Goal: Task Accomplishment & Management: Use online tool/utility

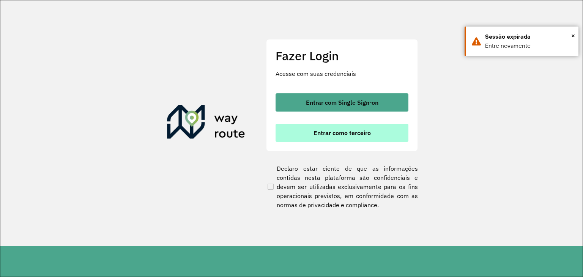
click at [307, 131] on button "Entrar como terceiro" at bounding box center [342, 133] width 133 height 18
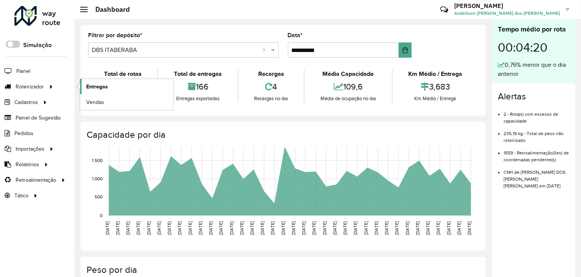
click at [92, 83] on span "Entregas" at bounding box center [97, 87] width 22 height 8
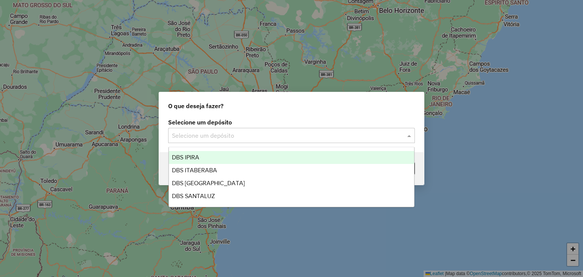
click at [212, 135] on input "text" at bounding box center [284, 135] width 224 height 9
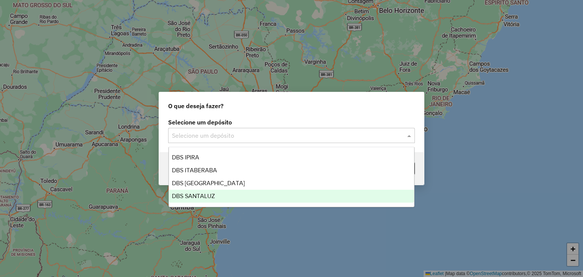
click at [221, 194] on div "DBS SANTALUZ" at bounding box center [292, 196] width 246 height 13
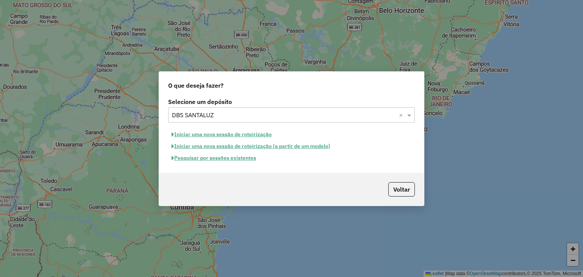
click at [222, 136] on button "Iniciar uma nova sessão de roteirização" at bounding box center [221, 135] width 107 height 12
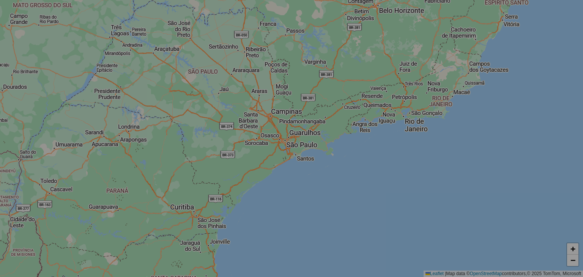
select select "*"
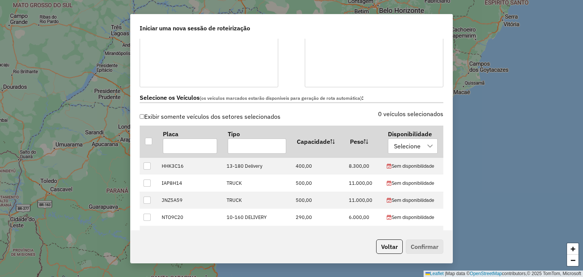
scroll to position [190, 0]
click at [150, 141] on div at bounding box center [148, 140] width 7 height 7
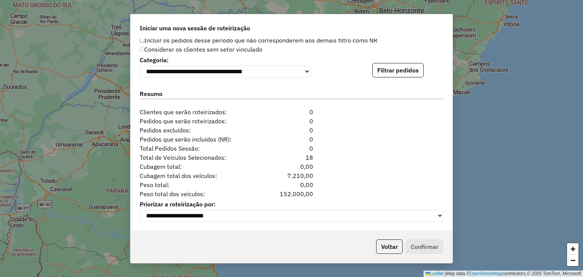
scroll to position [771, 0]
click at [376, 69] on button "Filtrar pedidos" at bounding box center [398, 69] width 51 height 14
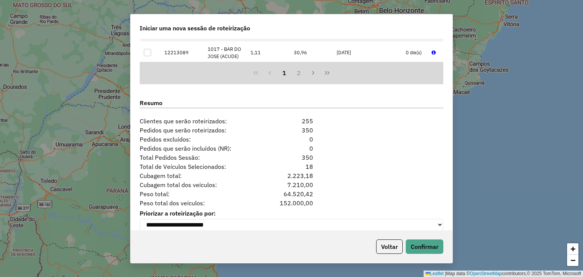
scroll to position [927, 0]
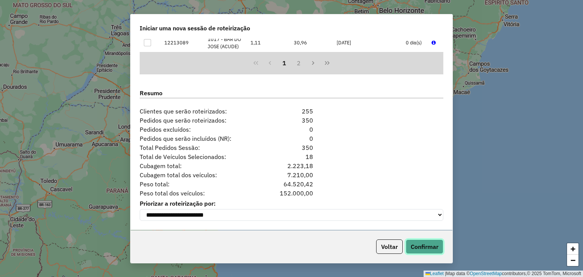
click at [437, 242] on button "Confirmar" at bounding box center [425, 247] width 38 height 14
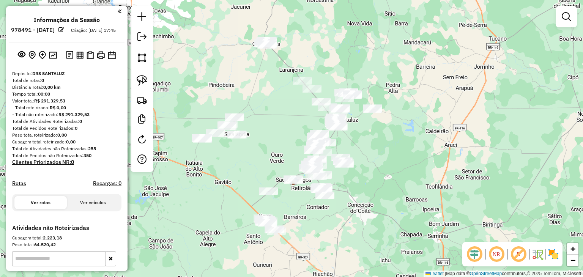
drag, startPoint x: 355, startPoint y: 146, endPoint x: 410, endPoint y: 122, distance: 59.7
click at [410, 122] on div "Janela de atendimento Grade de atendimento Capacidade Transportadoras Veículos …" at bounding box center [291, 138] width 583 height 277
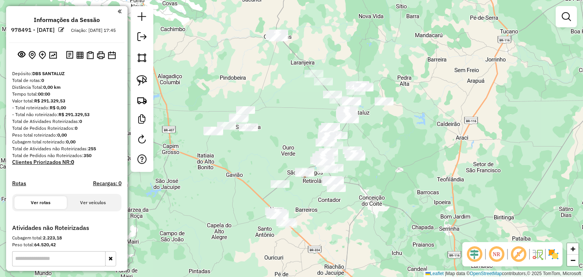
drag, startPoint x: 244, startPoint y: 157, endPoint x: 289, endPoint y: 142, distance: 46.8
click at [289, 142] on div "Janela de atendimento Grade de atendimento Capacidade Transportadoras Veículos …" at bounding box center [291, 138] width 583 height 277
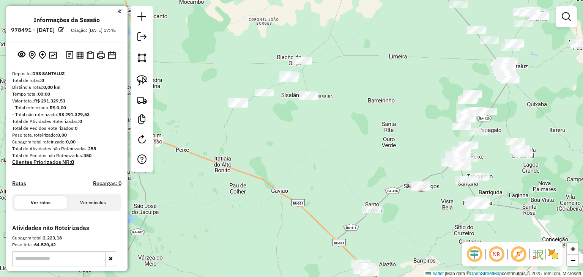
drag, startPoint x: 287, startPoint y: 144, endPoint x: 291, endPoint y: 155, distance: 10.7
click at [291, 155] on div "Janela de atendimento Grade de atendimento Capacidade Transportadoras Veículos …" at bounding box center [291, 138] width 583 height 277
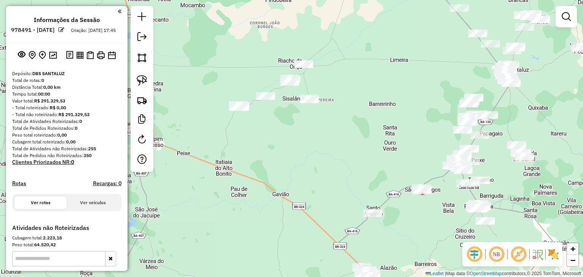
click at [151, 79] on div at bounding box center [142, 89] width 23 height 166
click at [143, 78] on img at bounding box center [142, 80] width 11 height 11
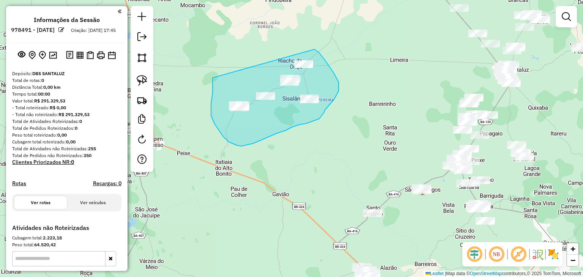
drag, startPoint x: 211, startPoint y: 104, endPoint x: 297, endPoint y: 49, distance: 102.3
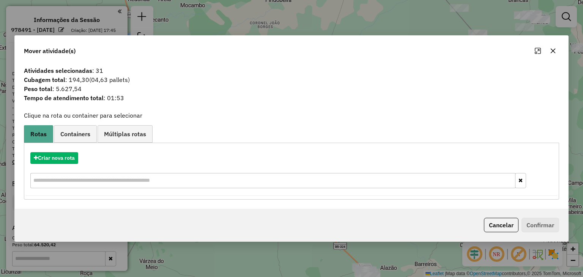
click at [553, 52] on icon "button" at bounding box center [553, 51] width 6 height 6
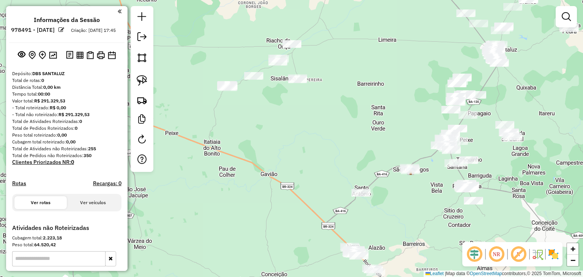
drag, startPoint x: 330, startPoint y: 167, endPoint x: 286, endPoint y: 108, distance: 74.6
click at [287, 111] on div "Janela de atendimento Grade de atendimento Capacidade Transportadoras Veículos …" at bounding box center [291, 138] width 583 height 277
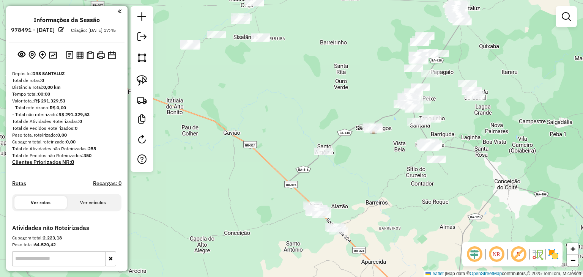
drag, startPoint x: 287, startPoint y: 150, endPoint x: 279, endPoint y: 116, distance: 35.1
click at [279, 116] on div "Janela de atendimento Grade de atendimento Capacidade Transportadoras Veículos …" at bounding box center [291, 138] width 583 height 277
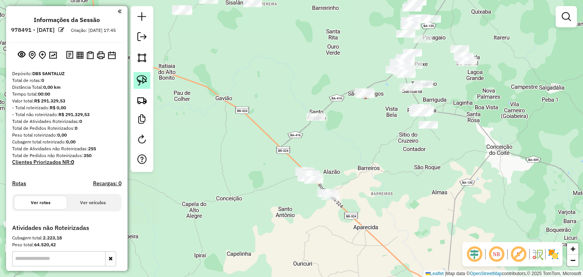
click at [144, 78] on img at bounding box center [142, 80] width 11 height 11
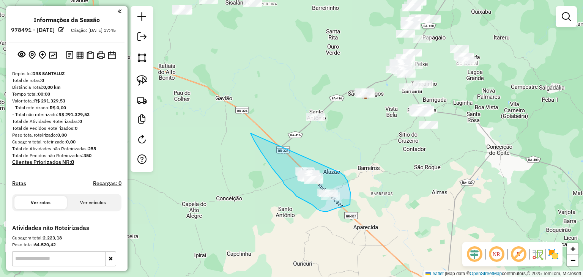
drag, startPoint x: 251, startPoint y: 133, endPoint x: 341, endPoint y: 173, distance: 98.4
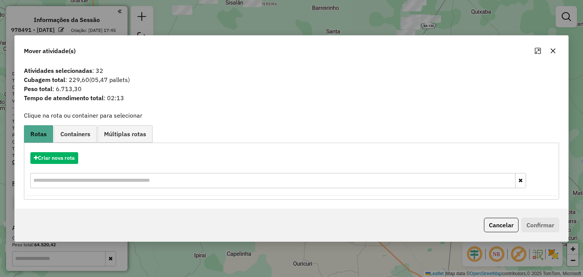
click at [549, 52] on button "button" at bounding box center [553, 51] width 12 height 12
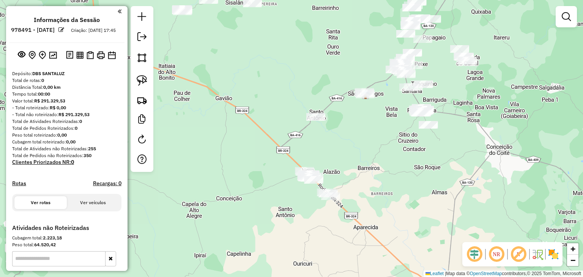
click at [151, 81] on div at bounding box center [142, 89] width 23 height 166
click at [147, 78] on img at bounding box center [142, 80] width 11 height 11
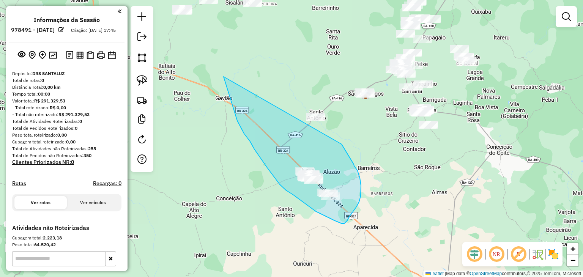
drag, startPoint x: 254, startPoint y: 149, endPoint x: 322, endPoint y: 103, distance: 81.7
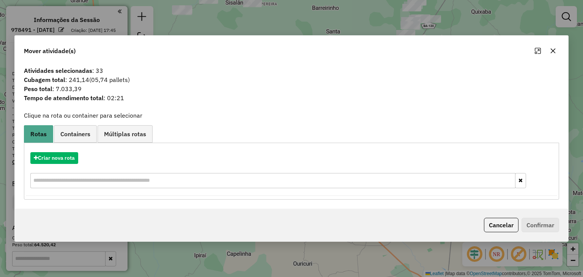
click at [555, 54] on icon "button" at bounding box center [553, 51] width 6 height 6
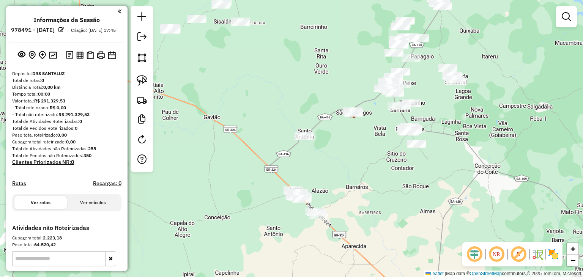
drag, startPoint x: 378, startPoint y: 125, endPoint x: 358, endPoint y: 145, distance: 28.2
click at [359, 145] on div "Janela de atendimento Grade de atendimento Capacidade Transportadoras Veículos …" at bounding box center [291, 138] width 583 height 277
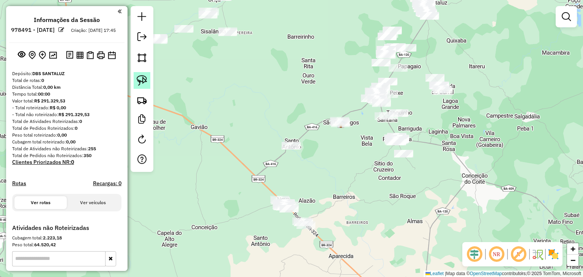
click at [147, 79] on img at bounding box center [142, 80] width 11 height 11
drag, startPoint x: 314, startPoint y: 113, endPoint x: 352, endPoint y: 112, distance: 38.0
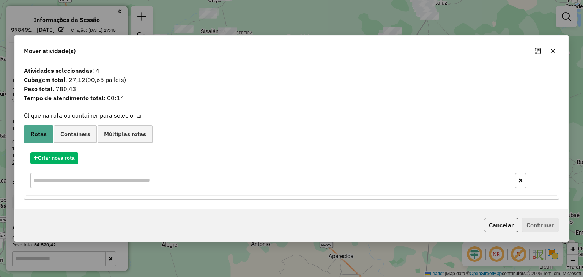
click at [554, 52] on icon "button" at bounding box center [553, 51] width 5 height 5
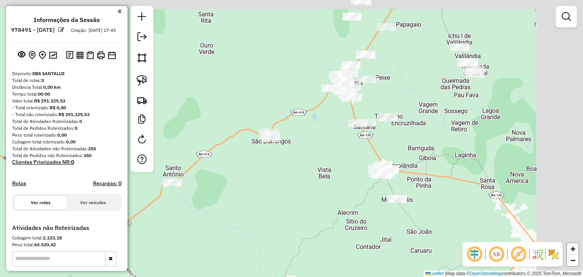
drag, startPoint x: 368, startPoint y: 127, endPoint x: 260, endPoint y: 195, distance: 127.0
click at [262, 195] on div "Janela de atendimento Grade de atendimento Capacidade Transportadoras Veículos …" at bounding box center [291, 138] width 583 height 277
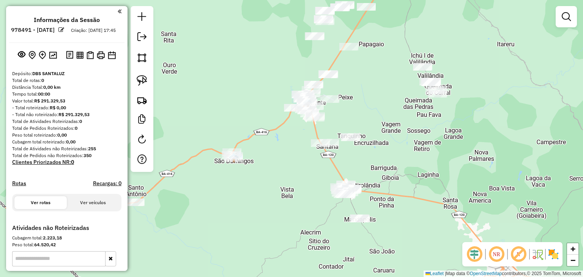
drag, startPoint x: 403, startPoint y: 130, endPoint x: 379, endPoint y: 126, distance: 24.2
click at [392, 127] on div "Janela de atendimento Grade de atendimento Capacidade Transportadoras Veículos …" at bounding box center [291, 138] width 583 height 277
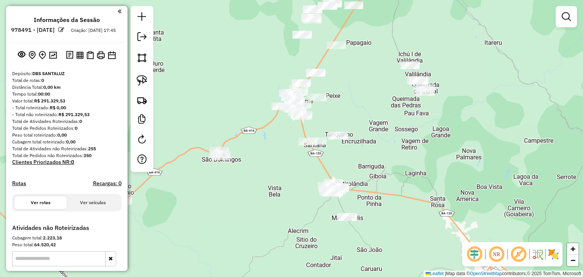
drag, startPoint x: 376, startPoint y: 120, endPoint x: 354, endPoint y: 148, distance: 35.1
click at [354, 148] on div "Janela de atendimento Grade de atendimento Capacidade Transportadoras Veículos …" at bounding box center [291, 138] width 583 height 277
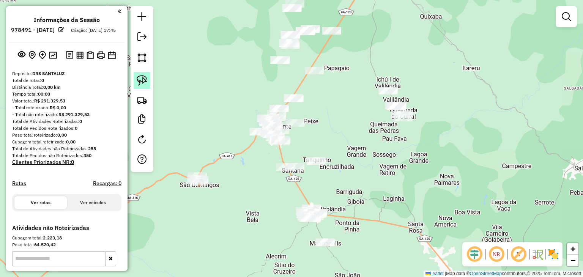
click at [146, 79] on img at bounding box center [142, 80] width 11 height 11
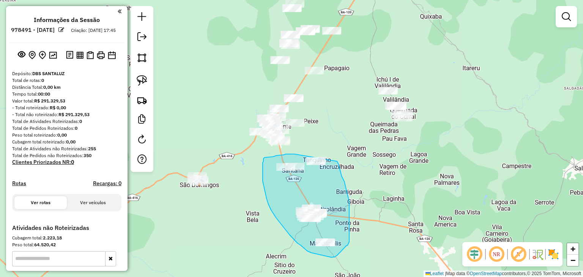
drag, startPoint x: 295, startPoint y: 154, endPoint x: 333, endPoint y: 152, distance: 38.8
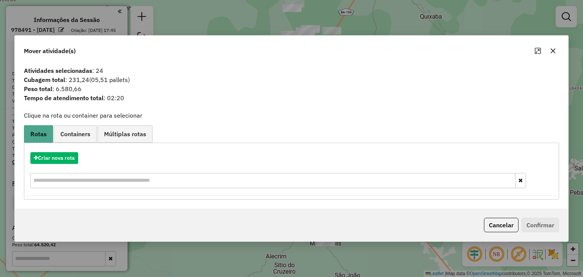
click at [552, 53] on icon "button" at bounding box center [553, 51] width 6 height 6
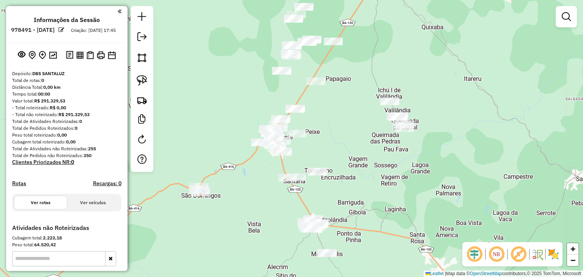
click at [370, 126] on div "Janela de atendimento Grade de atendimento Capacidade Transportadoras Veículos …" at bounding box center [291, 138] width 583 height 277
click at [147, 79] on img at bounding box center [142, 80] width 11 height 11
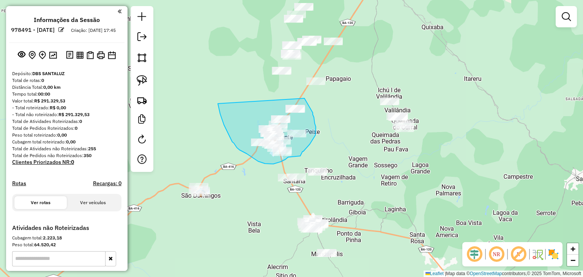
drag, startPoint x: 218, startPoint y: 105, endPoint x: 305, endPoint y: 98, distance: 86.8
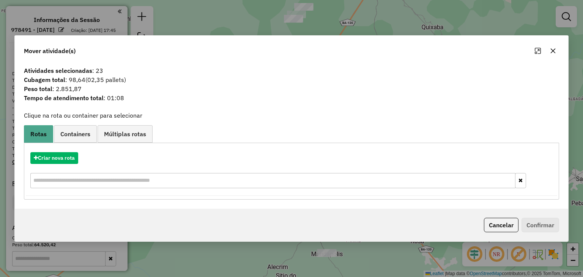
click at [554, 47] on button "button" at bounding box center [553, 51] width 12 height 12
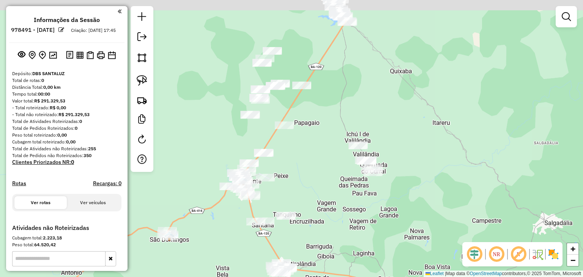
drag, startPoint x: 346, startPoint y: 128, endPoint x: 317, endPoint y: 170, distance: 51.2
click at [317, 170] on div "Janela de atendimento Grade de atendimento Capacidade Transportadoras Veículos …" at bounding box center [291, 138] width 583 height 277
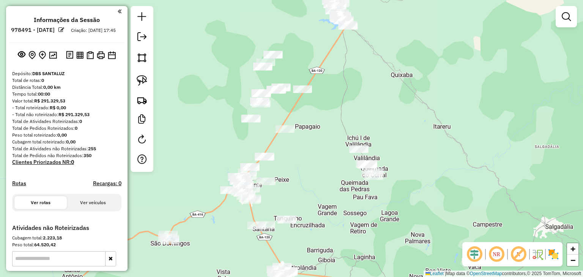
drag, startPoint x: 318, startPoint y: 156, endPoint x: 319, endPoint y: 160, distance: 4.6
click at [319, 160] on div "Janela de atendimento Grade de atendimento Capacidade Transportadoras Veículos …" at bounding box center [291, 138] width 583 height 277
click at [148, 81] on link at bounding box center [142, 80] width 17 height 17
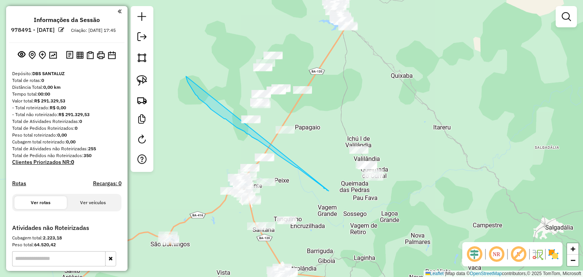
drag, startPoint x: 193, startPoint y: 90, endPoint x: 329, endPoint y: 191, distance: 169.9
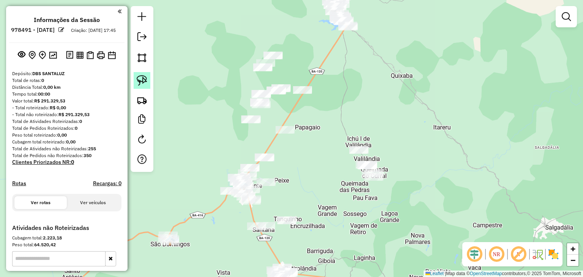
click at [145, 79] on img at bounding box center [142, 80] width 11 height 11
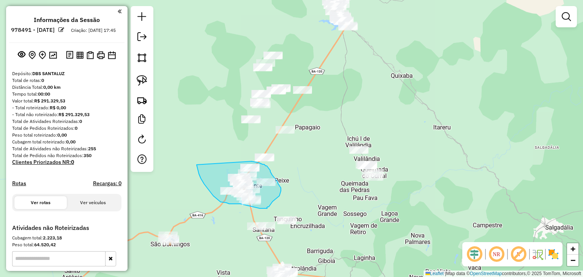
drag, startPoint x: 198, startPoint y: 171, endPoint x: 252, endPoint y: 161, distance: 54.3
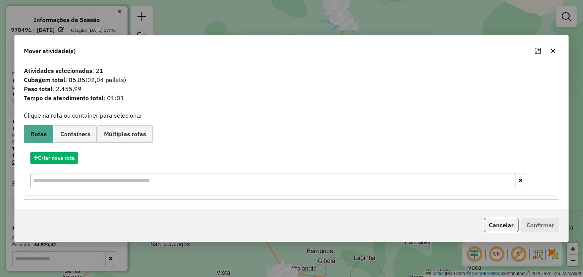
click at [552, 51] on icon "button" at bounding box center [553, 51] width 6 height 6
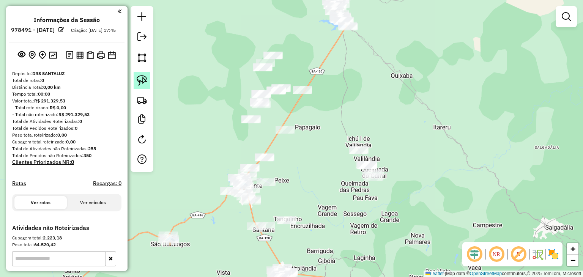
click at [146, 81] on img at bounding box center [142, 80] width 11 height 11
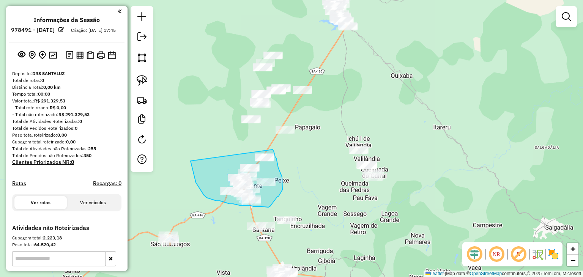
drag, startPoint x: 197, startPoint y: 184, endPoint x: 272, endPoint y: 149, distance: 83.1
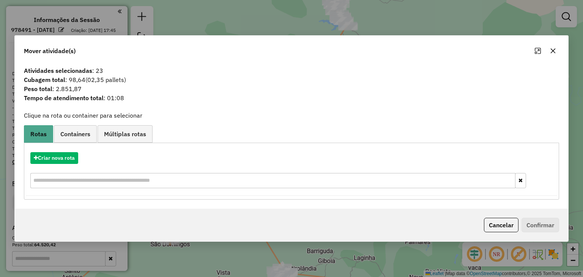
click at [554, 52] on icon "button" at bounding box center [553, 51] width 5 height 5
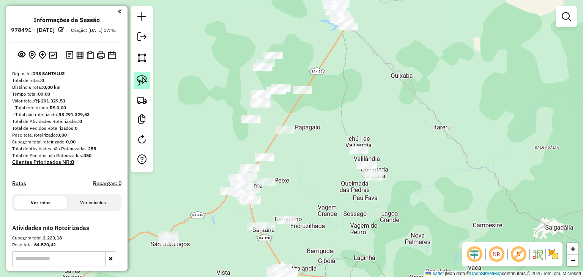
click at [150, 79] on div at bounding box center [142, 89] width 23 height 166
click at [150, 79] on link at bounding box center [142, 80] width 17 height 17
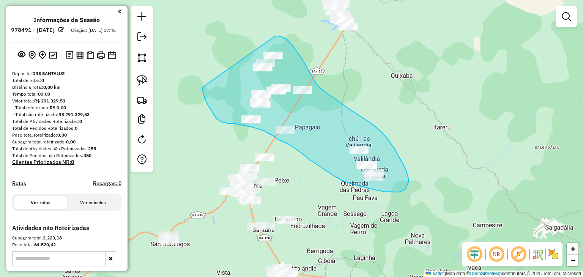
drag, startPoint x: 203, startPoint y: 93, endPoint x: 265, endPoint y: 40, distance: 81.1
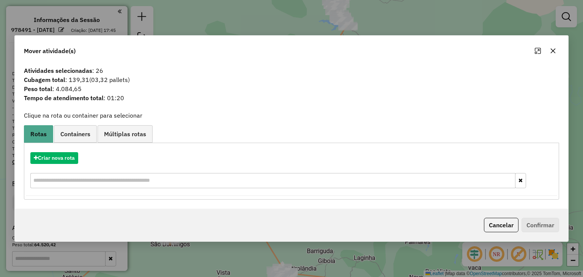
click at [555, 57] on div at bounding box center [545, 51] width 27 height 12
click at [554, 54] on icon "button" at bounding box center [553, 51] width 6 height 6
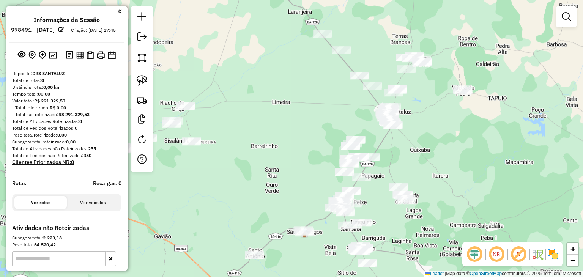
drag, startPoint x: 432, startPoint y: 88, endPoint x: 427, endPoint y: 155, distance: 66.3
click at [427, 155] on div "Janela de atendimento Grade de atendimento Capacidade Transportadoras Veículos …" at bounding box center [291, 138] width 583 height 277
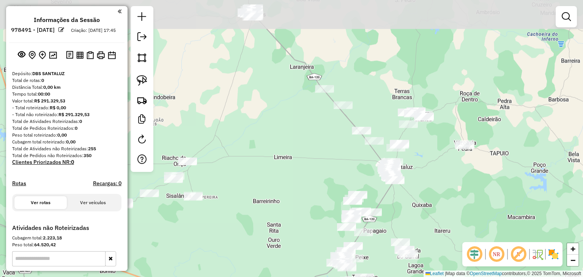
drag, startPoint x: 431, startPoint y: 111, endPoint x: 433, endPoint y: 156, distance: 44.9
click at [433, 156] on div "Janela de atendimento Grade de atendimento Capacidade Transportadoras Veículos …" at bounding box center [291, 138] width 583 height 277
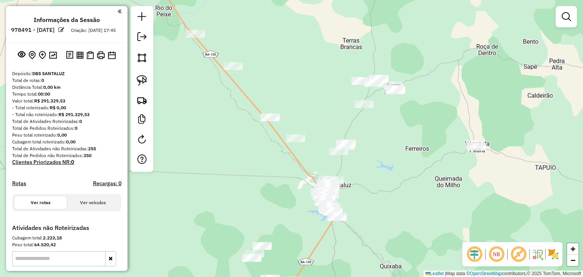
drag, startPoint x: 436, startPoint y: 144, endPoint x: 385, endPoint y: 160, distance: 54.3
click at [385, 160] on div "Janela de atendimento Grade de atendimento Capacidade Transportadoras Veículos …" at bounding box center [291, 138] width 583 height 277
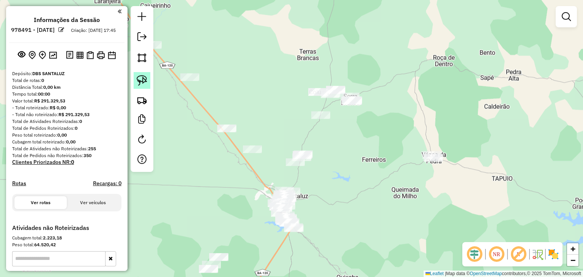
click at [146, 84] on img at bounding box center [142, 80] width 11 height 11
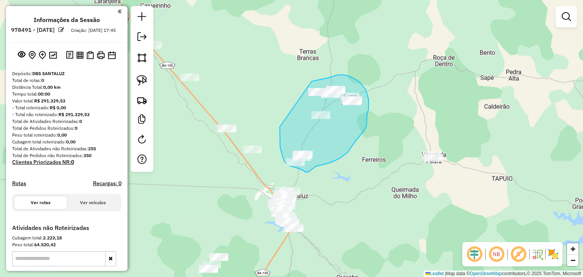
drag, startPoint x: 280, startPoint y: 128, endPoint x: 299, endPoint y: 85, distance: 46.9
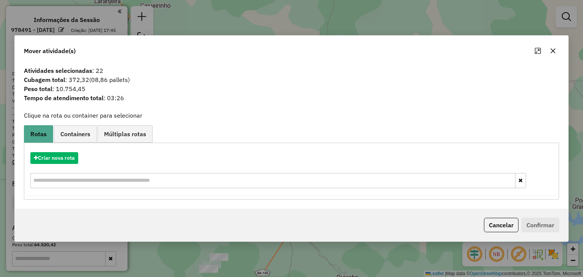
click at [554, 51] on icon "button" at bounding box center [553, 51] width 6 height 6
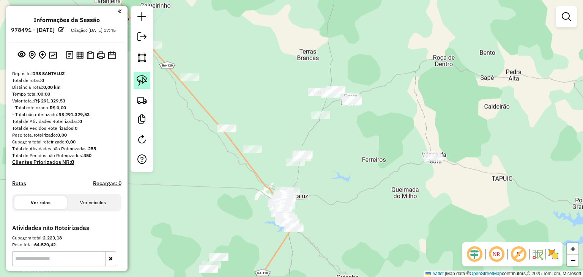
click at [149, 82] on link at bounding box center [142, 80] width 17 height 17
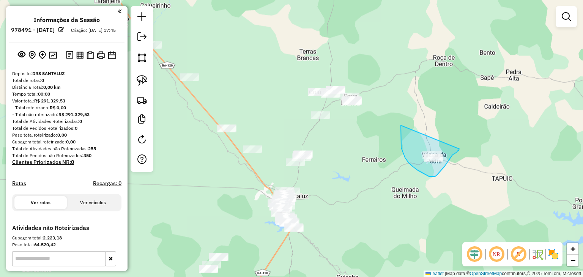
drag, startPoint x: 401, startPoint y: 125, endPoint x: 460, endPoint y: 149, distance: 63.0
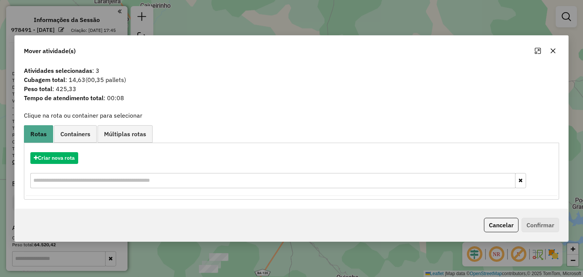
click at [551, 51] on icon "button" at bounding box center [553, 51] width 6 height 6
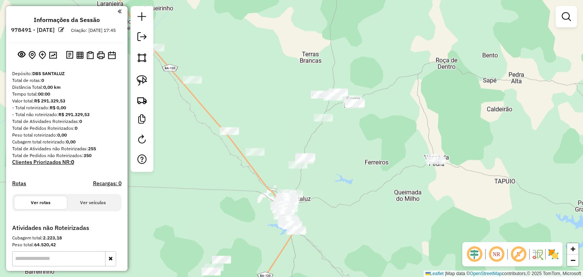
drag, startPoint x: 380, startPoint y: 156, endPoint x: 428, endPoint y: 169, distance: 50.1
click at [428, 169] on div "Janela de atendimento Grade de atendimento Capacidade Transportadoras Veículos …" at bounding box center [291, 138] width 583 height 277
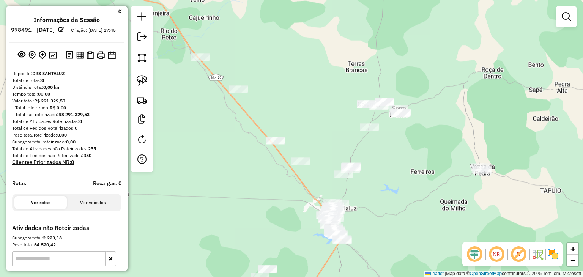
drag, startPoint x: 415, startPoint y: 160, endPoint x: 425, endPoint y: 155, distance: 11.4
click at [422, 156] on div "Janela de atendimento Grade de atendimento Capacidade Transportadoras Veículos …" at bounding box center [291, 138] width 583 height 277
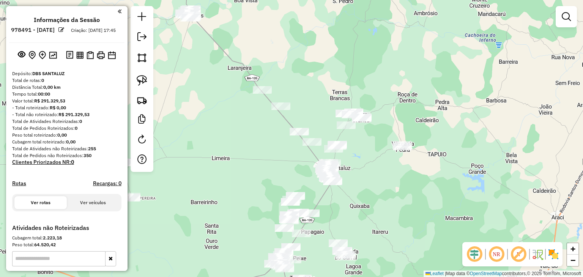
drag, startPoint x: 313, startPoint y: 98, endPoint x: 317, endPoint y: 119, distance: 21.7
click at [317, 118] on div "Janela de atendimento Grade de atendimento Capacidade Transportadoras Veículos …" at bounding box center [291, 138] width 583 height 277
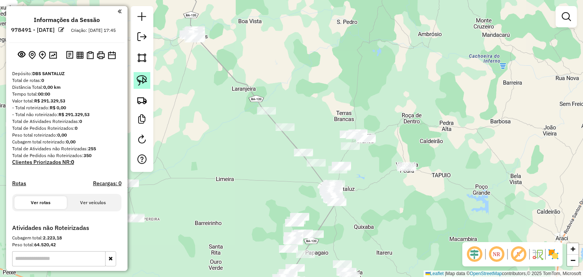
click at [146, 80] on img at bounding box center [142, 80] width 11 height 11
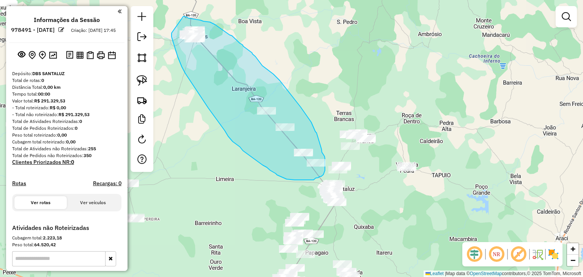
drag, startPoint x: 172, startPoint y: 34, endPoint x: 183, endPoint y: 16, distance: 21.1
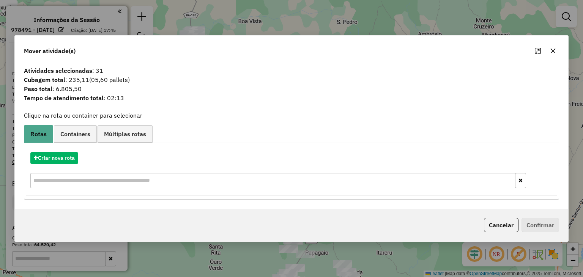
click at [549, 52] on button "button" at bounding box center [553, 51] width 12 height 12
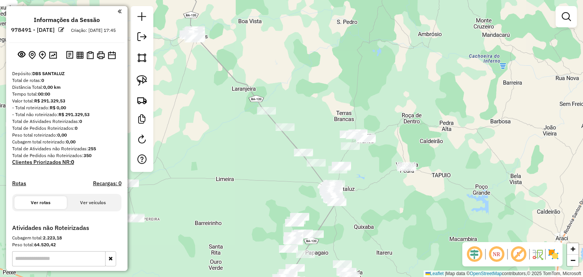
drag, startPoint x: 330, startPoint y: 104, endPoint x: 333, endPoint y: 88, distance: 16.4
click at [333, 88] on div "Janela de atendimento Grade de atendimento Capacidade Transportadoras Veículos …" at bounding box center [291, 138] width 583 height 277
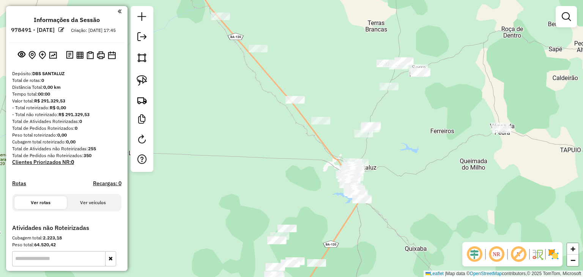
drag, startPoint x: 311, startPoint y: 132, endPoint x: 292, endPoint y: 103, distance: 34.7
click at [292, 103] on div "Janela de atendimento Grade de atendimento Capacidade Transportadoras Veículos …" at bounding box center [291, 138] width 583 height 277
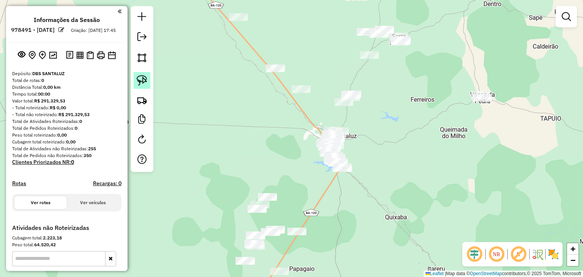
click at [149, 82] on link at bounding box center [142, 80] width 17 height 17
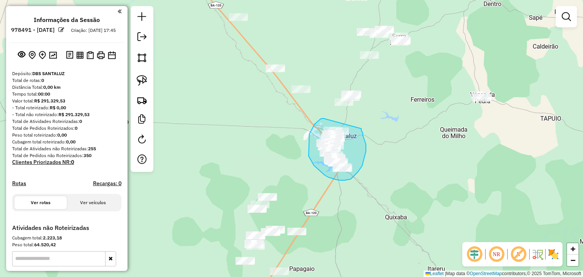
drag, startPoint x: 324, startPoint y: 118, endPoint x: 362, endPoint y: 129, distance: 39.3
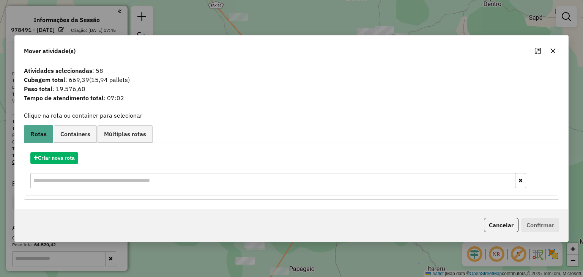
click at [548, 52] on button "button" at bounding box center [553, 51] width 12 height 12
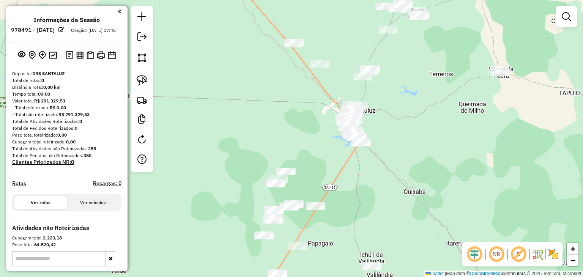
drag, startPoint x: 353, startPoint y: 221, endPoint x: 377, endPoint y: 186, distance: 42.6
click at [377, 186] on div "Janela de atendimento Grade de atendimento Capacidade Transportadoras Veículos …" at bounding box center [291, 138] width 583 height 277
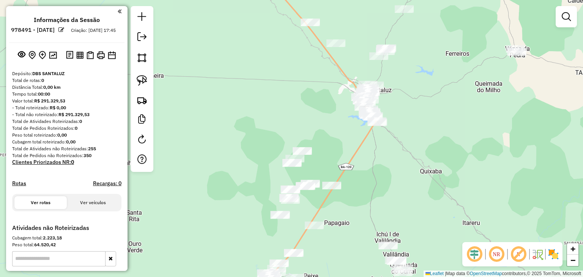
drag, startPoint x: 369, startPoint y: 201, endPoint x: 389, endPoint y: 177, distance: 31.3
click at [389, 177] on div "Janela de atendimento Grade de atendimento Capacidade Transportadoras Veículos …" at bounding box center [291, 138] width 583 height 277
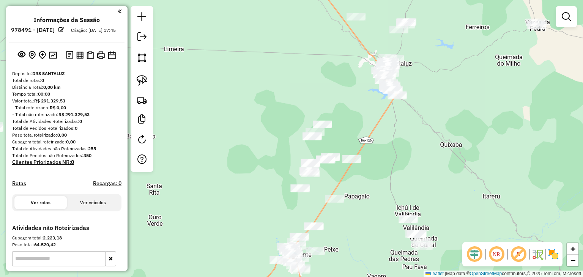
drag, startPoint x: 367, startPoint y: 198, endPoint x: 389, endPoint y: 148, distance: 54.8
click at [389, 148] on div "Janela de atendimento Grade de atendimento Capacidade Transportadoras Veículos …" at bounding box center [291, 138] width 583 height 277
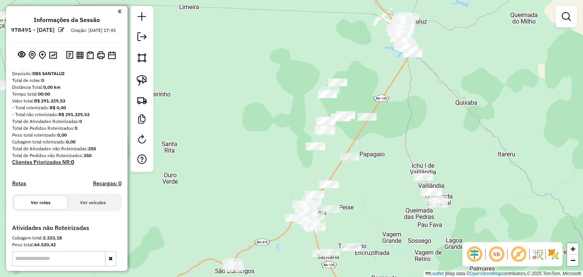
drag, startPoint x: 366, startPoint y: 186, endPoint x: 386, endPoint y: 152, distance: 38.8
click at [386, 152] on div "Janela de atendimento Grade de atendimento Capacidade Transportadoras Veículos …" at bounding box center [291, 138] width 583 height 277
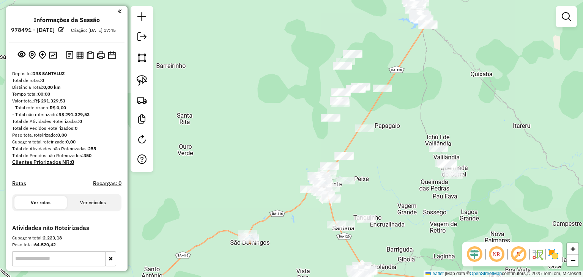
drag, startPoint x: 381, startPoint y: 155, endPoint x: 368, endPoint y: 132, distance: 26.9
click at [368, 133] on div "Janela de atendimento Grade de atendimento Capacidade Transportadoras Veículos …" at bounding box center [291, 138] width 583 height 277
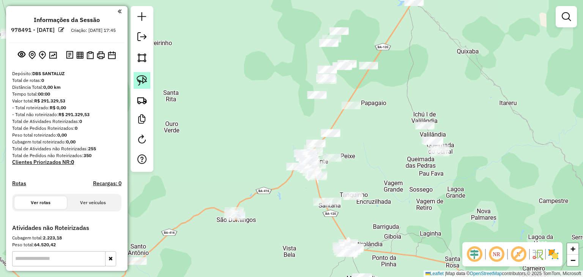
click at [148, 81] on link at bounding box center [142, 80] width 17 height 17
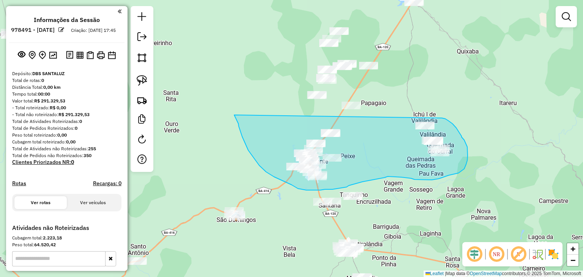
drag, startPoint x: 238, startPoint y: 124, endPoint x: 442, endPoint y: 118, distance: 203.6
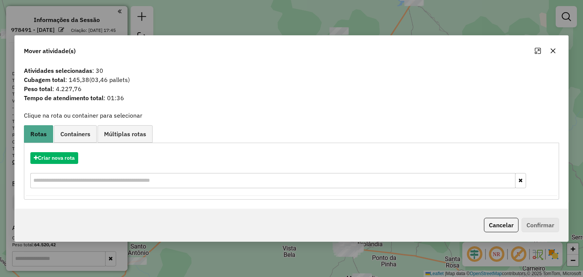
drag, startPoint x: 551, startPoint y: 53, endPoint x: 536, endPoint y: 58, distance: 16.0
click at [552, 53] on icon "button" at bounding box center [553, 51] width 6 height 6
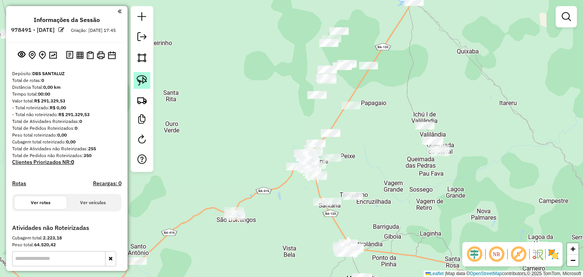
drag, startPoint x: 140, startPoint y: 82, endPoint x: 145, endPoint y: 81, distance: 5.1
click at [140, 82] on img at bounding box center [142, 80] width 11 height 11
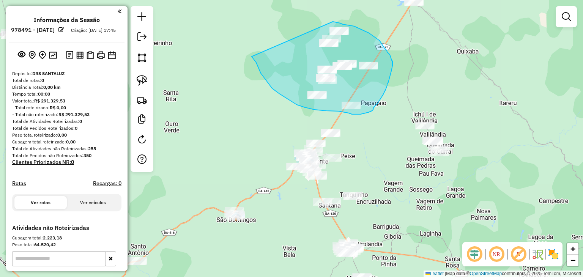
drag, startPoint x: 252, startPoint y: 57, endPoint x: 333, endPoint y: 22, distance: 88.5
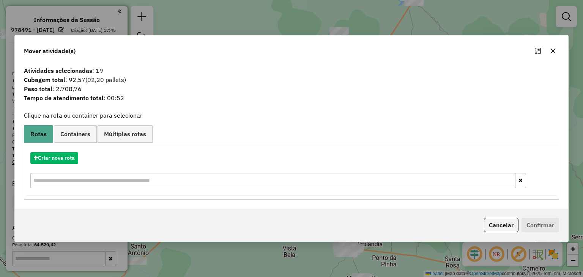
click at [550, 52] on icon "button" at bounding box center [553, 51] width 6 height 6
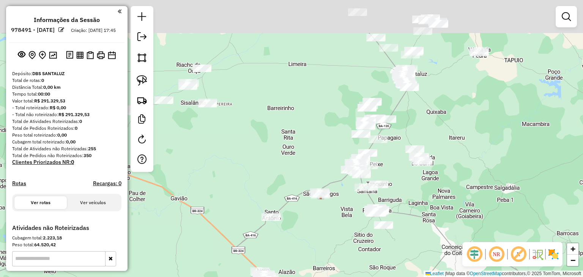
drag, startPoint x: 450, startPoint y: 75, endPoint x: 417, endPoint y: 129, distance: 63.6
click at [417, 129] on div "Janela de atendimento Grade de atendimento Capacidade Transportadoras Veículos …" at bounding box center [291, 138] width 583 height 277
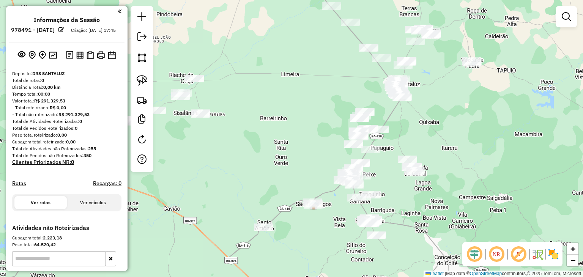
drag, startPoint x: 309, startPoint y: 123, endPoint x: 332, endPoint y: 95, distance: 36.7
click at [332, 95] on div "Janela de atendimento Grade de atendimento Capacidade Transportadoras Veículos …" at bounding box center [291, 138] width 583 height 277
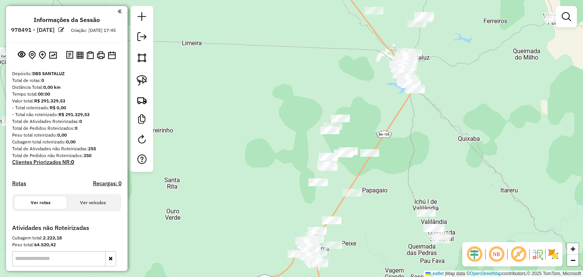
drag, startPoint x: 387, startPoint y: 71, endPoint x: 361, endPoint y: 117, distance: 52.9
click at [362, 117] on div "Janela de atendimento Grade de atendimento Capacidade Transportadoras Veículos …" at bounding box center [291, 138] width 583 height 277
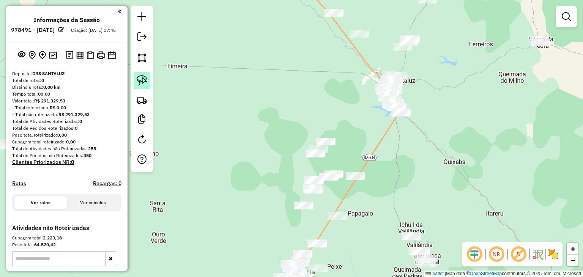
click at [141, 80] on img at bounding box center [142, 80] width 11 height 11
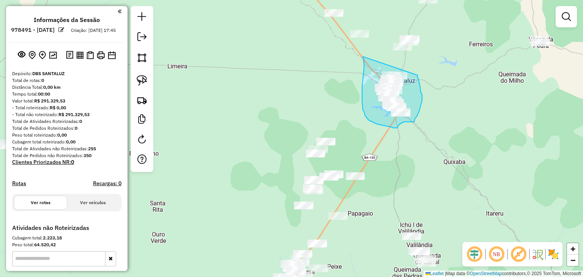
drag, startPoint x: 363, startPoint y: 58, endPoint x: 418, endPoint y: 75, distance: 57.3
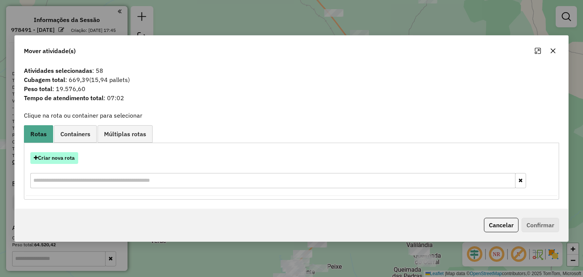
click at [68, 159] on button "Criar nova rota" at bounding box center [54, 158] width 48 height 12
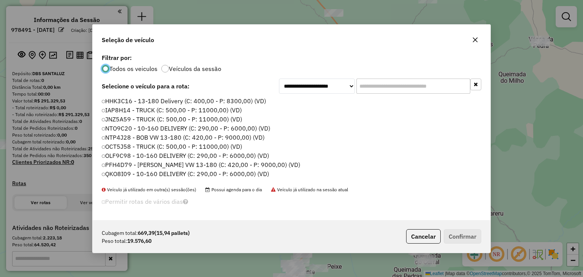
scroll to position [4, 2]
click at [231, 99] on label "HHK3C16 - 13-180 Delivery (C: 400,00 - P: 8300,00) (VD)" at bounding box center [185, 100] width 166 height 9
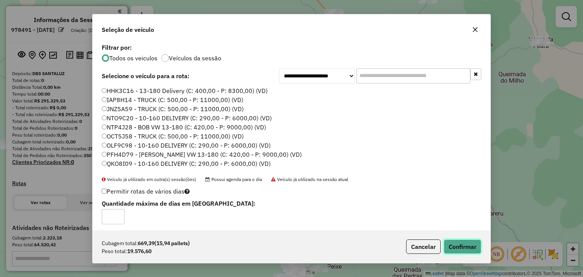
click at [461, 250] on button "Confirmar" at bounding box center [463, 247] width 38 height 14
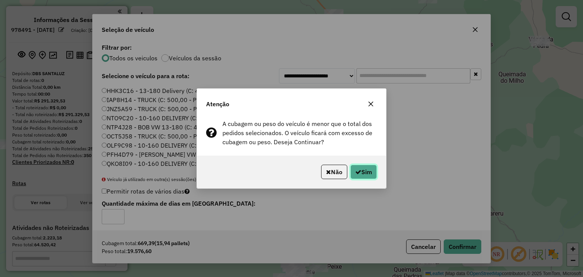
click at [369, 175] on button "Sim" at bounding box center [364, 172] width 27 height 14
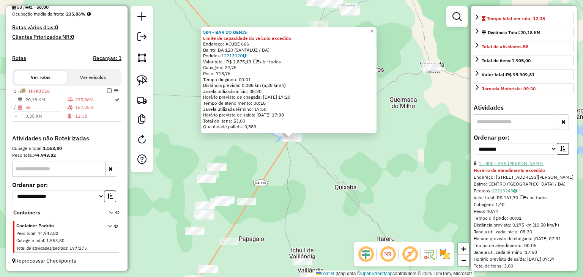
scroll to position [152, 0]
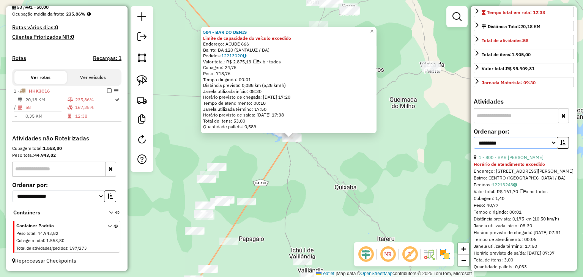
click at [501, 149] on select "**********" at bounding box center [516, 143] width 84 height 12
select select "*********"
click at [474, 149] on select "**********" at bounding box center [516, 143] width 84 height 12
click at [561, 145] on icon "button" at bounding box center [563, 142] width 5 height 5
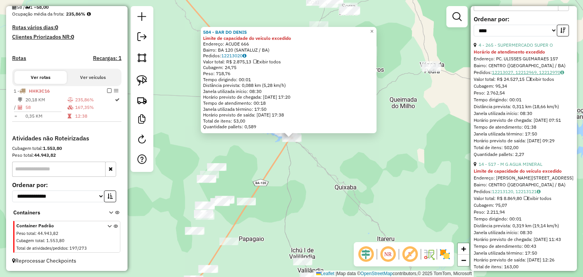
scroll to position [266, 0]
click at [514, 166] on link "14 - 517 - M G AGUA MINERAL" at bounding box center [511, 163] width 64 height 6
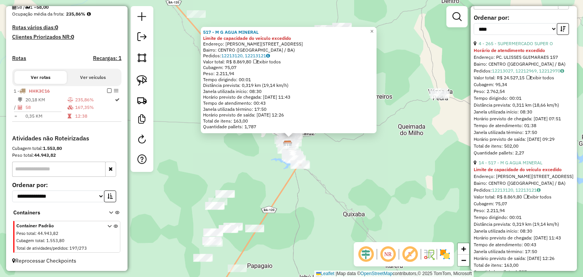
click at [420, 201] on div "517 - M G AGUA MINERAL Limite de capacidade do veículo excedido Endereço: JOSE …" at bounding box center [291, 138] width 583 height 277
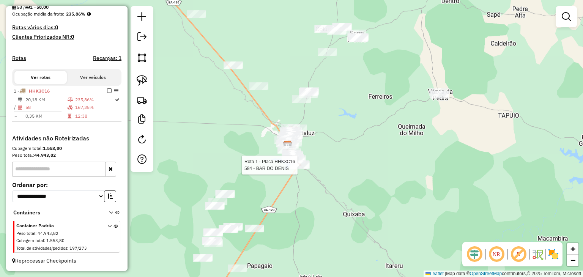
select select "*********"
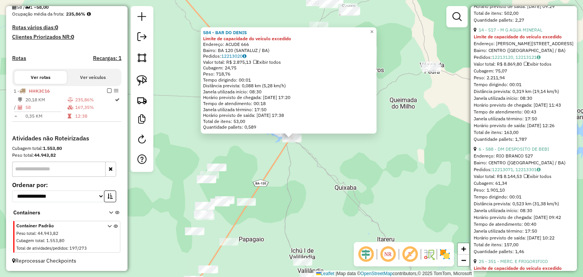
scroll to position [418, 0]
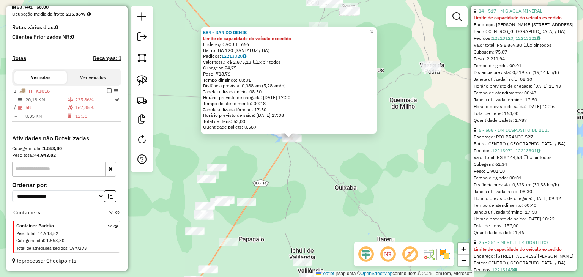
click at [510, 133] on link "6 - 588 - DM DESPOSITO DE BEBI" at bounding box center [514, 130] width 71 height 6
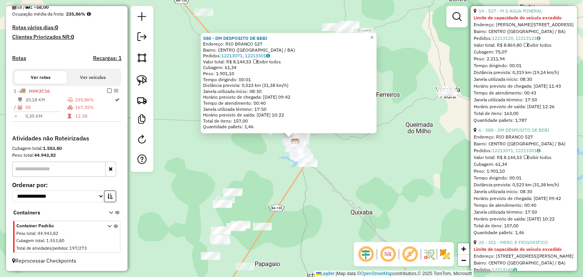
click at [397, 190] on div "588 - DM DESPOSITO DE BEBI Endereço: RIO BRANCO 527 Bairro: CENTRO (SANTALUZ / …" at bounding box center [291, 138] width 583 height 277
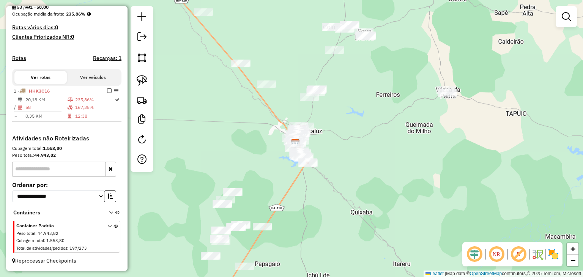
drag, startPoint x: 387, startPoint y: 137, endPoint x: 377, endPoint y: 177, distance: 41.6
click at [377, 177] on div "Janela de atendimento Grade de atendimento Capacidade Transportadoras Veículos …" at bounding box center [291, 138] width 583 height 277
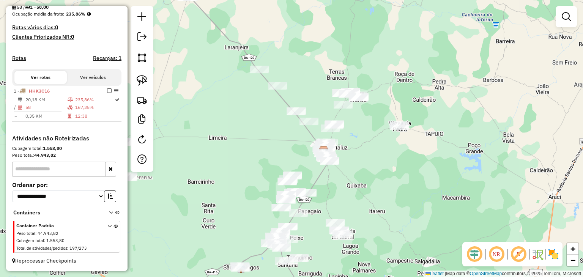
drag, startPoint x: 355, startPoint y: 169, endPoint x: 366, endPoint y: 129, distance: 41.2
click at [366, 129] on div "Janela de atendimento Grade de atendimento Capacidade Transportadoras Veículos …" at bounding box center [291, 138] width 583 height 277
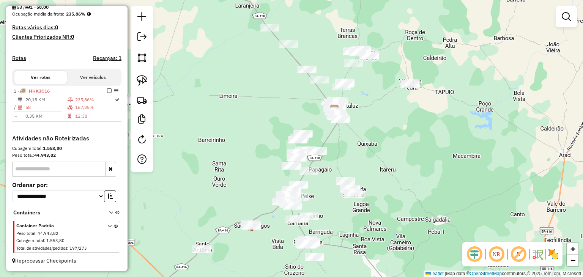
drag, startPoint x: 376, startPoint y: 91, endPoint x: 356, endPoint y: 117, distance: 32.5
click at [357, 116] on div "Janela de atendimento Grade de atendimento Capacidade Transportadoras Veículos …" at bounding box center [291, 138] width 583 height 277
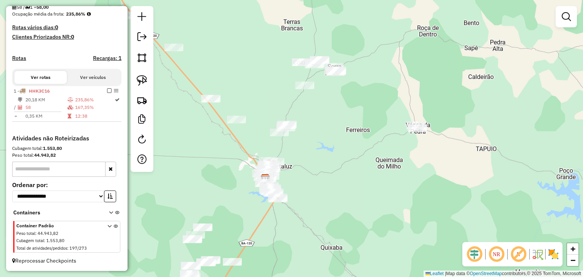
drag, startPoint x: 355, startPoint y: 102, endPoint x: 342, endPoint y: 120, distance: 22.1
click at [342, 120] on div "Janela de atendimento Grade de atendimento Capacidade Transportadoras Veículos …" at bounding box center [291, 138] width 583 height 277
click at [150, 79] on link at bounding box center [142, 80] width 17 height 17
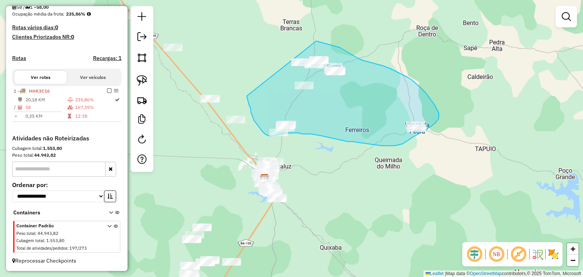
drag, startPoint x: 248, startPoint y: 102, endPoint x: 305, endPoint y: 40, distance: 83.6
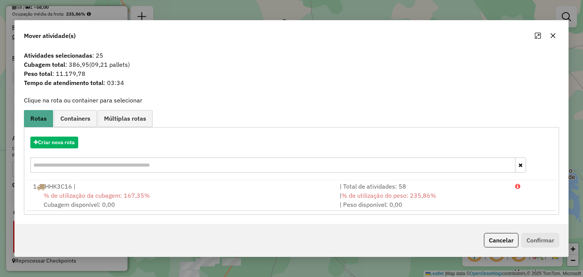
click at [552, 38] on icon "button" at bounding box center [553, 36] width 6 height 6
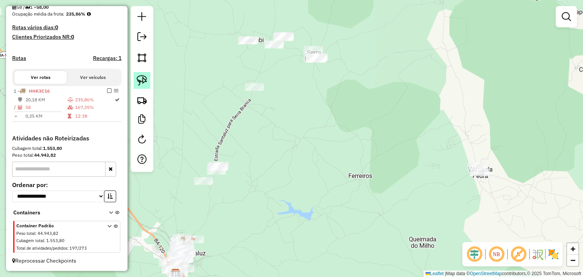
click at [145, 74] on link at bounding box center [142, 80] width 17 height 17
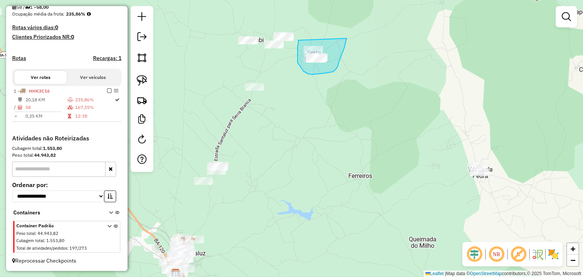
drag, startPoint x: 298, startPoint y: 40, endPoint x: 347, endPoint y: 38, distance: 48.3
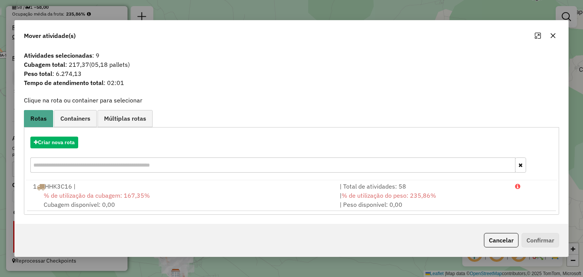
click at [551, 37] on icon "button" at bounding box center [553, 36] width 6 height 6
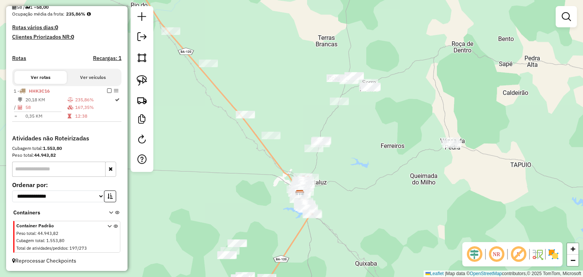
drag, startPoint x: 385, startPoint y: 130, endPoint x: 407, endPoint y: 136, distance: 23.7
click at [407, 136] on div "Janela de atendimento Grade de atendimento Capacidade Transportadoras Veículos …" at bounding box center [291, 138] width 583 height 277
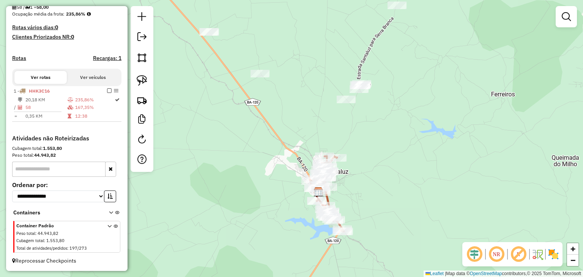
drag, startPoint x: 336, startPoint y: 182, endPoint x: 351, endPoint y: 145, distance: 40.5
click at [351, 145] on div "Janela de atendimento Grade de atendimento Capacidade Transportadoras Veículos …" at bounding box center [291, 138] width 583 height 277
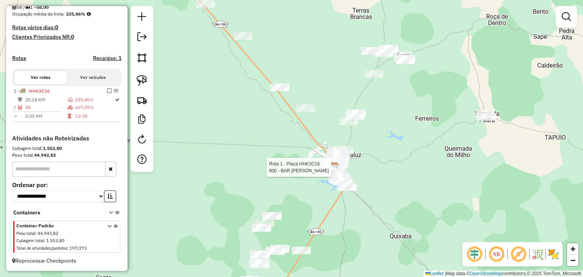
select select "*********"
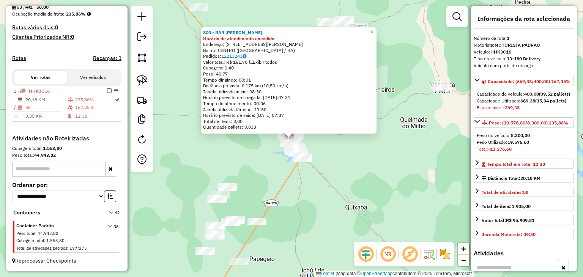
click at [293, 197] on div "800 - BAR MARIA DE ROQUE Horário de atendimento excedido Endereço: RUA GETULIO …" at bounding box center [291, 138] width 583 height 277
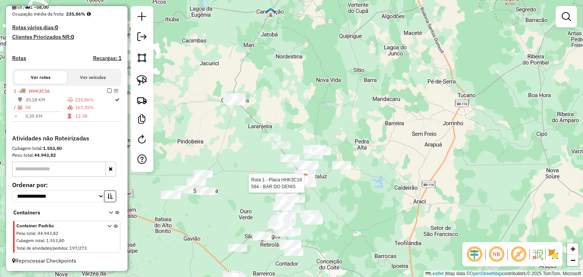
select select "*********"
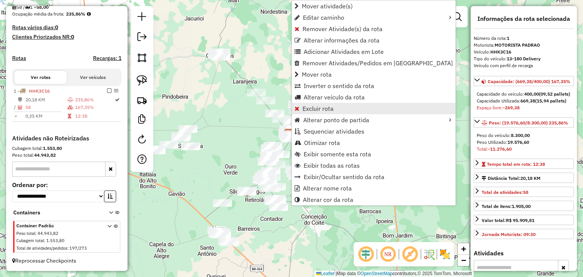
click at [324, 106] on span "Excluir rota" at bounding box center [318, 109] width 31 height 6
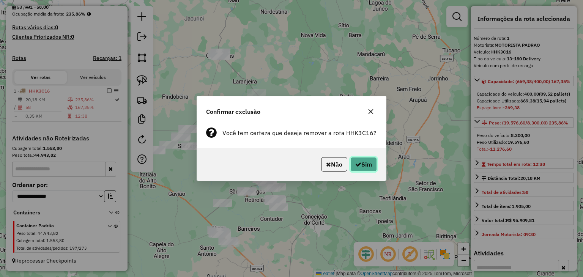
click at [360, 166] on button "Sim" at bounding box center [364, 164] width 27 height 14
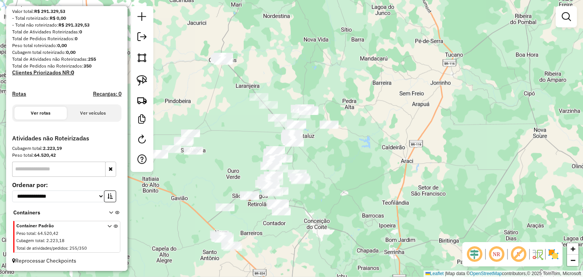
scroll to position [96, 0]
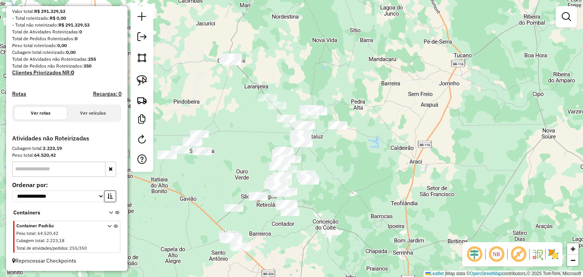
drag, startPoint x: 330, startPoint y: 146, endPoint x: 355, endPoint y: 142, distance: 26.2
click at [355, 142] on div "Janela de atendimento Grade de atendimento Capacidade Transportadoras Veículos …" at bounding box center [291, 138] width 583 height 277
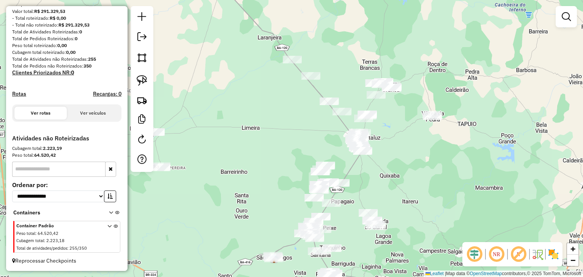
drag, startPoint x: 284, startPoint y: 133, endPoint x: 315, endPoint y: 164, distance: 44.3
click at [315, 164] on div "Janela de atendimento Grade de atendimento Capacidade Transportadoras Veículos …" at bounding box center [291, 138] width 583 height 277
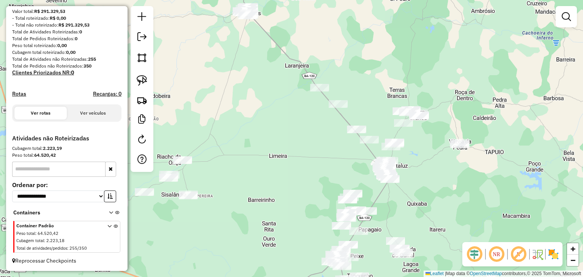
drag, startPoint x: 289, startPoint y: 130, endPoint x: 295, endPoint y: 147, distance: 18.3
click at [295, 147] on div "Janela de atendimento Grade de atendimento Capacidade Transportadoras Veículos …" at bounding box center [291, 138] width 583 height 277
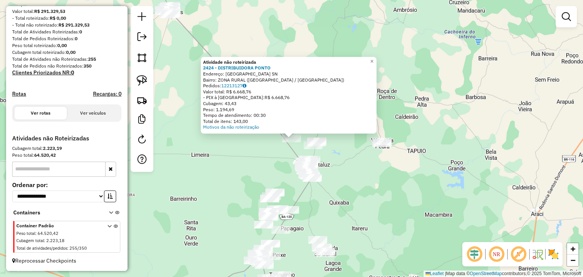
click at [234, 154] on div "Atividade não roteirizada 2424 - DISTRIBUIDORA PONTO Endereço: Distrito Pereira…" at bounding box center [291, 138] width 583 height 277
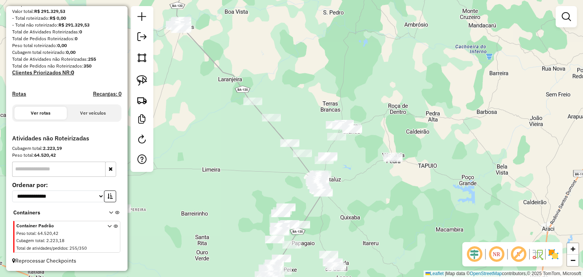
drag, startPoint x: 234, startPoint y: 148, endPoint x: 262, endPoint y: 177, distance: 39.7
click at [261, 177] on div "Janela de atendimento Grade de atendimento Capacidade Transportadoras Veículos …" at bounding box center [291, 138] width 583 height 277
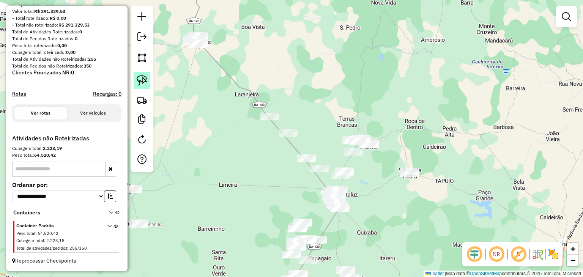
click at [148, 81] on link at bounding box center [142, 80] width 17 height 17
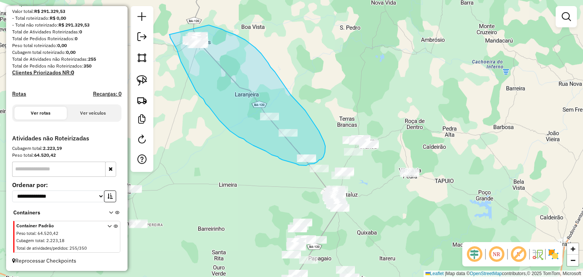
drag, startPoint x: 169, startPoint y: 35, endPoint x: 206, endPoint y: 25, distance: 37.7
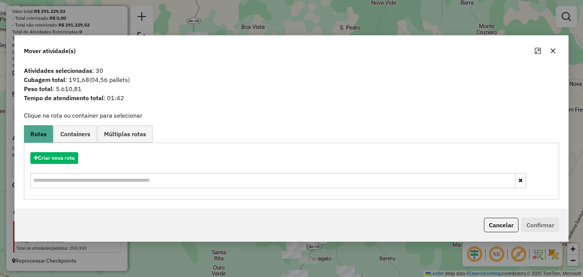
click at [554, 51] on icon "button" at bounding box center [553, 51] width 6 height 6
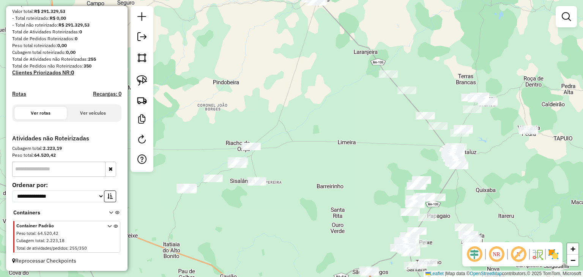
drag, startPoint x: 300, startPoint y: 172, endPoint x: 420, endPoint y: 130, distance: 126.6
click at [420, 130] on div "Janela de atendimento Grade de atendimento Capacidade Transportadoras Veículos …" at bounding box center [291, 138] width 583 height 277
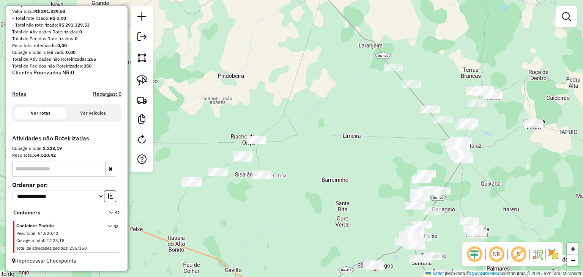
drag, startPoint x: 396, startPoint y: 139, endPoint x: 400, endPoint y: 133, distance: 6.8
click at [400, 133] on div "Janela de atendimento Grade de atendimento Capacidade Transportadoras Veículos …" at bounding box center [291, 138] width 583 height 277
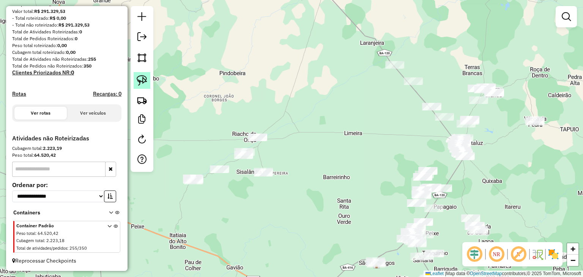
click at [150, 82] on link at bounding box center [142, 80] width 17 height 17
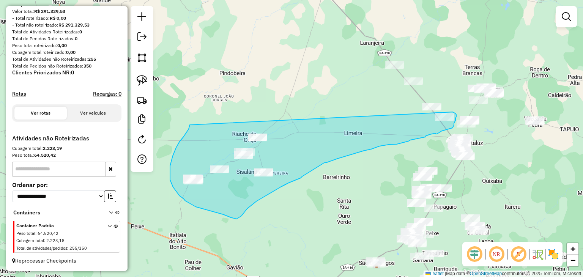
drag, startPoint x: 189, startPoint y: 129, endPoint x: 453, endPoint y: 112, distance: 264.9
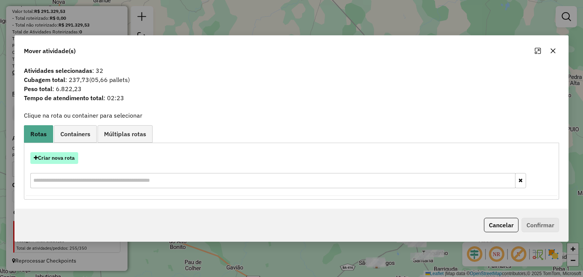
click at [68, 164] on button "Criar nova rota" at bounding box center [54, 158] width 48 height 12
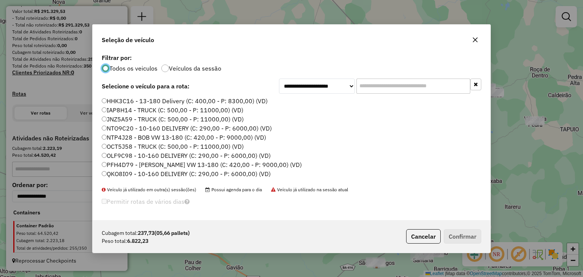
scroll to position [4, 2]
click at [156, 165] on label "PFH4D79 - [PERSON_NAME] VW 13-180 (C: 420,00 - P: 9000,00) (VD)" at bounding box center [202, 164] width 200 height 9
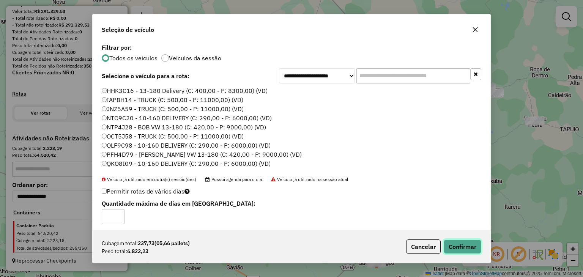
click at [454, 245] on button "Confirmar" at bounding box center [463, 247] width 38 height 14
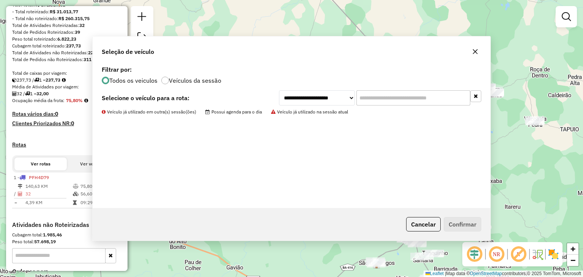
scroll to position [189, 0]
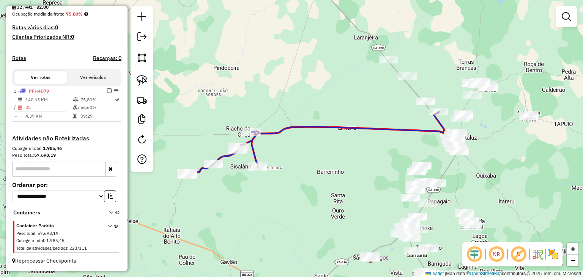
drag, startPoint x: 340, startPoint y: 181, endPoint x: 299, endPoint y: 161, distance: 45.9
click at [299, 161] on div "Janela de atendimento Grade de atendimento Capacidade Transportadoras Veículos …" at bounding box center [291, 138] width 583 height 277
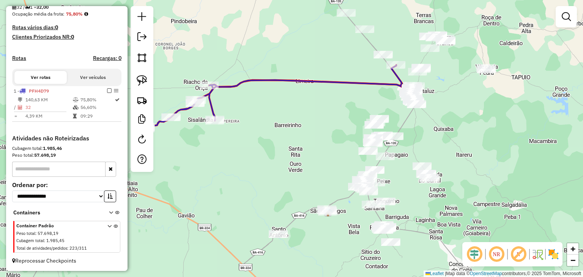
drag, startPoint x: 296, startPoint y: 184, endPoint x: 289, endPoint y: 151, distance: 33.9
click at [289, 151] on div "Janela de atendimento Grade de atendimento Capacidade Transportadoras Veículos …" at bounding box center [291, 138] width 583 height 277
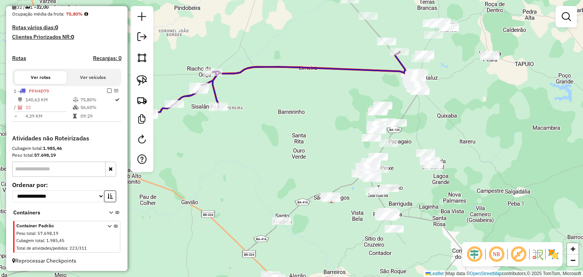
drag, startPoint x: 290, startPoint y: 172, endPoint x: 294, endPoint y: 158, distance: 13.7
click at [294, 158] on div "Janela de atendimento Grade de atendimento Capacidade Transportadoras Veículos …" at bounding box center [291, 138] width 583 height 277
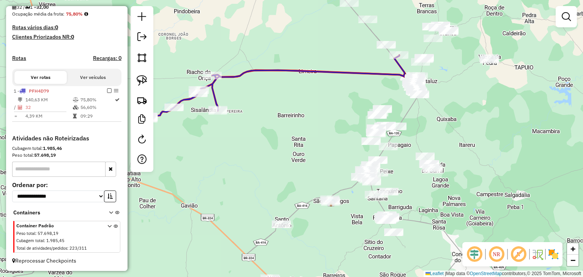
drag, startPoint x: 302, startPoint y: 144, endPoint x: 278, endPoint y: 185, distance: 48.1
click at [278, 185] on div "Janela de atendimento Grade de atendimento Capacidade Transportadoras Veículos …" at bounding box center [291, 138] width 583 height 277
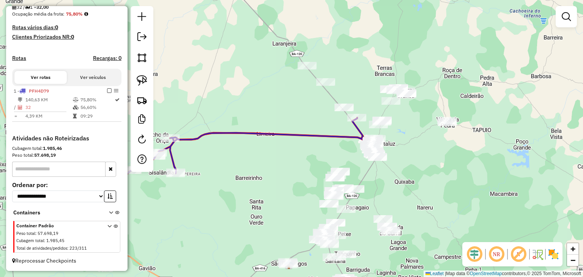
drag, startPoint x: 311, startPoint y: 148, endPoint x: 273, endPoint y: 188, distance: 54.5
click at [274, 188] on div "Janela de atendimento Grade de atendimento Capacidade Transportadoras Veículos …" at bounding box center [291, 138] width 583 height 277
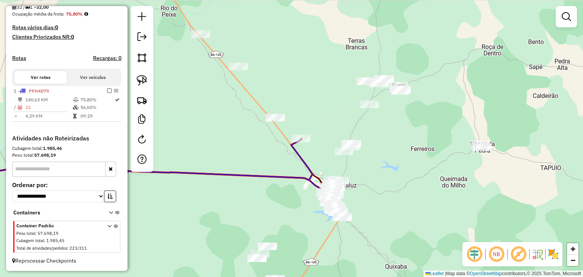
drag, startPoint x: 365, startPoint y: 183, endPoint x: 357, endPoint y: 163, distance: 22.0
click at [358, 163] on div "Janela de atendimento Grade de atendimento Capacidade Transportadoras Veículos …" at bounding box center [291, 138] width 583 height 277
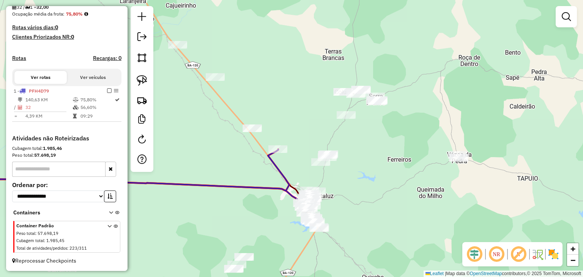
drag, startPoint x: 382, startPoint y: 130, endPoint x: 362, endPoint y: 161, distance: 36.7
click at [363, 161] on div "Janela de atendimento Grade de atendimento Capacidade Transportadoras Veículos …" at bounding box center [291, 138] width 583 height 277
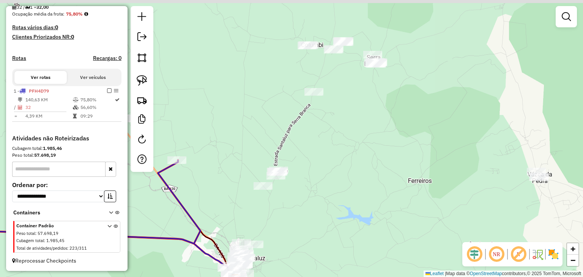
drag, startPoint x: 355, startPoint y: 175, endPoint x: 339, endPoint y: 193, distance: 23.4
click at [339, 193] on div "Janela de atendimento Grade de atendimento Capacidade Transportadoras Veículos …" at bounding box center [291, 138] width 583 height 277
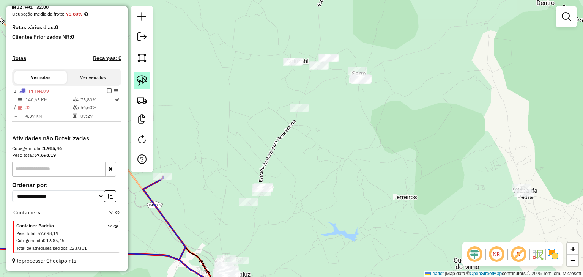
click at [147, 79] on img at bounding box center [142, 80] width 11 height 11
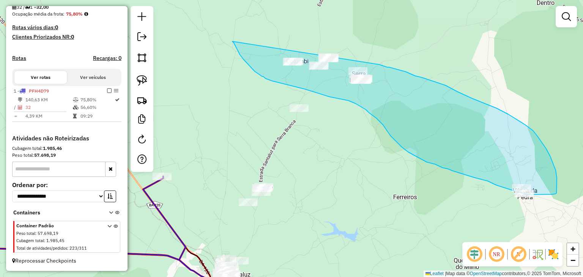
drag, startPoint x: 248, startPoint y: 64, endPoint x: 351, endPoint y: 52, distance: 104.3
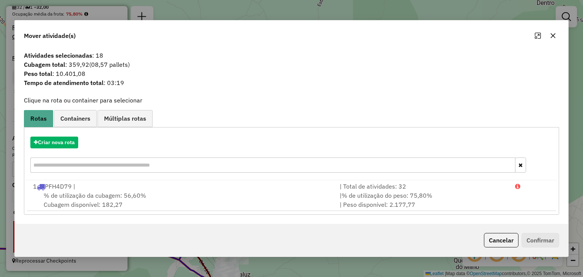
click at [553, 39] on button "button" at bounding box center [553, 36] width 12 height 12
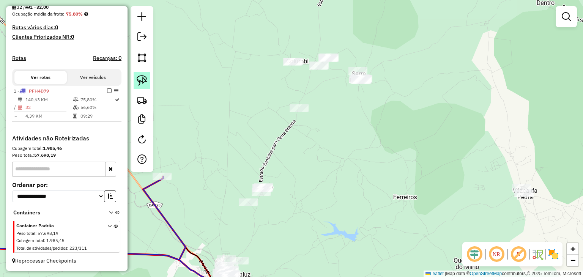
click at [143, 76] on img at bounding box center [142, 80] width 11 height 11
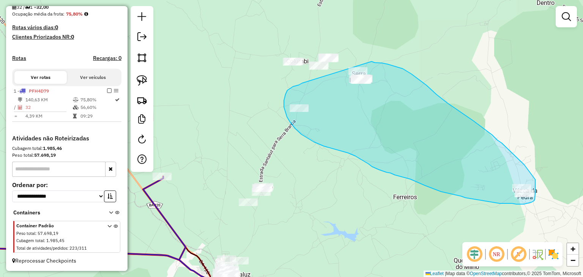
drag, startPoint x: 302, startPoint y: 83, endPoint x: 370, endPoint y: 61, distance: 70.7
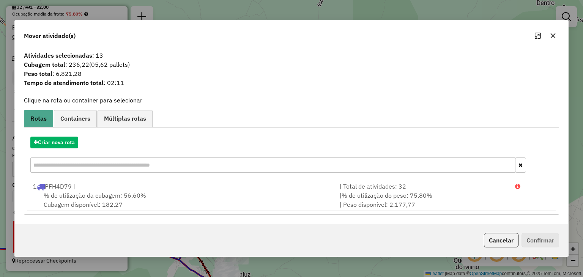
click at [551, 36] on icon "button" at bounding box center [553, 36] width 6 height 6
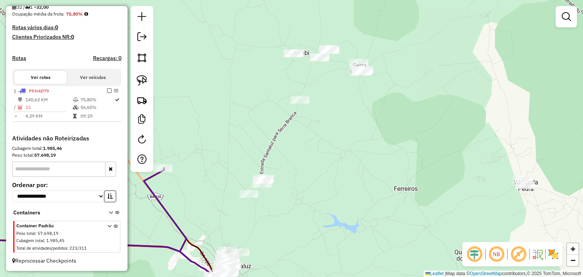
drag, startPoint x: 412, startPoint y: 126, endPoint x: 416, endPoint y: 102, distance: 24.6
click at [416, 102] on div "Janela de atendimento Grade de atendimento Capacidade Transportadoras Veículos …" at bounding box center [291, 138] width 583 height 277
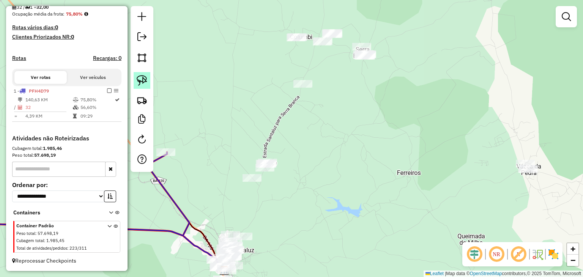
click at [146, 81] on img at bounding box center [142, 80] width 11 height 11
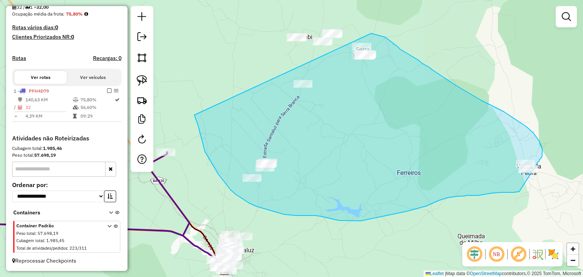
drag, startPoint x: 195, startPoint y: 117, endPoint x: 371, endPoint y: 33, distance: 195.2
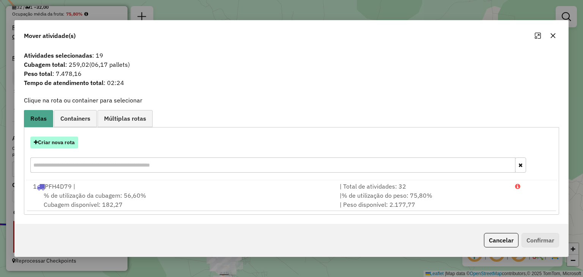
click at [71, 143] on button "Criar nova rota" at bounding box center [54, 143] width 48 height 12
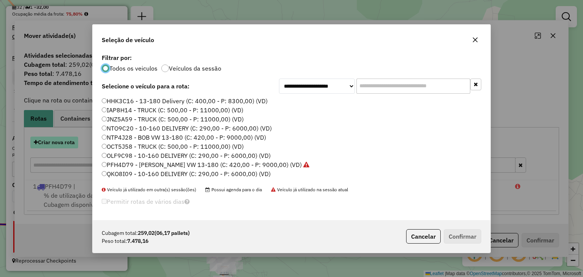
scroll to position [4, 2]
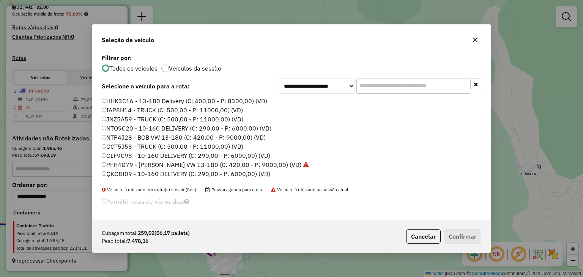
click at [142, 145] on label "OCT5J58 - TRUCK (C: 500,00 - P: 11000,00) (VD)" at bounding box center [173, 146] width 142 height 9
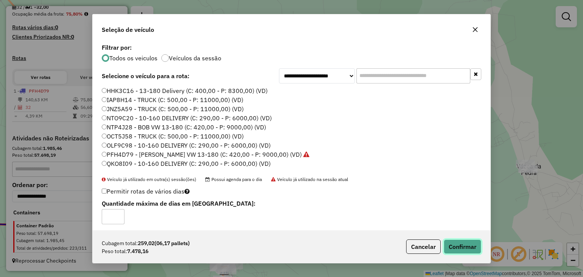
click at [459, 245] on button "Confirmar" at bounding box center [463, 247] width 38 height 14
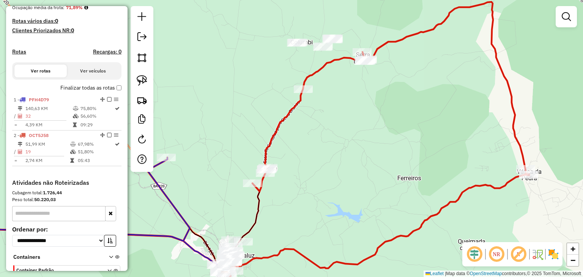
drag, startPoint x: 343, startPoint y: 101, endPoint x: 354, endPoint y: 141, distance: 41.3
click at [354, 141] on div "Janela de atendimento Grade de atendimento Capacidade Transportadoras Veículos …" at bounding box center [291, 138] width 583 height 277
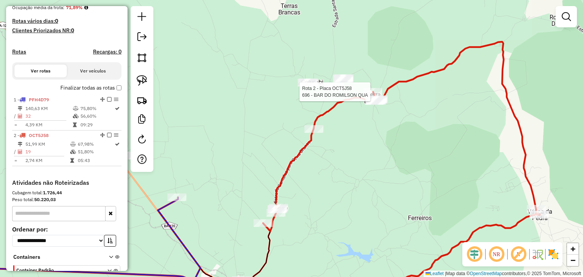
select select "*********"
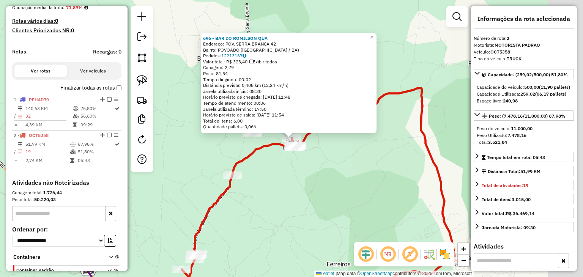
scroll to position [240, 0]
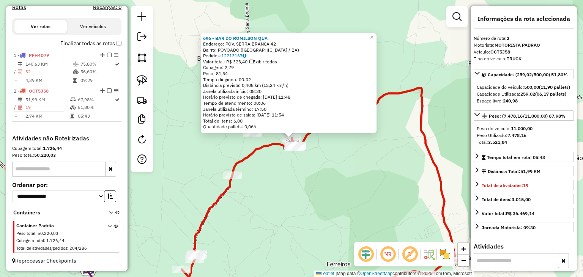
click at [330, 164] on div "696 - BAR DO ROMILSON QUA Endereço: POV. SERRA BRANCA 42 Bairro: POVOADO (SANTA…" at bounding box center [291, 138] width 583 height 277
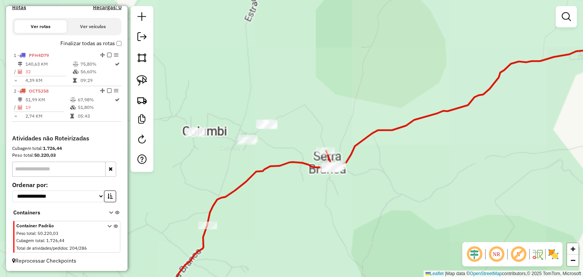
drag, startPoint x: 281, startPoint y: 135, endPoint x: 309, endPoint y: 142, distance: 28.2
click at [308, 142] on div "Janela de atendimento Grade de atendimento Capacidade Transportadoras Veículos …" at bounding box center [291, 138] width 583 height 277
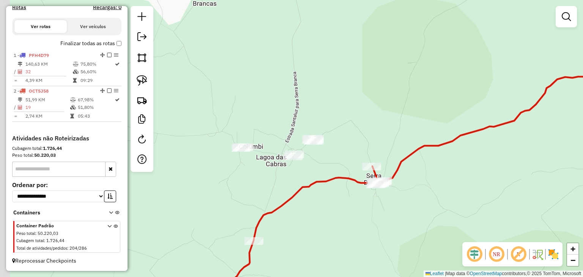
drag, startPoint x: 320, startPoint y: 209, endPoint x: 339, endPoint y: 216, distance: 20.7
click at [339, 218] on div "Janela de atendimento Grade de atendimento Capacidade Transportadoras Veículos …" at bounding box center [291, 138] width 583 height 277
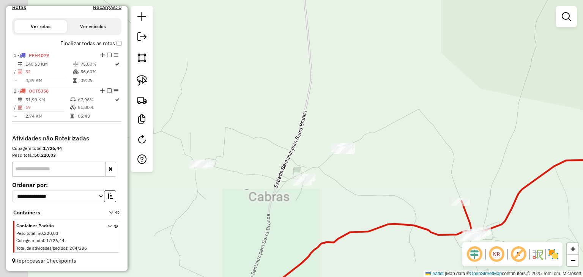
drag, startPoint x: 320, startPoint y: 163, endPoint x: 360, endPoint y: 196, distance: 51.8
click at [358, 196] on div "Janela de atendimento Grade de atendimento Capacidade Transportadoras Veículos …" at bounding box center [291, 138] width 583 height 277
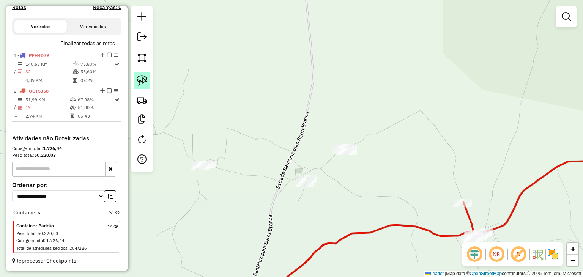
click at [143, 84] on img at bounding box center [142, 80] width 11 height 11
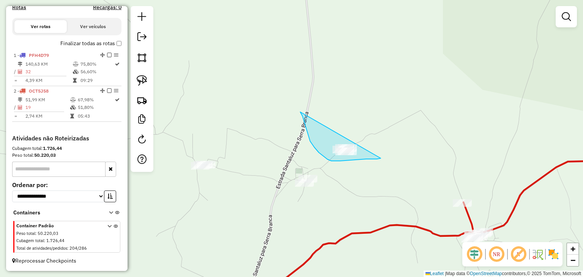
drag, startPoint x: 314, startPoint y: 147, endPoint x: 382, endPoint y: 158, distance: 68.9
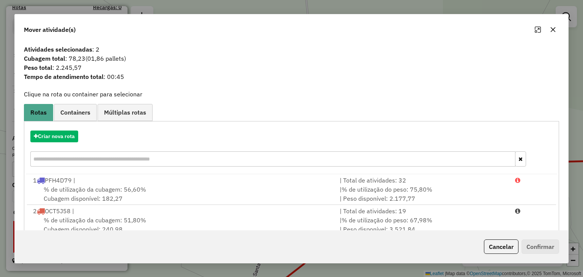
click at [552, 32] on icon "button" at bounding box center [553, 30] width 6 height 6
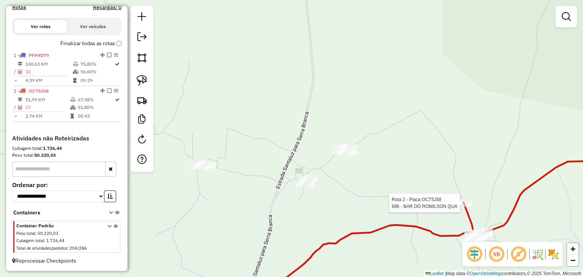
select select "*********"
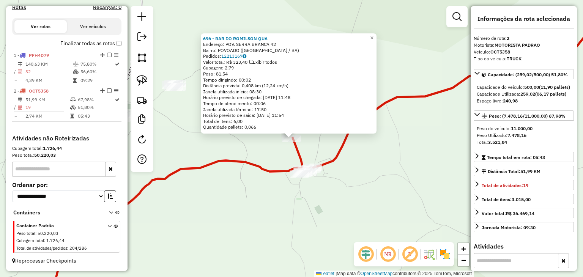
drag, startPoint x: 352, startPoint y: 207, endPoint x: 365, endPoint y: 199, distance: 15.0
click at [352, 207] on div "696 - BAR DO ROMILSON QUA Endereço: POV. SERRA BRANCA 42 Bairro: POVOADO (SANTA…" at bounding box center [291, 138] width 583 height 277
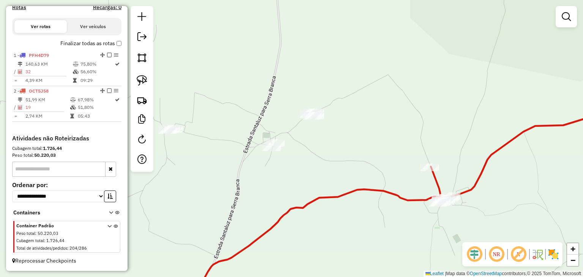
drag, startPoint x: 235, startPoint y: 127, endPoint x: 414, endPoint y: 148, distance: 179.3
click at [417, 148] on div "Janela de atendimento Grade de atendimento Capacidade Transportadoras Veículos …" at bounding box center [291, 138] width 583 height 277
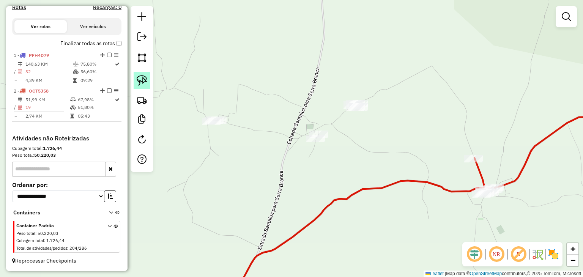
click at [144, 75] on img at bounding box center [142, 80] width 11 height 11
drag, startPoint x: 296, startPoint y: 151, endPoint x: 337, endPoint y: 137, distance: 43.2
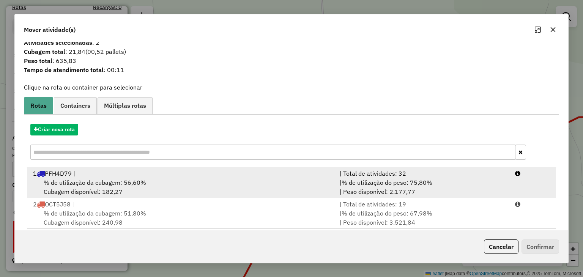
scroll to position [18, 0]
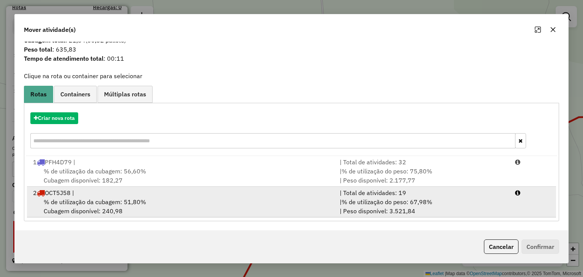
click at [301, 198] on div "% de utilização da cubagem: 51,80% Cubagem disponível: 240,98" at bounding box center [181, 206] width 307 height 18
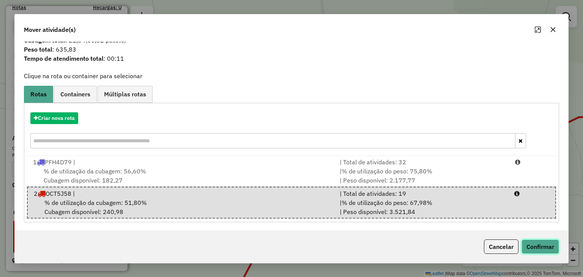
click at [542, 248] on button "Confirmar" at bounding box center [541, 247] width 38 height 14
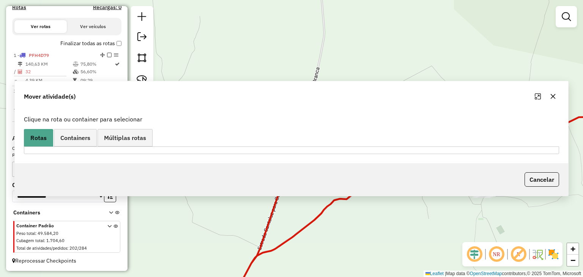
scroll to position [0, 0]
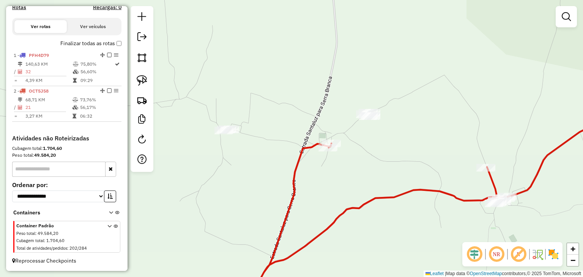
drag, startPoint x: 363, startPoint y: 169, endPoint x: 385, endPoint y: 177, distance: 23.7
click at [385, 177] on div "Janela de atendimento Grade de atendimento Capacidade Transportadoras Veículos …" at bounding box center [291, 138] width 583 height 277
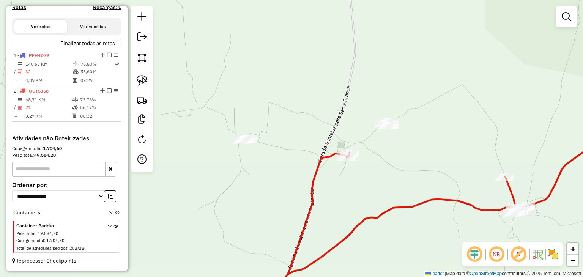
drag, startPoint x: 336, startPoint y: 185, endPoint x: 345, endPoint y: 198, distance: 15.8
click at [345, 198] on div "Janela de atendimento Grade de atendimento Capacidade Transportadoras Veículos …" at bounding box center [291, 138] width 583 height 277
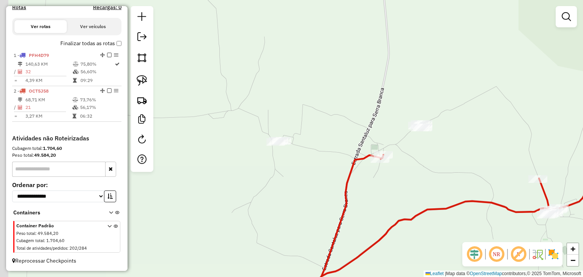
drag, startPoint x: 324, startPoint y: 150, endPoint x: 351, endPoint y: 141, distance: 28.3
click at [351, 141] on div "Janela de atendimento Grade de atendimento Capacidade Transportadoras Veículos …" at bounding box center [291, 138] width 583 height 277
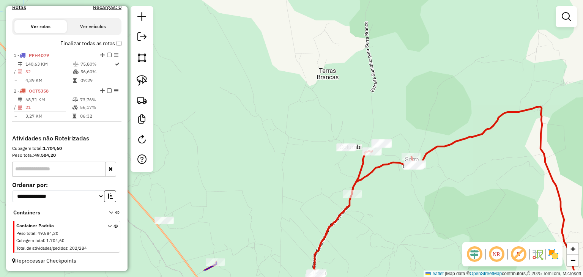
drag, startPoint x: 369, startPoint y: 226, endPoint x: 397, endPoint y: 152, distance: 79.9
click at [394, 157] on div "Janela de atendimento Grade de atendimento Capacidade Transportadoras Veículos …" at bounding box center [291, 138] width 583 height 277
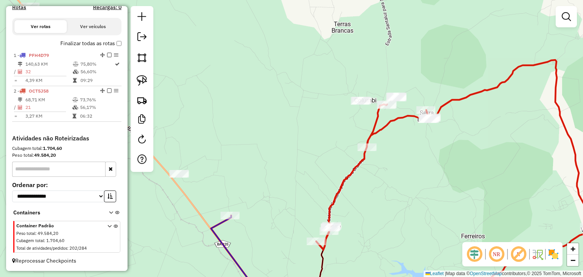
drag, startPoint x: 390, startPoint y: 169, endPoint x: 394, endPoint y: 198, distance: 29.6
click at [394, 198] on div "Janela de atendimento Grade de atendimento Capacidade Transportadoras Veículos …" at bounding box center [291, 138] width 583 height 277
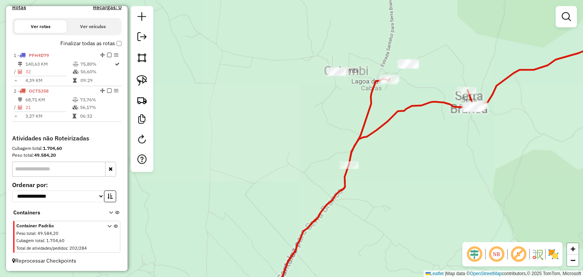
drag, startPoint x: 395, startPoint y: 169, endPoint x: 399, endPoint y: 213, distance: 43.8
click at [399, 213] on div "Janela de atendimento Grade de atendimento Capacidade Transportadoras Veículos …" at bounding box center [291, 138] width 583 height 277
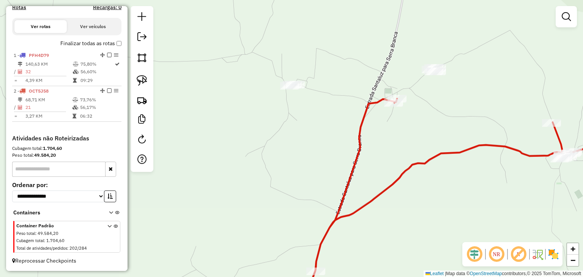
drag, startPoint x: 391, startPoint y: 141, endPoint x: 393, endPoint y: 186, distance: 45.6
click at [393, 186] on div "Janela de atendimento Grade de atendimento Capacidade Transportadoras Veículos …" at bounding box center [291, 138] width 583 height 277
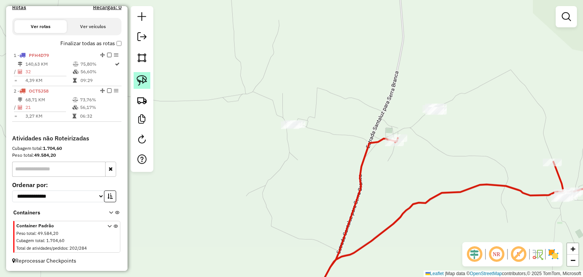
click at [149, 82] on link at bounding box center [142, 80] width 17 height 17
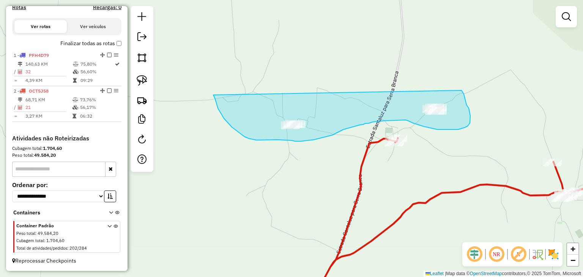
drag, startPoint x: 224, startPoint y: 118, endPoint x: 461, endPoint y: 90, distance: 239.1
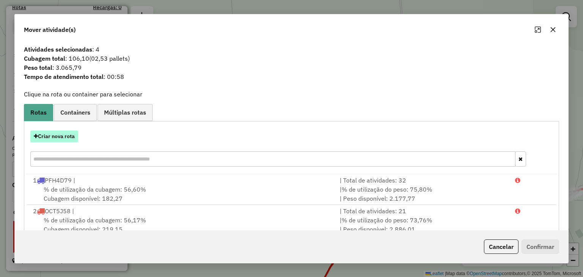
click at [65, 137] on button "Criar nova rota" at bounding box center [54, 137] width 48 height 12
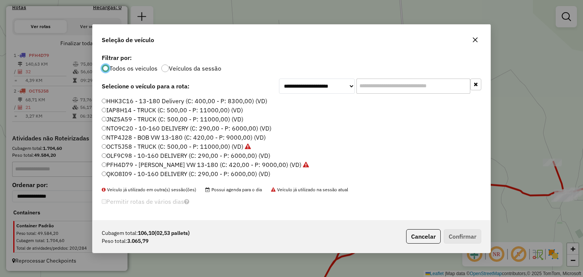
click at [183, 101] on label "HHK3C16 - 13-180 Delivery (C: 400,00 - P: 8300,00) (VD)" at bounding box center [185, 100] width 166 height 9
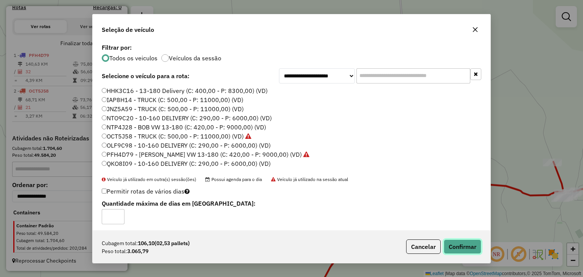
click at [456, 242] on button "Confirmar" at bounding box center [463, 247] width 38 height 14
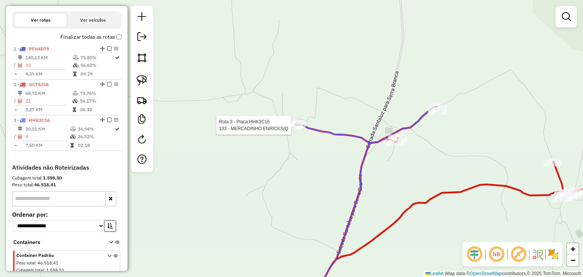
scroll to position [285, 0]
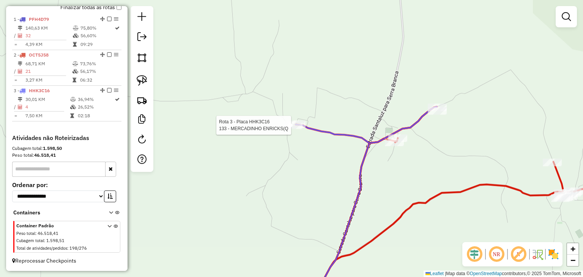
select select "*********"
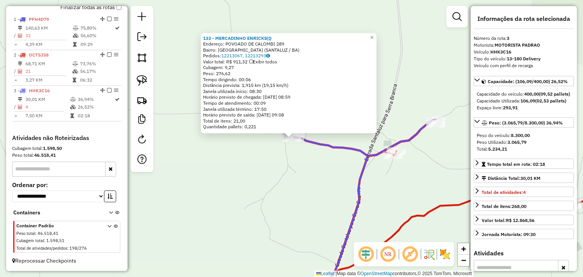
click at [296, 184] on div "133 - MERCADINHO ENRICKS(Q Endereço: POVOADO DE CALOMBI 289 Bairro: SERRA BRANC…" at bounding box center [291, 138] width 583 height 277
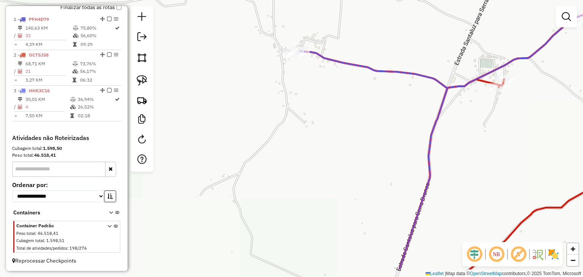
drag, startPoint x: 300, startPoint y: 203, endPoint x: 337, endPoint y: 36, distance: 171.3
click at [336, 43] on div "Janela de atendimento Grade de atendimento Capacidade Transportadoras Veículos …" at bounding box center [291, 138] width 583 height 277
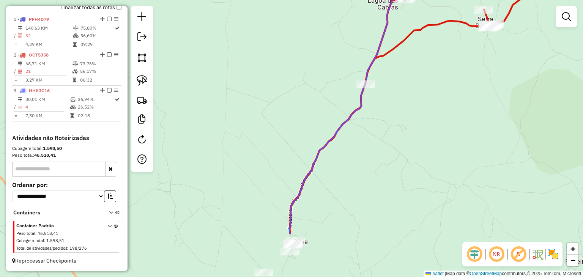
drag, startPoint x: 322, startPoint y: 118, endPoint x: 360, endPoint y: 32, distance: 93.7
click at [360, 32] on div "Janela de atendimento Grade de atendimento Capacidade Transportadoras Veículos …" at bounding box center [291, 138] width 583 height 277
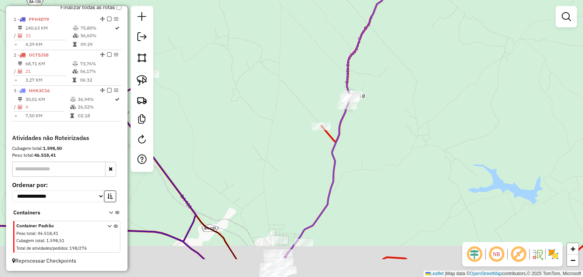
drag, startPoint x: 300, startPoint y: 188, endPoint x: 328, endPoint y: 55, distance: 136.2
click at [328, 55] on div "Janela de atendimento Grade de atendimento Capacidade Transportadoras Veículos …" at bounding box center [291, 138] width 583 height 277
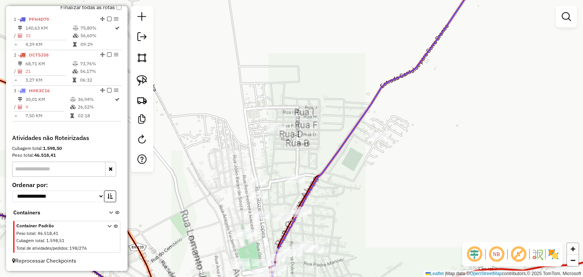
drag, startPoint x: 311, startPoint y: 165, endPoint x: 343, endPoint y: 82, distance: 88.4
click at [343, 82] on div "Janela de atendimento Grade de atendimento Capacidade Transportadoras Veículos …" at bounding box center [291, 138] width 583 height 277
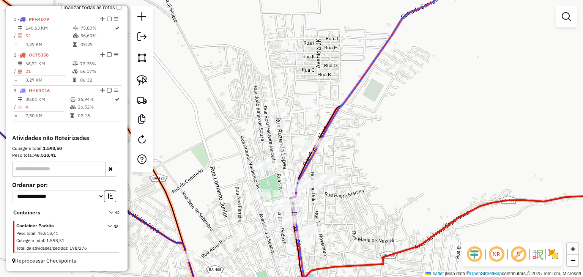
drag, startPoint x: 380, startPoint y: 91, endPoint x: 363, endPoint y: 113, distance: 27.9
click at [363, 113] on div "Janela de atendimento Grade de atendimento Capacidade Transportadoras Veículos …" at bounding box center [291, 138] width 583 height 277
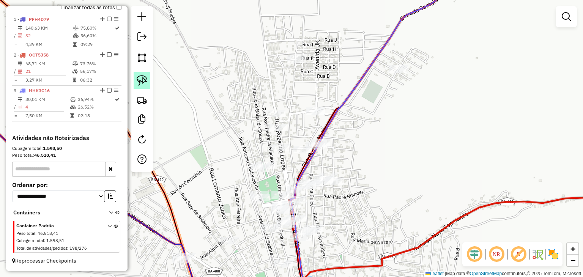
click at [148, 82] on link at bounding box center [142, 80] width 17 height 17
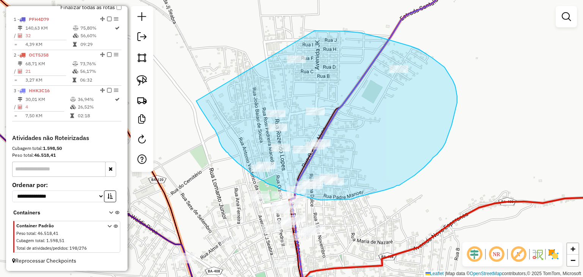
drag, startPoint x: 216, startPoint y: 133, endPoint x: 280, endPoint y: 33, distance: 118.4
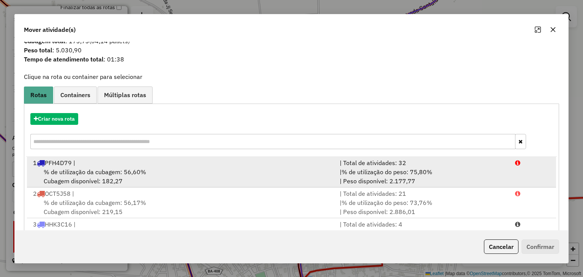
scroll to position [49, 0]
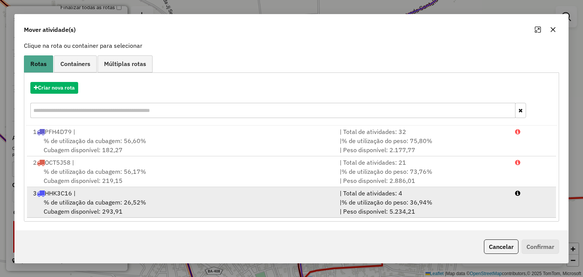
click at [186, 200] on div "% de utilização da cubagem: 26,52% Cubagem disponível: 293,91" at bounding box center [181, 207] width 307 height 18
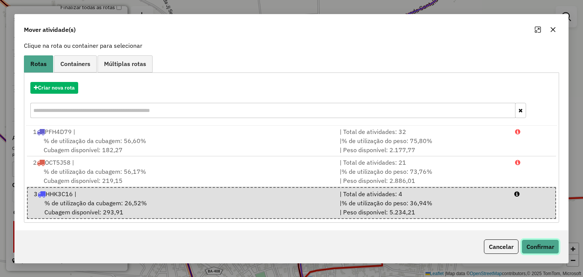
click at [526, 243] on button "Confirmar" at bounding box center [541, 247] width 38 height 14
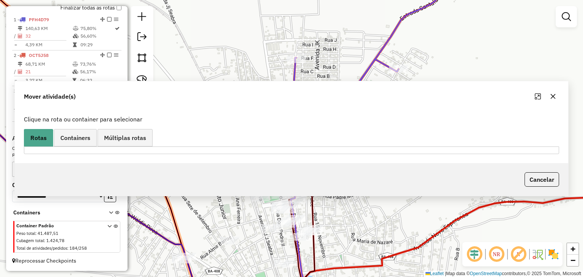
scroll to position [0, 0]
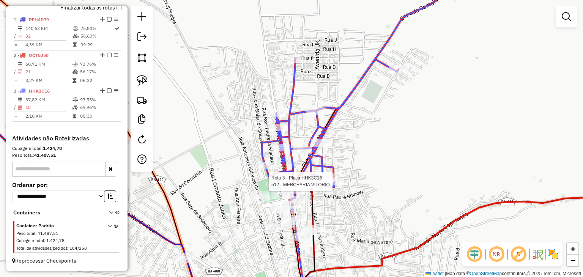
select select "*********"
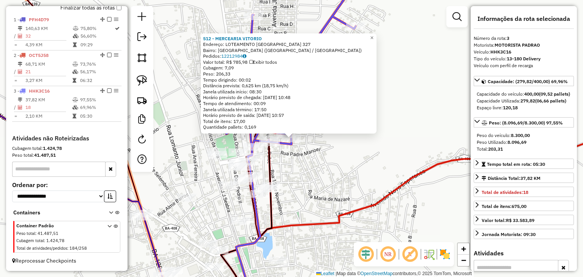
click at [352, 161] on div "512 - MERCEARIA VITORIO Endereço: LOTEAMENTO JARDIM LUZENSE 327 Bairro: JARDIM …" at bounding box center [291, 138] width 583 height 277
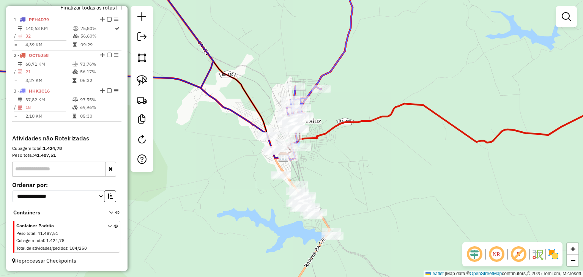
drag, startPoint x: 372, startPoint y: 183, endPoint x: 359, endPoint y: 133, distance: 51.8
click at [359, 133] on div "Janela de atendimento Grade de atendimento Capacidade Transportadoras Veículos …" at bounding box center [291, 138] width 583 height 277
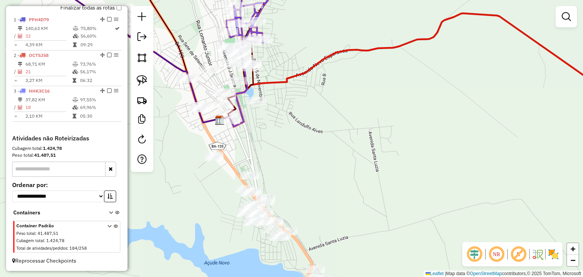
drag, startPoint x: 344, startPoint y: 146, endPoint x: 393, endPoint y: 139, distance: 50.2
click at [390, 140] on div "Janela de atendimento Grade de atendimento Capacidade Transportadoras Veículos …" at bounding box center [291, 138] width 583 height 277
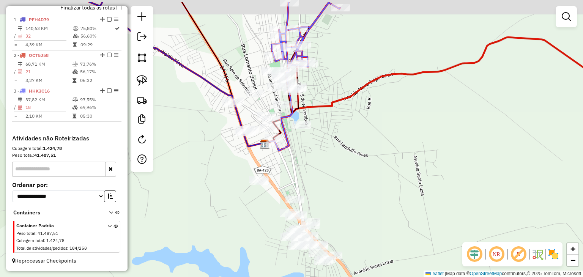
drag, startPoint x: 386, startPoint y: 139, endPoint x: 400, endPoint y: 175, distance: 38.4
click at [400, 174] on div "Janela de atendimento Grade de atendimento Capacidade Transportadoras Veículos …" at bounding box center [291, 138] width 583 height 277
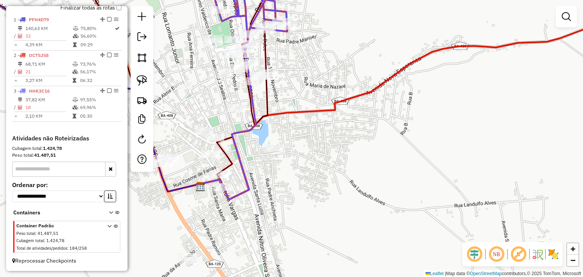
drag, startPoint x: 346, startPoint y: 139, endPoint x: 381, endPoint y: 190, distance: 61.9
click at [381, 190] on div "Janela de atendimento Grade de atendimento Capacidade Transportadoras Veículos …" at bounding box center [291, 138] width 583 height 277
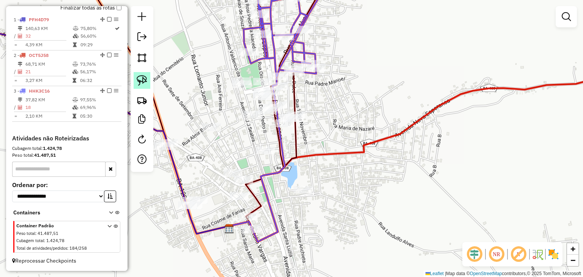
click at [146, 81] on img at bounding box center [142, 80] width 11 height 11
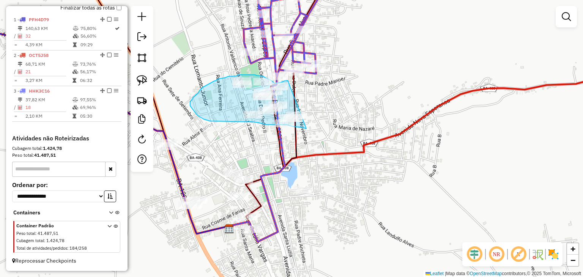
drag, startPoint x: 288, startPoint y: 81, endPoint x: 306, endPoint y: 129, distance: 51.7
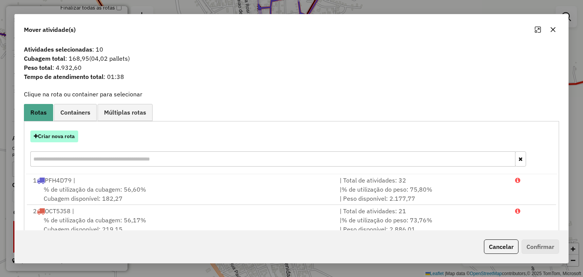
click at [68, 140] on button "Criar nova rota" at bounding box center [54, 137] width 48 height 12
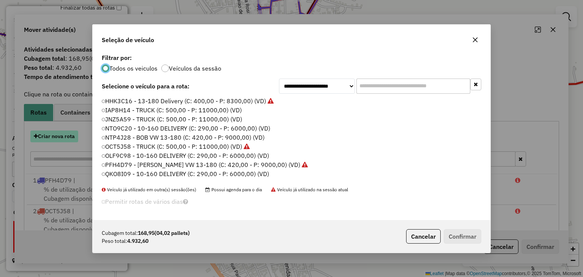
scroll to position [4, 2]
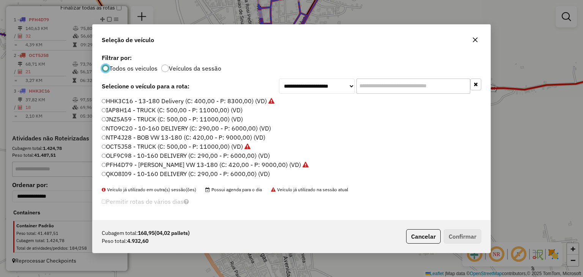
click at [237, 128] on label "NTO9C20 - 10-160 DELIVERY (C: 290,00 - P: 6000,00) (VD)" at bounding box center [186, 128] width 169 height 9
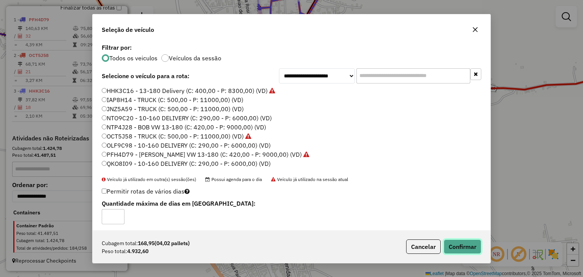
click at [465, 245] on button "Confirmar" at bounding box center [463, 247] width 38 height 14
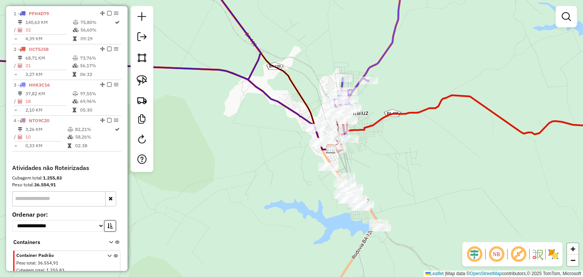
drag, startPoint x: 377, startPoint y: 154, endPoint x: 374, endPoint y: 120, distance: 34.3
click at [373, 124] on div "Janela de atendimento Grade de atendimento Capacidade Transportadoras Veículos …" at bounding box center [291, 138] width 583 height 277
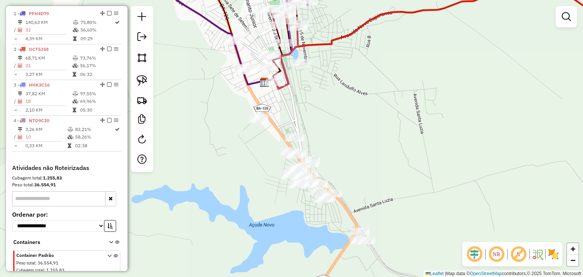
drag, startPoint x: 377, startPoint y: 143, endPoint x: 365, endPoint y: 98, distance: 47.4
click at [365, 98] on div "Janela de atendimento Grade de atendimento Capacidade Transportadoras Veículos …" at bounding box center [291, 138] width 583 height 277
click at [365, 99] on div "Janela de atendimento Grade de atendimento Capacidade Transportadoras Veículos …" at bounding box center [291, 138] width 583 height 277
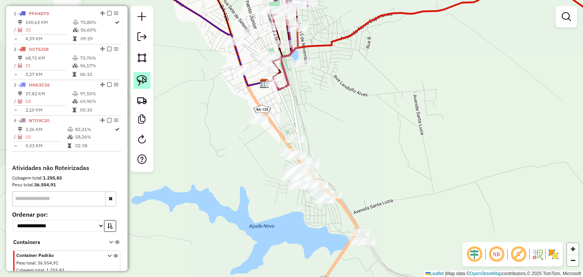
click at [146, 79] on img at bounding box center [142, 80] width 11 height 11
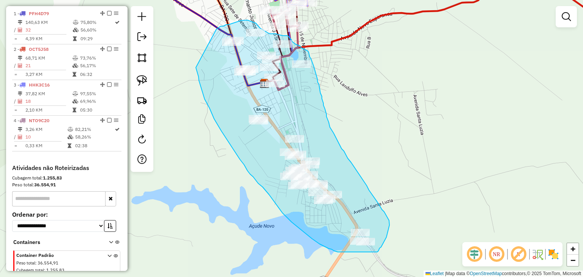
drag, startPoint x: 196, startPoint y: 70, endPoint x: 216, endPoint y: 29, distance: 45.7
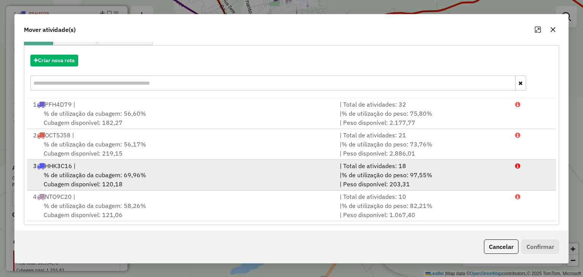
scroll to position [79, 0]
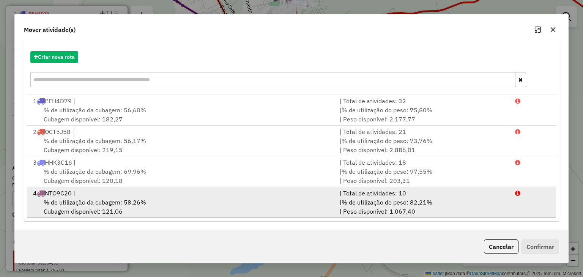
click at [263, 205] on div "% de utilização da cubagem: 58,26% Cubagem disponível: 121,06" at bounding box center [181, 207] width 307 height 18
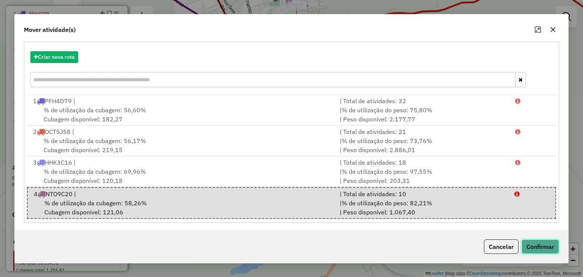
click at [532, 246] on button "Confirmar" at bounding box center [541, 247] width 38 height 14
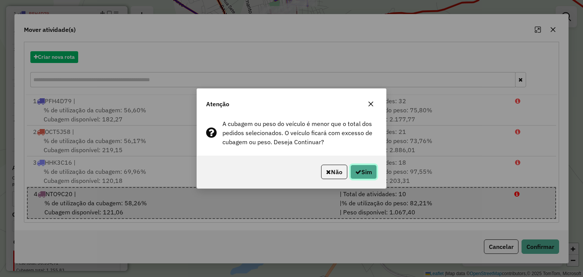
click at [375, 174] on button "Sim" at bounding box center [364, 172] width 27 height 14
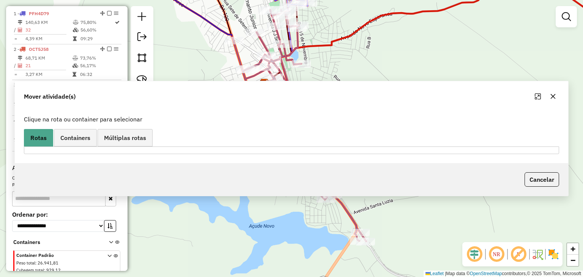
scroll to position [0, 0]
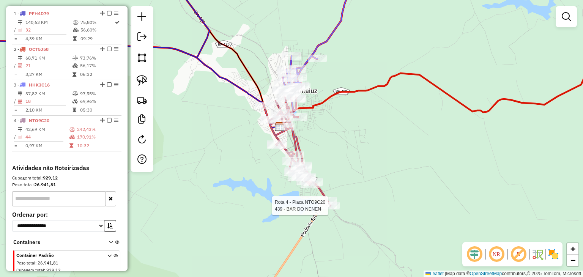
select select "*********"
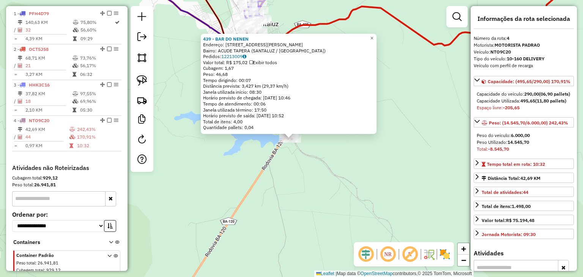
scroll to position [311, 0]
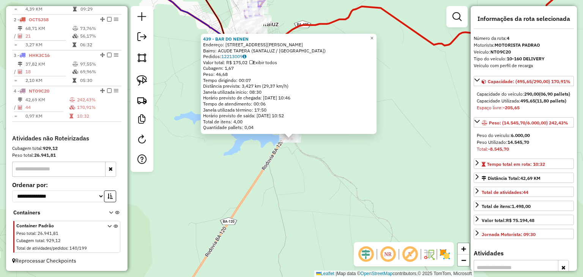
click at [328, 185] on div "439 - BAR DO NENEN Endereço: RUA PEDRO MONTEIRO 143 Bairro: ACUDE TAPERA (SANTA…" at bounding box center [291, 138] width 583 height 277
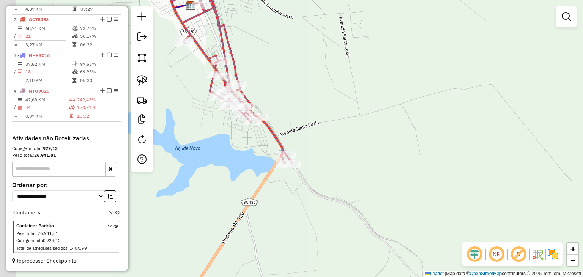
drag, startPoint x: 321, startPoint y: 128, endPoint x: 392, endPoint y: 157, distance: 77.5
click at [392, 157] on div "Janela de atendimento Grade de atendimento Capacidade Transportadoras Veículos …" at bounding box center [291, 138] width 583 height 277
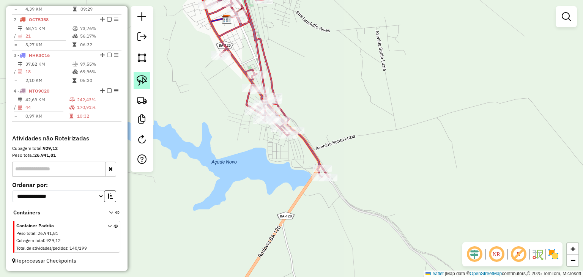
click at [146, 79] on img at bounding box center [142, 80] width 11 height 11
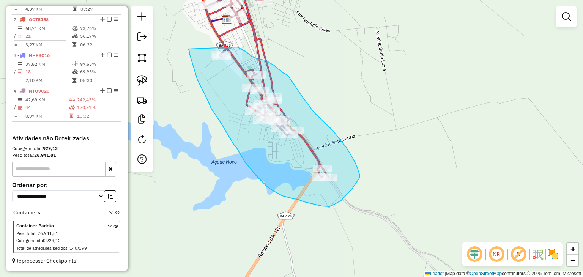
drag, startPoint x: 190, startPoint y: 52, endPoint x: 237, endPoint y: 47, distance: 48.1
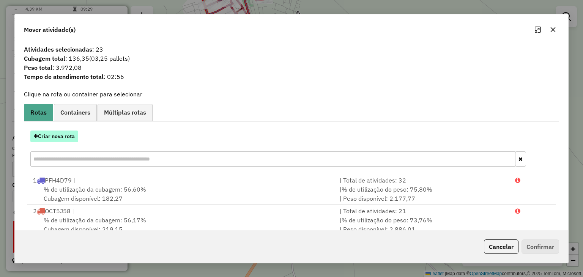
click at [68, 136] on button "Criar nova rota" at bounding box center [54, 137] width 48 height 12
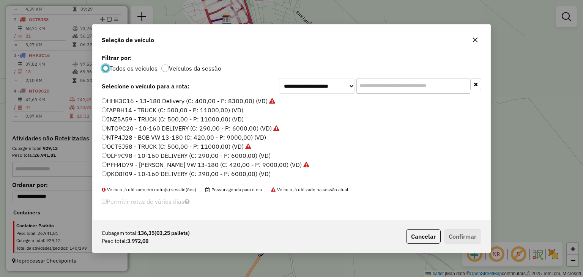
scroll to position [4, 2]
click at [237, 137] on label "NTP4J28 - BOB VW 13-180 (C: 420,00 - P: 9000,00) (VD)" at bounding box center [184, 137] width 164 height 9
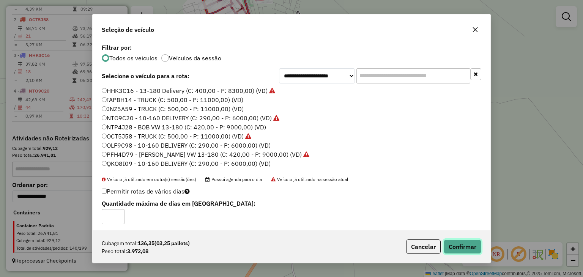
click at [468, 245] on button "Confirmar" at bounding box center [463, 247] width 38 height 14
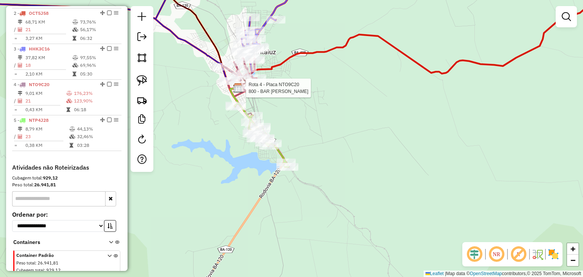
scroll to position [356, 0]
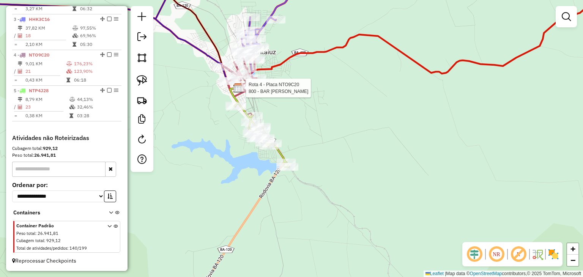
select select "*********"
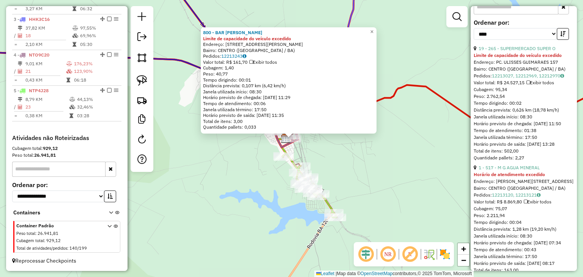
scroll to position [266, 0]
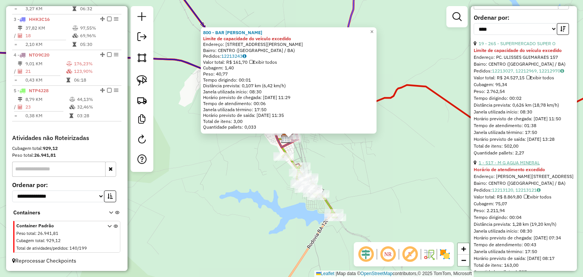
click at [503, 166] on link "1 - 517 - M G AGUA MINERAL" at bounding box center [509, 163] width 61 height 6
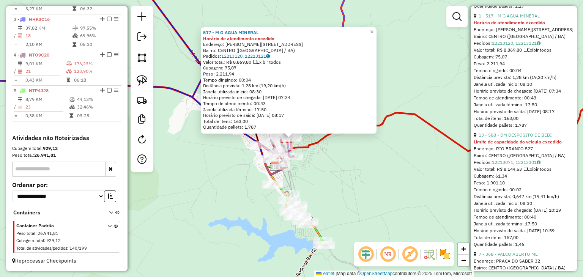
scroll to position [418, 0]
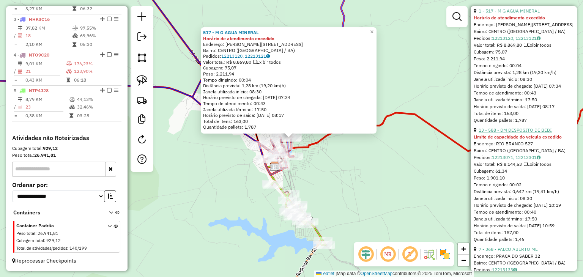
click at [501, 133] on link "13 - 588 - DM DESPOSITO DE BEBI" at bounding box center [515, 130] width 73 height 6
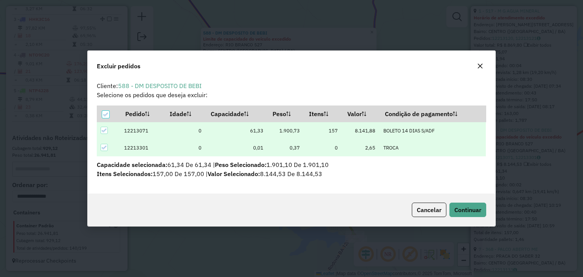
scroll to position [0, 0]
click at [461, 206] on span "Continuar" at bounding box center [468, 210] width 27 height 8
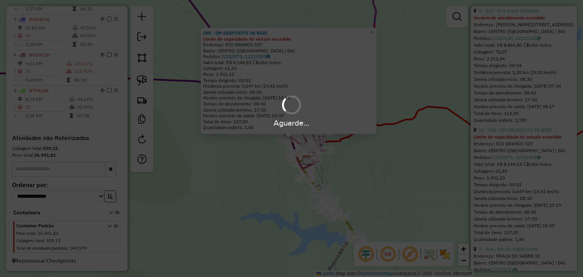
scroll to position [166, 0]
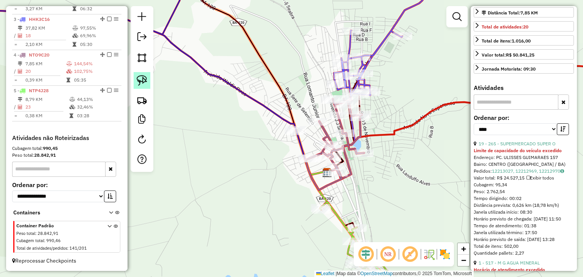
click at [149, 81] on link at bounding box center [142, 80] width 17 height 17
drag, startPoint x: 266, startPoint y: 127, endPoint x: 306, endPoint y: 125, distance: 39.9
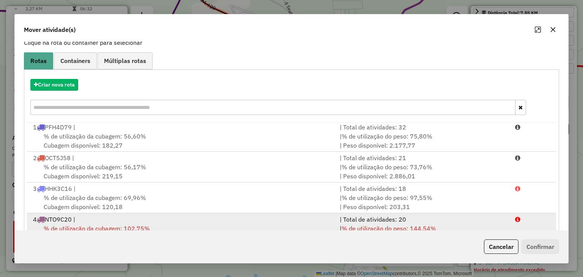
scroll to position [109, 0]
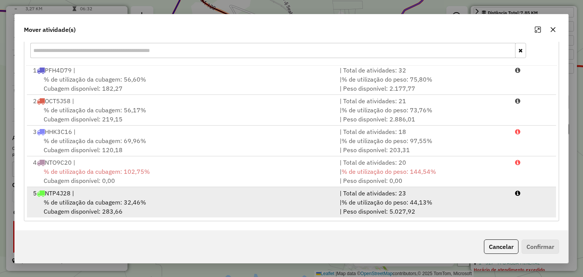
click at [233, 205] on div "% de utilização da cubagem: 32,46% Cubagem disponível: 283,66" at bounding box center [181, 207] width 307 height 18
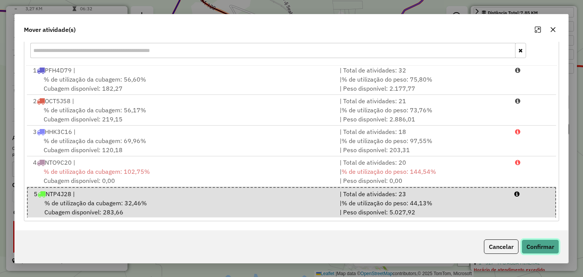
click at [539, 246] on button "Confirmar" at bounding box center [541, 247] width 38 height 14
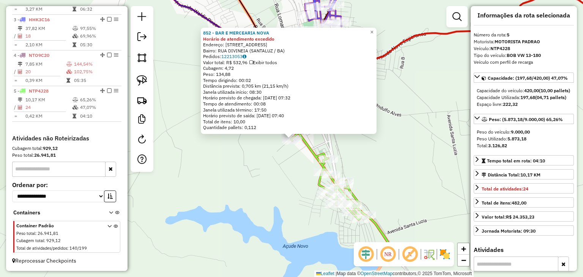
scroll to position [0, 0]
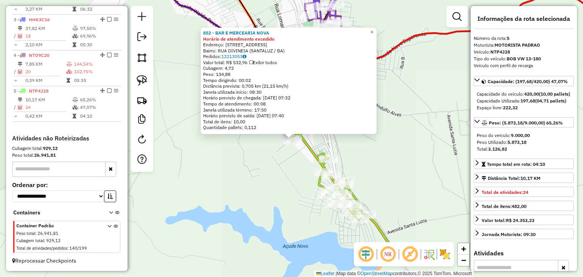
click at [398, 143] on div "852 - BAR E MERCEARIA NOVA Horário de atendimento excedido Endereço: RUA NOVA D…" at bounding box center [291, 138] width 583 height 277
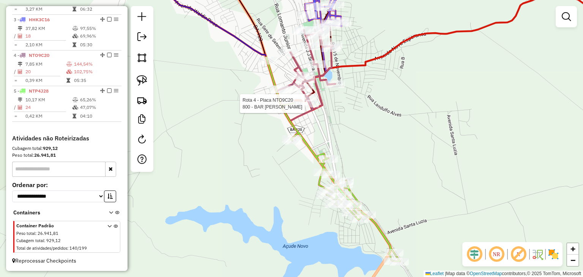
select select "*********"
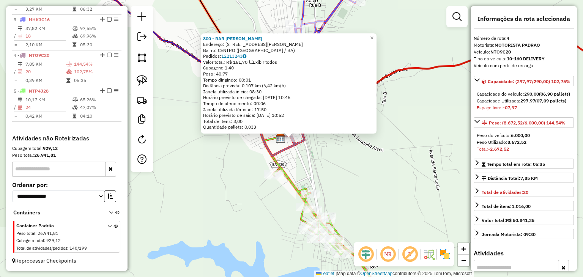
click at [311, 152] on div "800 - BAR MARIA DE ROQUE Endereço: RUA GETULIO VARGAS SELF 320 Bairro: CENTRO (…" at bounding box center [291, 138] width 583 height 277
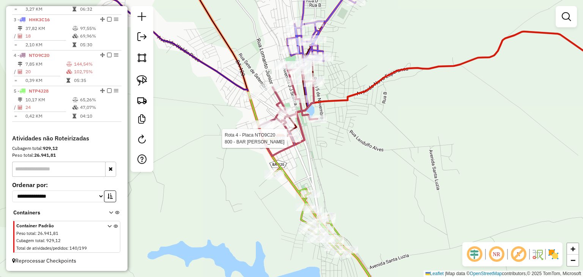
select select "*********"
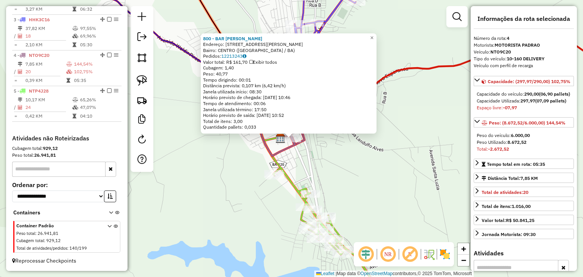
click at [343, 156] on div "800 - BAR MARIA DE ROQUE Endereço: RUA GETULIO VARGAS SELF 320 Bairro: CENTRO (…" at bounding box center [291, 138] width 583 height 277
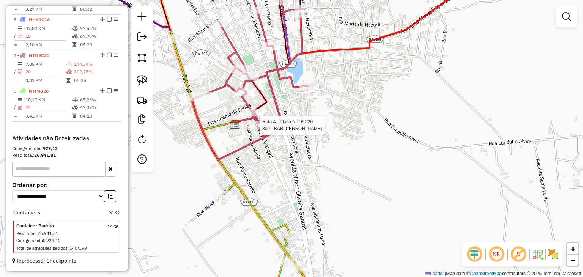
select select "*********"
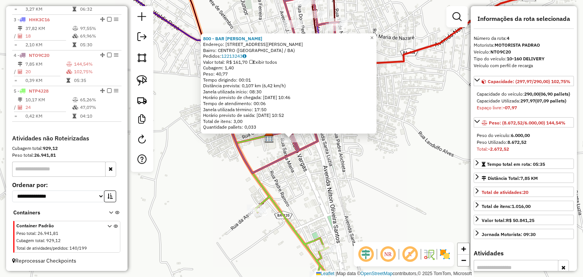
click at [300, 164] on div "800 - BAR MARIA DE ROQUE Endereço: RUA GETULIO VARGAS SELF 320 Bairro: CENTRO (…" at bounding box center [291, 138] width 583 height 277
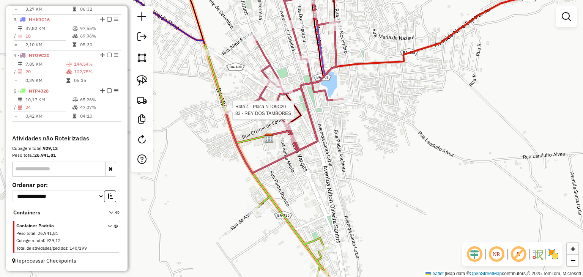
select select "*********"
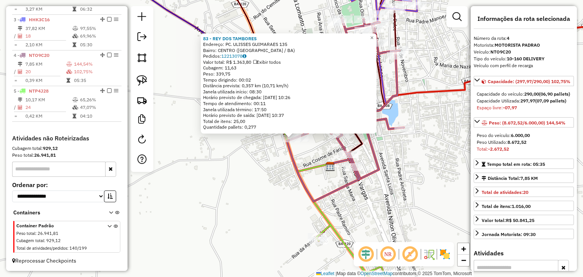
click at [234, 146] on div "83 - REY DOS TAMBORES Endereço: PC. ULISSES GUIMARAES 135 Bairro: CENTRO (SANTA…" at bounding box center [291, 138] width 583 height 277
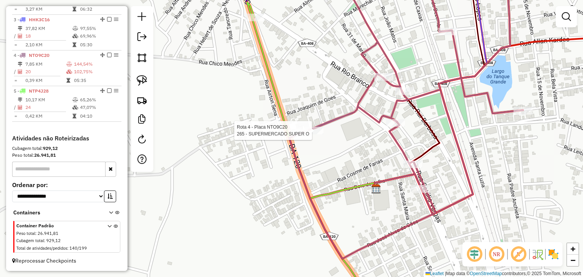
select select "*********"
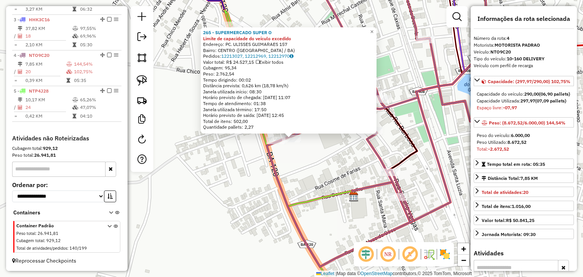
click at [317, 146] on div "265 - SUPERMERCADO SUPER O Limite de capacidade do veículo excedido Endereço: P…" at bounding box center [291, 138] width 583 height 277
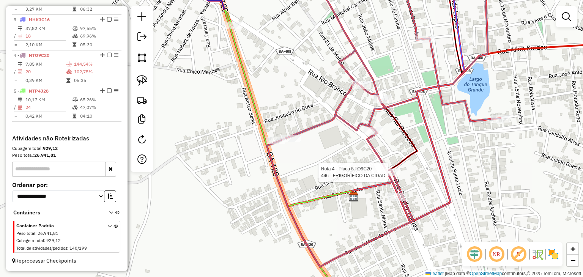
click at [391, 176] on div at bounding box center [390, 173] width 19 height 8
select select "*********"
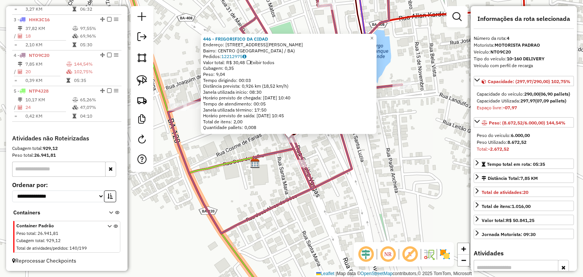
click at [325, 169] on div "446 - FRIGORIFICO DA CIDAD Endereço: RUA GETULIO VARGAS 18 Bairro: CENTRO (SANT…" at bounding box center [291, 138] width 583 height 277
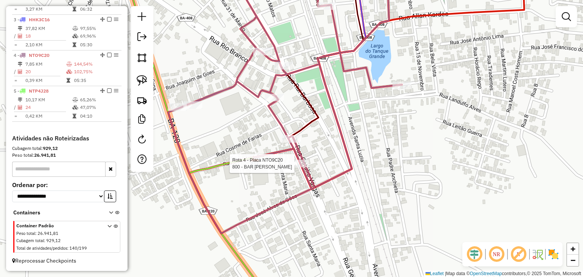
select select "*********"
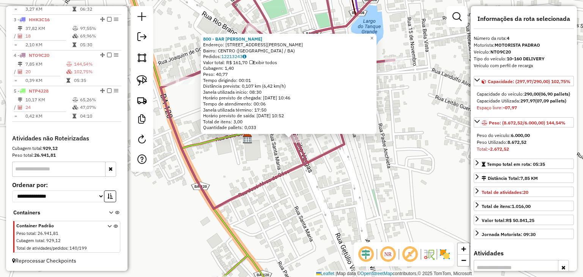
click at [328, 153] on icon at bounding box center [314, 68] width 136 height 192
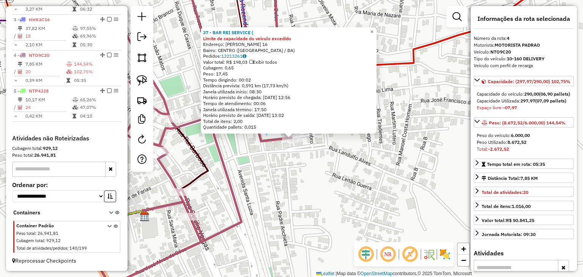
click at [310, 171] on div "37 - BAR REI SERVICE ( Limite de capacidade do veículo excedido Endereço: JOSE …" at bounding box center [291, 138] width 583 height 277
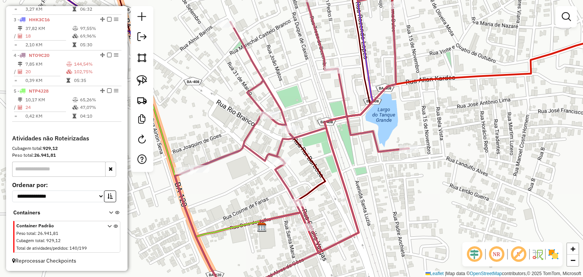
drag, startPoint x: 285, startPoint y: 172, endPoint x: 431, endPoint y: 185, distance: 146.8
click at [426, 185] on div "Janela de atendimento Grade de atendimento Capacidade Transportadoras Veículos …" at bounding box center [291, 138] width 583 height 277
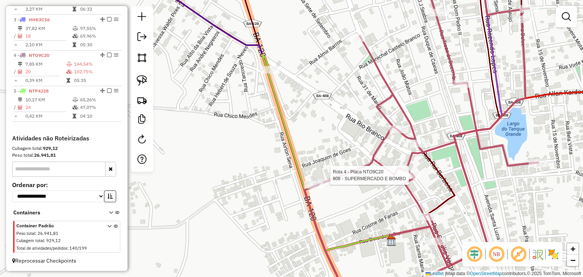
select select "*********"
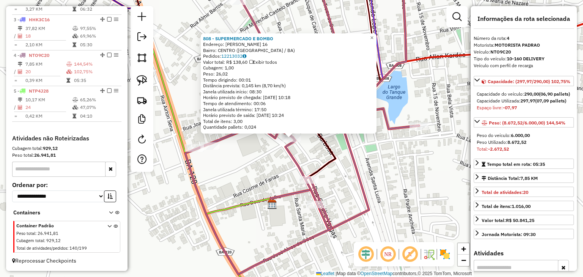
click at [367, 166] on div "808 - SUPERMERCADO E BOMBO Endereço: JOSE TIAGO DE CARVALHO 16 Bairro: CENTRO (…" at bounding box center [291, 138] width 583 height 277
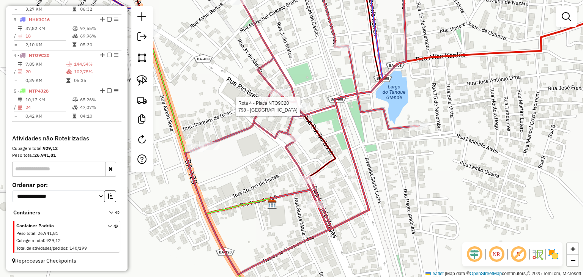
select select "*********"
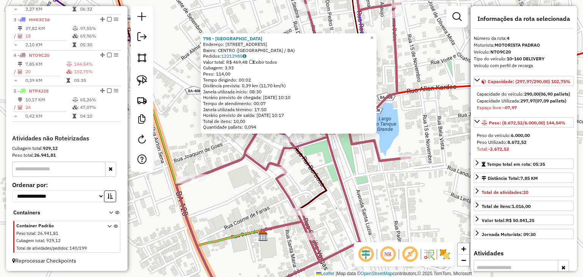
click at [321, 162] on div "798 - BARRACA DO GUIGA Endereço: AVENIDA LOMANTO JUNIOR 12 Bairro: CENTRO (SANT…" at bounding box center [291, 138] width 583 height 277
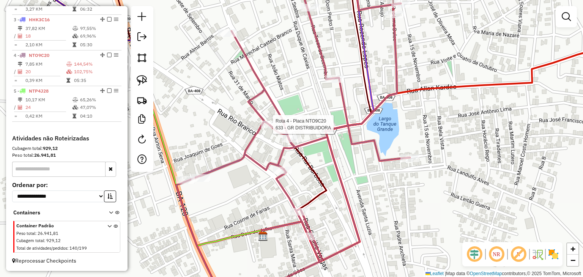
select select "*********"
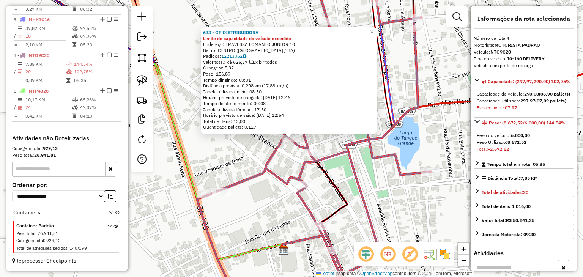
click at [230, 132] on div "633 - GR DISTRIBUIDORA Limite de capacidade do veículo excedido Endereço: TRAVE…" at bounding box center [289, 80] width 176 height 106
click at [233, 145] on div "633 - GR DISTRIBUIDORA Limite de capacidade do veículo excedido Endereço: TRAVE…" at bounding box center [291, 138] width 583 height 277
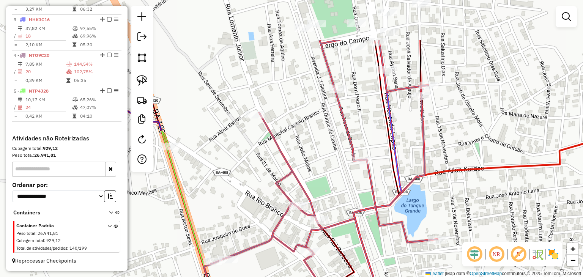
drag, startPoint x: 261, startPoint y: 105, endPoint x: 269, endPoint y: 180, distance: 75.2
click at [270, 181] on div "Janela de atendimento Grade de atendimento Capacidade Transportadoras Veículos …" at bounding box center [291, 138] width 583 height 277
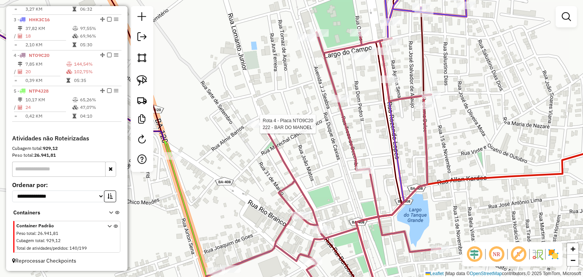
select select "*********"
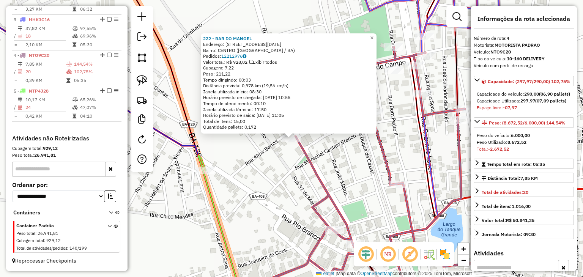
click at [268, 172] on div "222 - BAR DO MANOEL Endereço: RUA SETE DE SETEMBRO 1 Bairro: CENTRO (SANTALUZ /…" at bounding box center [291, 138] width 583 height 277
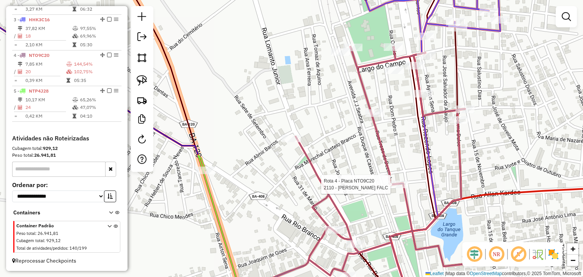
select select "*********"
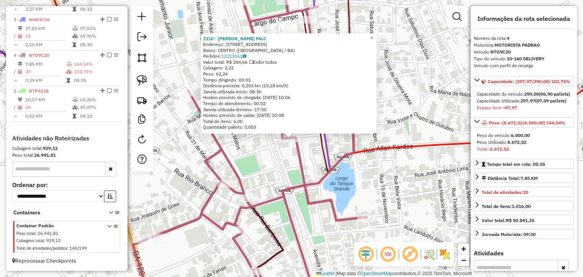
click at [330, 155] on icon at bounding box center [274, 138] width 112 height 333
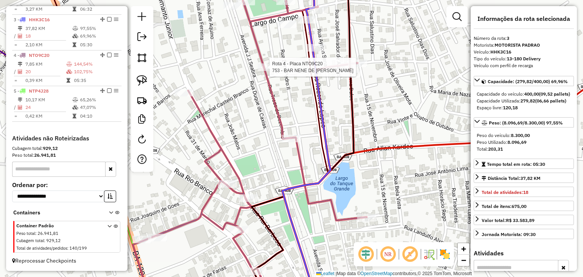
click at [269, 71] on div at bounding box center [267, 67] width 19 height 8
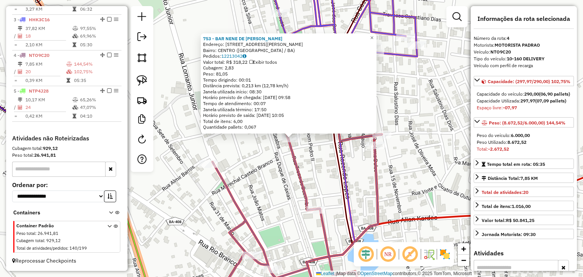
click at [267, 185] on div "753 - BAR NENE DE LEIA Endereço: RUA JJ SEABRA 31 Bairro: CENTRO (SANTALUZ / BA…" at bounding box center [291, 138] width 583 height 277
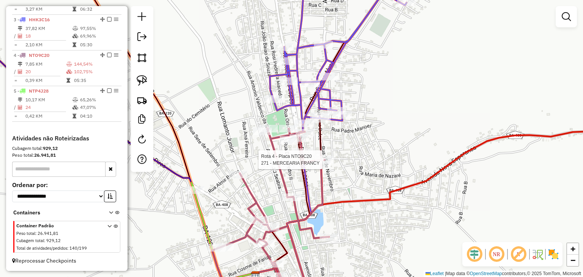
select select "*********"
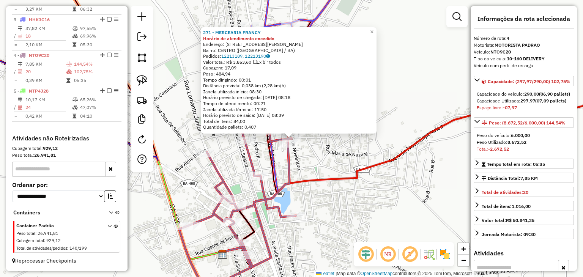
click at [314, 169] on div "271 - MERCEARIA FRANCY Horário de atendimento excedido Endereço: RUA IRMA DULCE…" at bounding box center [291, 138] width 583 height 277
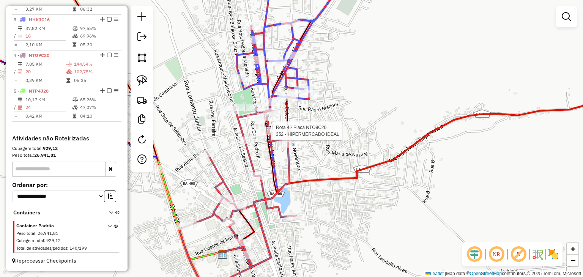
select select "*********"
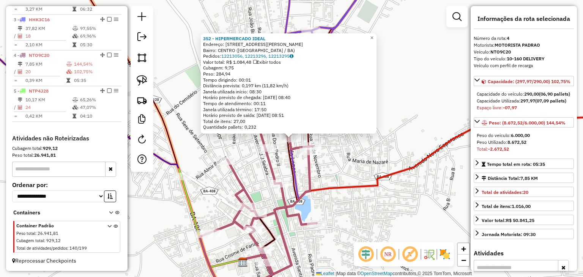
click at [345, 173] on div "352 - HIPERMERCADO IDEAL Endereço: RUA ROSENDO LOPES 370 Bairro: CENTRO (SANTAL…" at bounding box center [291, 138] width 583 height 277
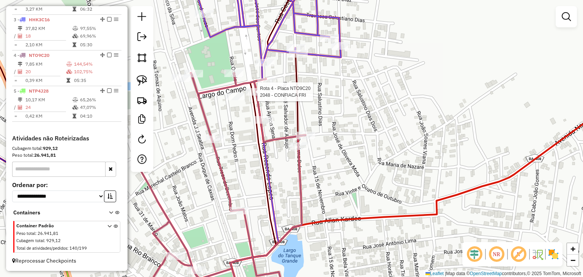
select select "*********"
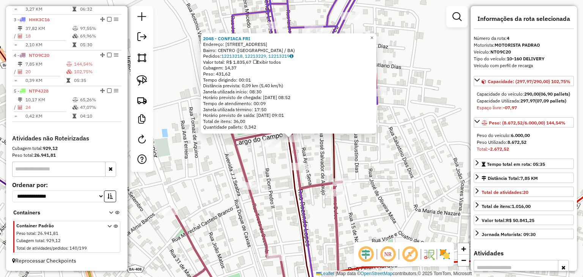
click at [283, 166] on div "2048 - CONFIACA FRI Endereço: Largo do canpo 124 Bairro: CENTRO (SANTALUZ / BA)…" at bounding box center [291, 138] width 583 height 277
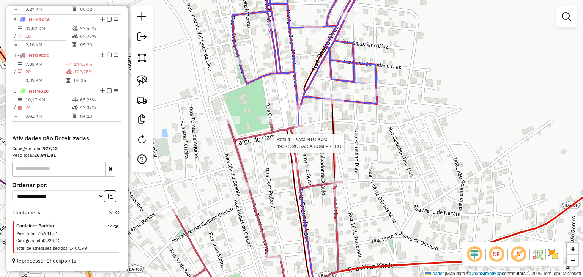
select select "*********"
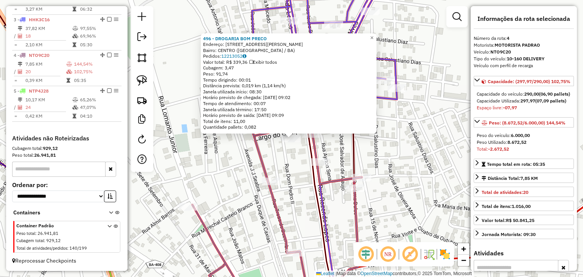
click at [299, 179] on div "496 - DROGARIA BOM PRECO Endereço: RUA ROZENDO LOPES 451 Bairro: CENTRO (SANTAL…" at bounding box center [291, 138] width 583 height 277
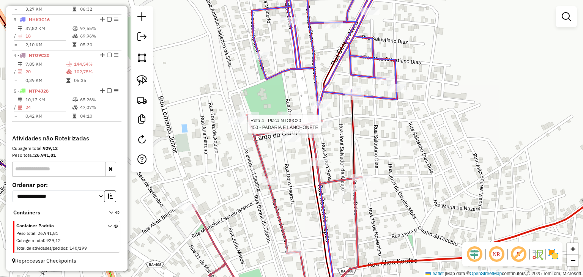
select select "*********"
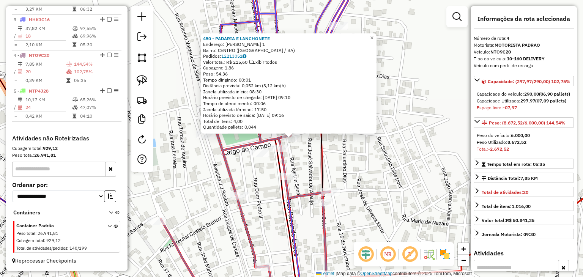
click at [308, 155] on div "450 - PADARIA E LANCHONETE Endereço: COSME DE FARIAS 1 Bairro: CENTRO (SANTALUZ…" at bounding box center [291, 138] width 583 height 277
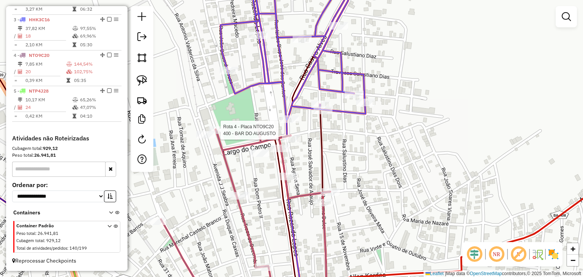
select select "*********"
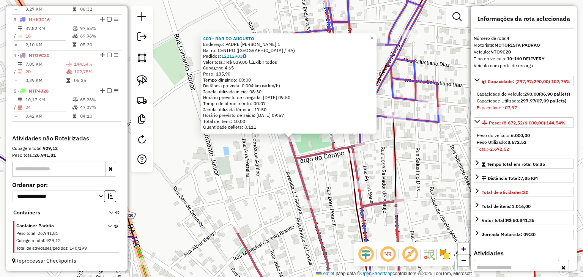
click at [250, 168] on div "400 - BAR DO AUGUSTO Endereço: PADRE RANILDO 1 Bairro: CENTRO (SANTALUZ / BA) P…" at bounding box center [291, 138] width 583 height 277
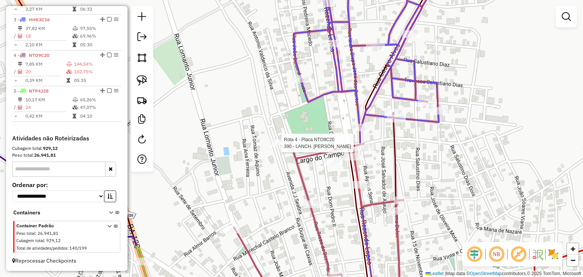
select select "*********"
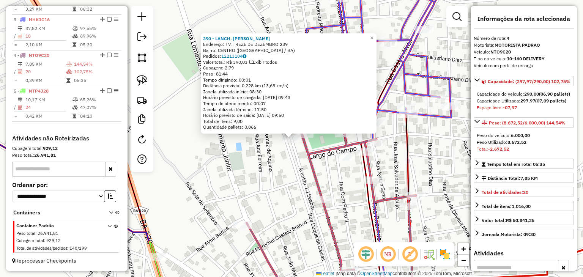
click at [266, 173] on div "390 - LANCH. VASCO DA GAMA Endereço: TV. TREZE DE DEZEMBRO 239 Bairro: CENTRO (…" at bounding box center [291, 138] width 583 height 277
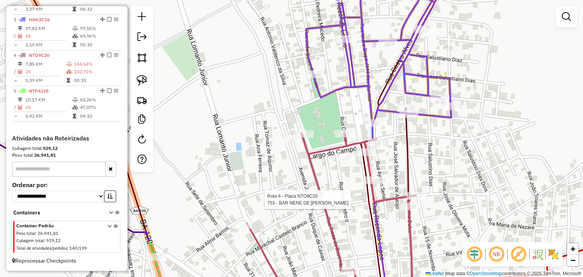
select select "*********"
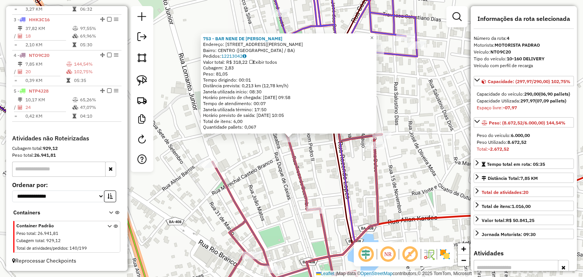
click at [300, 218] on div "753 - BAR NENE DE LEIA Endereço: RUA JJ SEABRA 31 Bairro: CENTRO (SANTALUZ / BA…" at bounding box center [291, 138] width 583 height 277
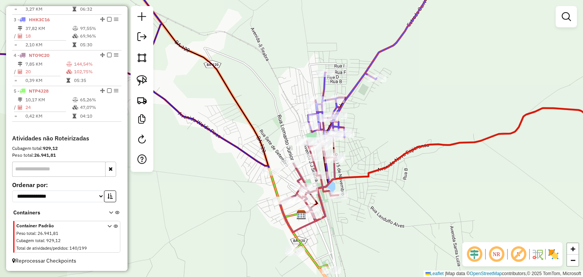
drag, startPoint x: 363, startPoint y: 216, endPoint x: 365, endPoint y: 176, distance: 40.3
click at [365, 176] on icon at bounding box center [471, 164] width 341 height 113
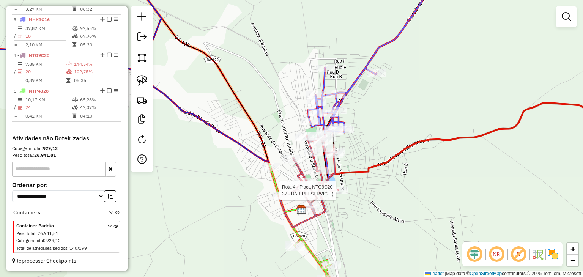
select select "*********"
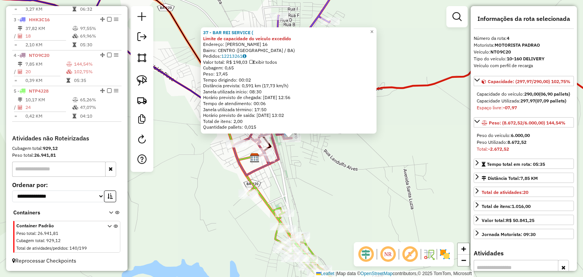
click at [323, 193] on div "37 - BAR REI SERVICE ( Limite de capacidade do veículo excedido Endereço: JOSE …" at bounding box center [291, 138] width 583 height 277
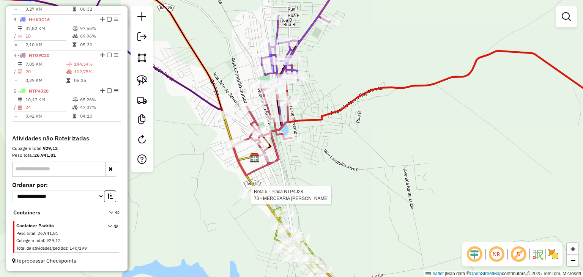
select select "*********"
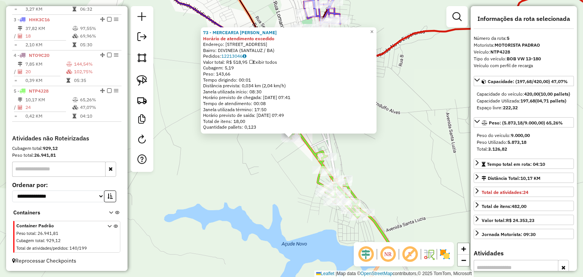
click at [400, 154] on div "73 - MERCEARIA JOAO VICTO Horário de atendimento excedido Endereço: RUA NOVA DI…" at bounding box center [291, 138] width 583 height 277
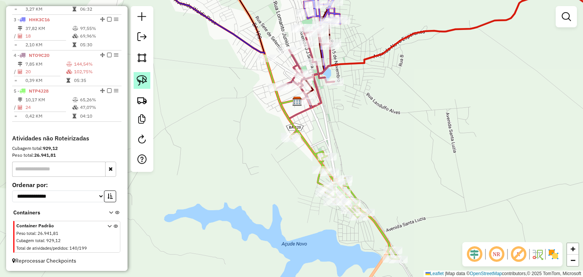
click at [147, 78] on img at bounding box center [142, 80] width 11 height 11
drag, startPoint x: 262, startPoint y: 130, endPoint x: 312, endPoint y: 132, distance: 50.5
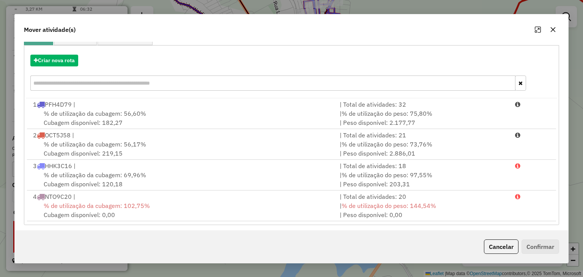
scroll to position [79, 0]
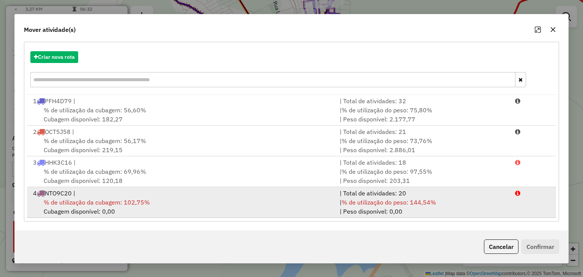
click at [277, 192] on div "4 NTO9C20 |" at bounding box center [181, 193] width 307 height 9
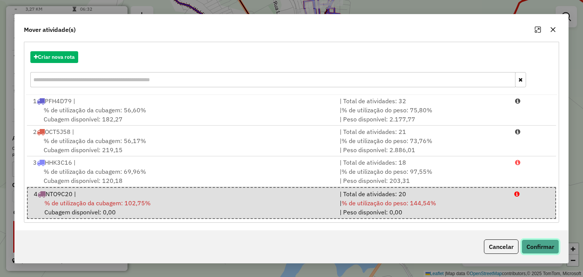
click at [530, 243] on button "Confirmar" at bounding box center [541, 247] width 38 height 14
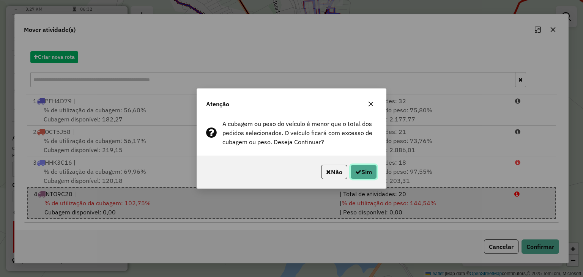
click at [370, 169] on button "Sim" at bounding box center [364, 172] width 27 height 14
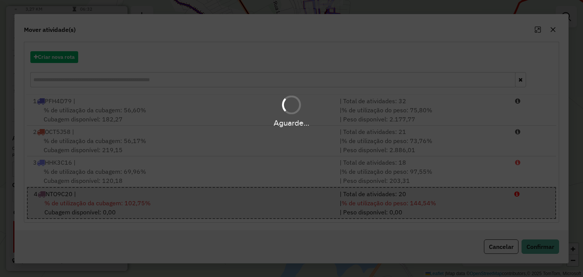
scroll to position [0, 0]
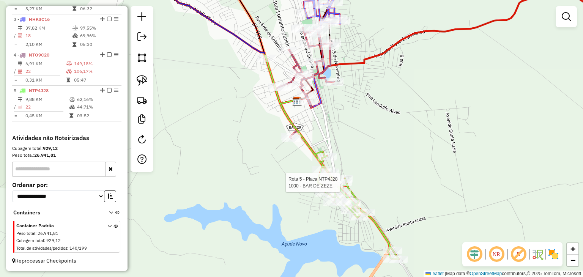
select select "*********"
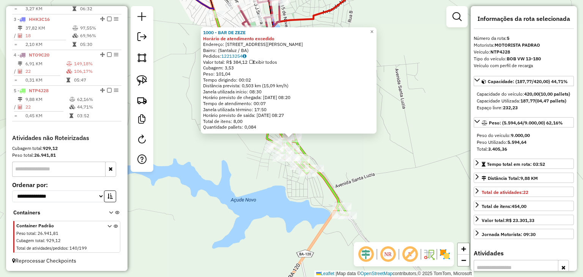
click at [377, 163] on div "1000 - BAR DE ZEZE Horário de atendimento excedido Endereço: Rua Enéas Macedo, …" at bounding box center [291, 138] width 583 height 277
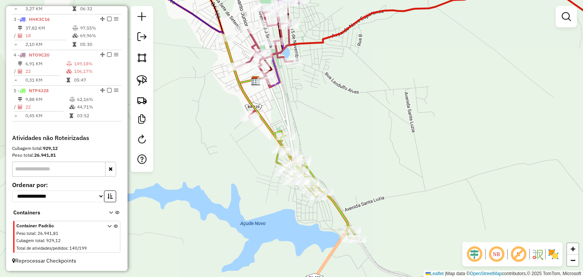
drag, startPoint x: 344, startPoint y: 150, endPoint x: 360, endPoint y: 199, distance: 51.0
click at [360, 199] on div "Janela de atendimento Grade de atendimento Capacidade Transportadoras Veículos …" at bounding box center [291, 138] width 583 height 277
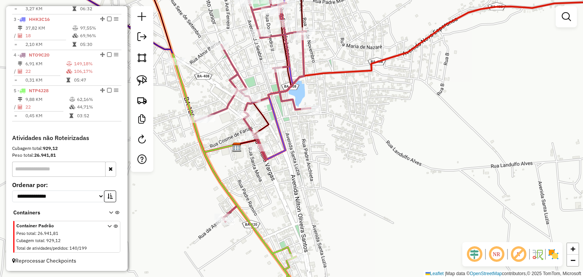
drag, startPoint x: 319, startPoint y: 92, endPoint x: 348, endPoint y: 188, distance: 100.4
click at [348, 184] on div "Janela de atendimento Grade de atendimento Capacidade Transportadoras Veículos …" at bounding box center [291, 138] width 583 height 277
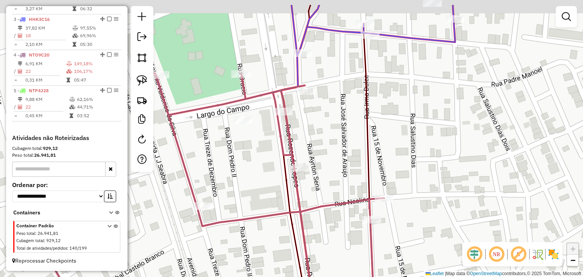
drag, startPoint x: 324, startPoint y: 117, endPoint x: 320, endPoint y: 155, distance: 37.8
click at [323, 154] on div "Janela de atendimento Grade de atendimento Capacidade Transportadoras Veículos …" at bounding box center [291, 138] width 583 height 277
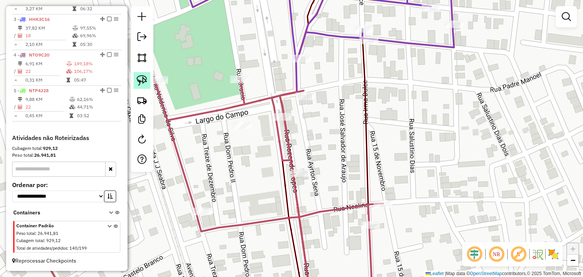
click at [144, 77] on img at bounding box center [142, 80] width 11 height 11
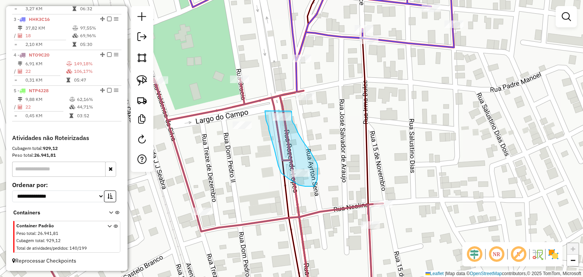
drag, startPoint x: 265, startPoint y: 111, endPoint x: 292, endPoint y: 111, distance: 26.6
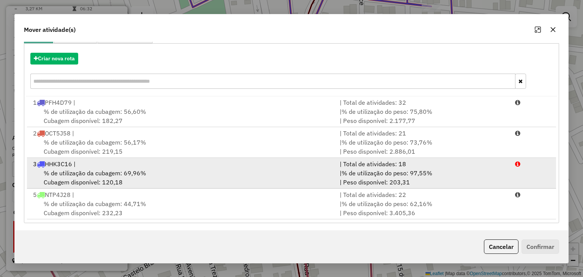
scroll to position [79, 0]
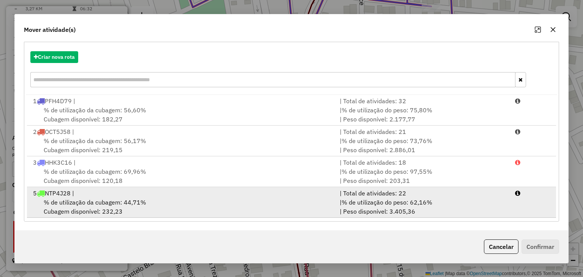
click at [253, 203] on div "% de utilização da cubagem: 44,71% Cubagem disponível: 232,23" at bounding box center [181, 207] width 307 height 18
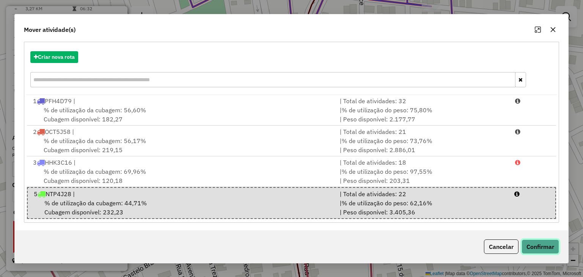
click at [540, 248] on button "Confirmar" at bounding box center [541, 247] width 38 height 14
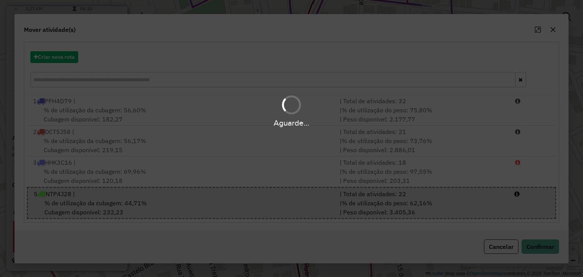
scroll to position [0, 0]
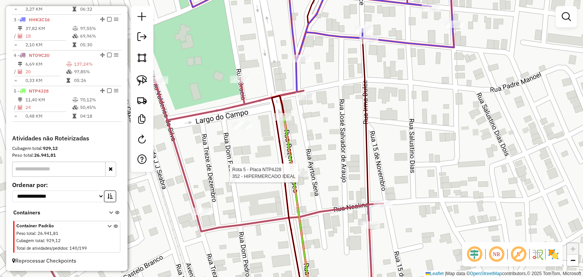
select select "*********"
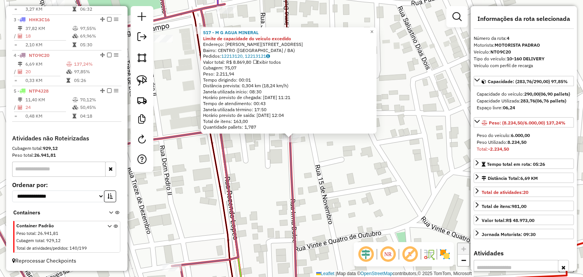
click at [354, 208] on div "517 - M G AGUA MINERAL Limite de capacidade do veículo excedido Endereço: JOSE …" at bounding box center [291, 138] width 583 height 277
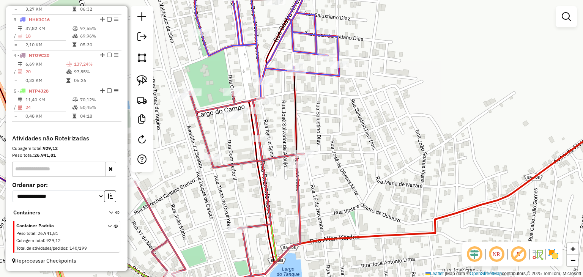
drag, startPoint x: 284, startPoint y: 218, endPoint x: 303, endPoint y: 158, distance: 62.1
click at [300, 164] on div "Janela de atendimento Grade de atendimento Capacidade Transportadoras Veículos …" at bounding box center [291, 138] width 583 height 277
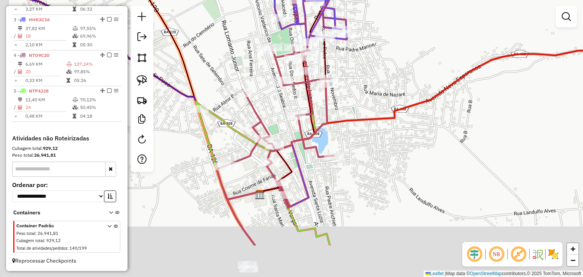
drag, startPoint x: 306, startPoint y: 185, endPoint x: 317, endPoint y: 158, distance: 28.6
click at [316, 160] on div "Janela de atendimento Grade de atendimento Capacidade Transportadoras Veículos …" at bounding box center [291, 138] width 583 height 277
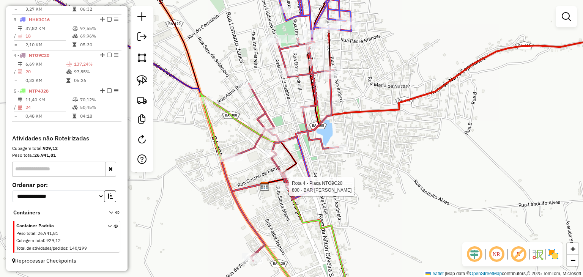
select select "*********"
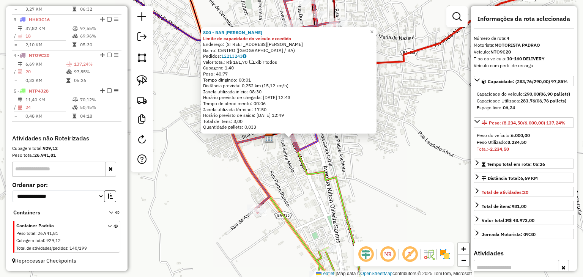
click at [290, 196] on div "800 - BAR MARIA DE ROQUE Limite de capacidade do veículo excedido Endereço: RUA…" at bounding box center [291, 138] width 583 height 277
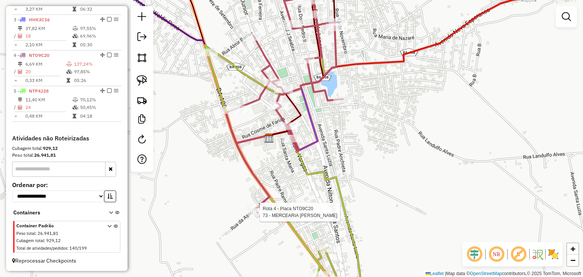
select select "*********"
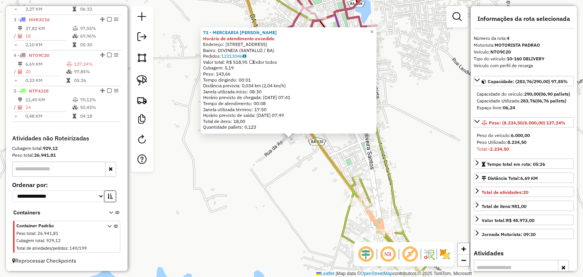
click at [314, 194] on div "73 - MERCEARIA JOAO VICTO Horário de atendimento excedido Endereço: RUA NOVA DI…" at bounding box center [291, 138] width 583 height 277
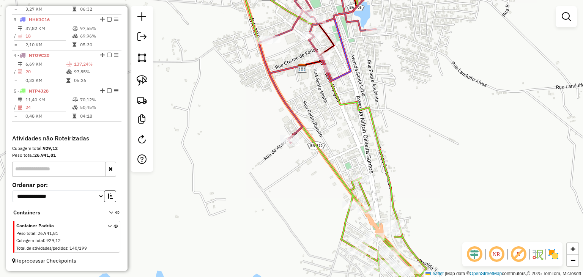
drag, startPoint x: 335, startPoint y: 112, endPoint x: 295, endPoint y: 174, distance: 74.2
click at [298, 171] on div "Janela de atendimento Grade de atendimento Capacidade Transportadoras Veículos …" at bounding box center [291, 138] width 583 height 277
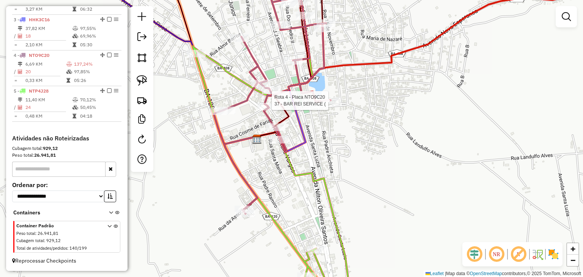
select select "*********"
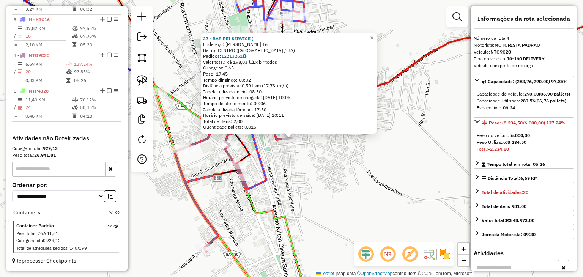
click at [302, 172] on div "37 - BAR REI SERVICE ( Endereço: JOSE APOLINARIO RIBEIRO 16 Bairro: CENTRO (SAN…" at bounding box center [291, 138] width 583 height 277
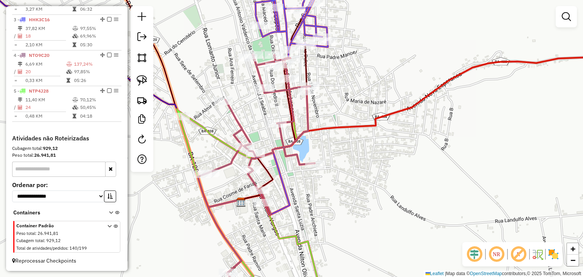
drag, startPoint x: 290, startPoint y: 169, endPoint x: 330, endPoint y: 204, distance: 53.5
click at [332, 205] on div "Janela de atendimento Grade de atendimento Capacidade Transportadoras Veículos …" at bounding box center [291, 138] width 583 height 277
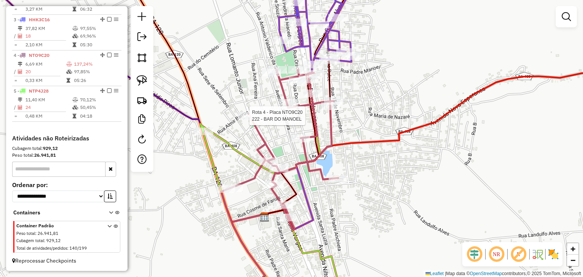
select select "*********"
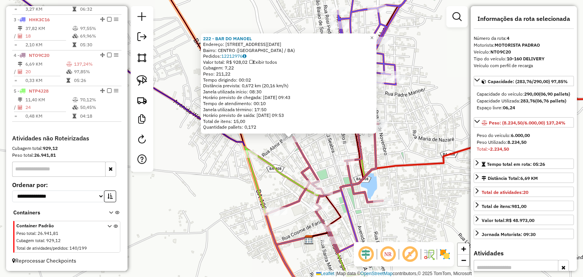
click at [281, 147] on div "222 - BAR DO MANOEL Endereço: RUA SETE DE SETEMBRO 1 Bairro: CENTRO (SANTALUZ /…" at bounding box center [291, 138] width 583 height 277
click at [266, 148] on div "222 - BAR DO MANOEL Endereço: RUA SETE DE SETEMBRO 1 Bairro: CENTRO (SANTALUZ /…" at bounding box center [291, 138] width 583 height 277
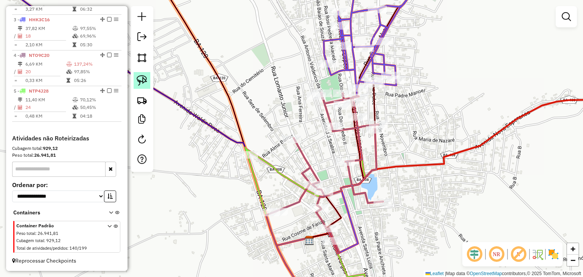
click at [148, 80] on link at bounding box center [142, 80] width 17 height 17
click at [301, 137] on div "Rota 4 - Placa NTO9C20 222 - BAR DO MANOEL Janela de atendimento Grade de atend…" at bounding box center [291, 138] width 583 height 277
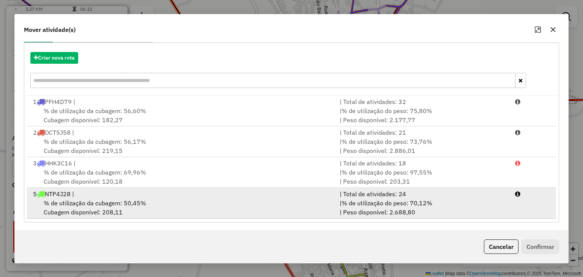
scroll to position [79, 0]
click at [313, 201] on div "% de utilização da cubagem: 50,45% Cubagem disponível: 208,11" at bounding box center [181, 207] width 307 height 18
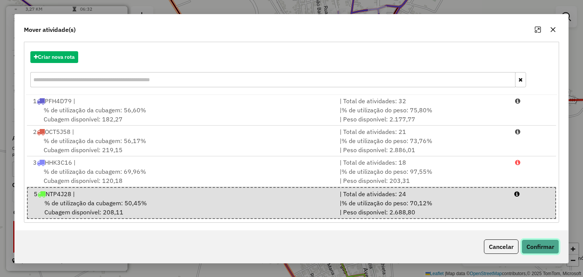
click at [533, 245] on button "Confirmar" at bounding box center [541, 247] width 38 height 14
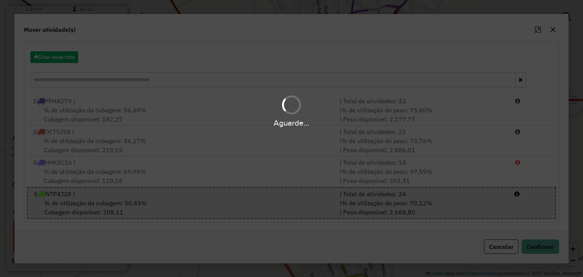
scroll to position [0, 0]
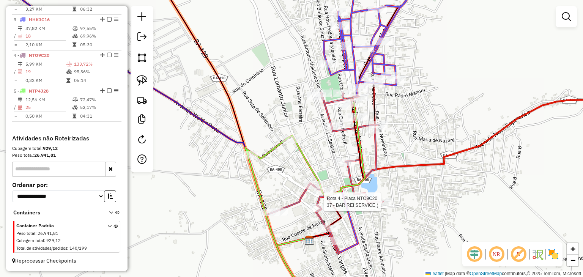
click at [382, 206] on div at bounding box center [383, 202] width 19 height 8
select select "*********"
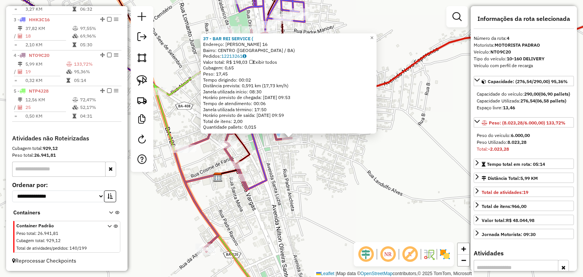
click at [366, 210] on div "37 - BAR REI SERVICE ( Endereço: JOSE APOLINARIO RIBEIRO 16 Bairro: CENTRO (SAN…" at bounding box center [291, 138] width 583 height 277
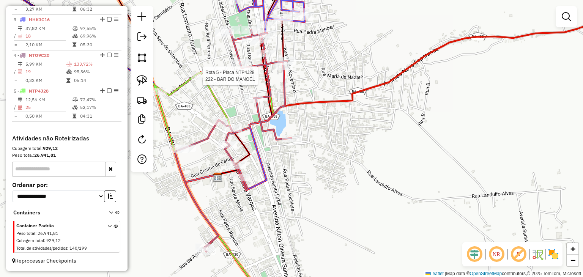
select select "*********"
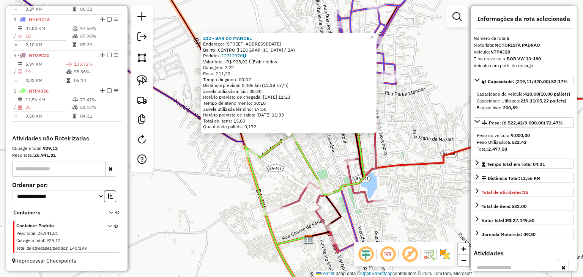
click at [226, 221] on div "Rota 4 - Placa NTO9C20 83 - REY DOS TAMBORES 222 - BAR DO MANOEL Endereço: RUA …" at bounding box center [291, 138] width 583 height 277
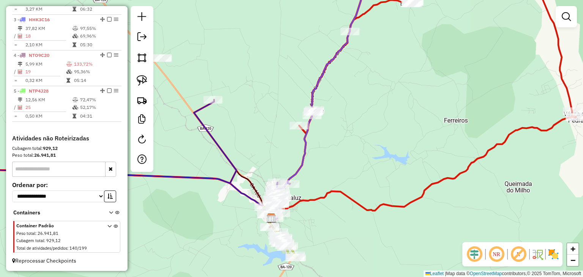
drag, startPoint x: 305, startPoint y: 235, endPoint x: 307, endPoint y: 202, distance: 33.1
click at [307, 202] on div "Janela de atendimento Grade de atendimento Capacidade Transportadoras Veículos …" at bounding box center [291, 138] width 583 height 277
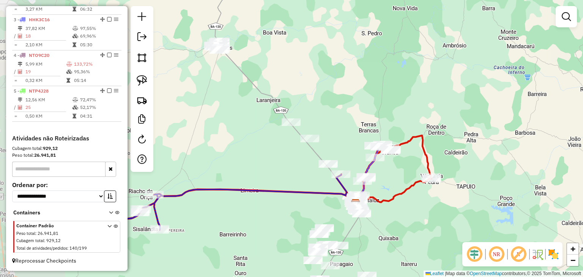
drag, startPoint x: 214, startPoint y: 215, endPoint x: 298, endPoint y: 210, distance: 84.0
click at [297, 211] on div "Janela de atendimento Grade de atendimento Capacidade Transportadoras Veículos …" at bounding box center [291, 138] width 583 height 277
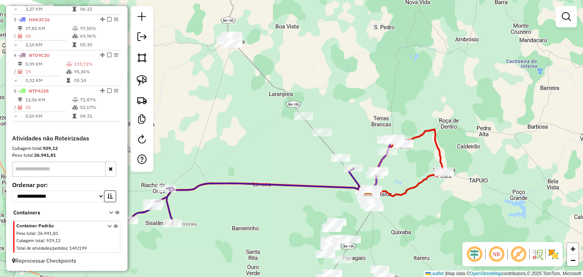
drag, startPoint x: 276, startPoint y: 218, endPoint x: 294, endPoint y: 207, distance: 20.1
click at [293, 207] on div "Janela de atendimento Grade de atendimento Capacidade Transportadoras Veículos …" at bounding box center [291, 138] width 583 height 277
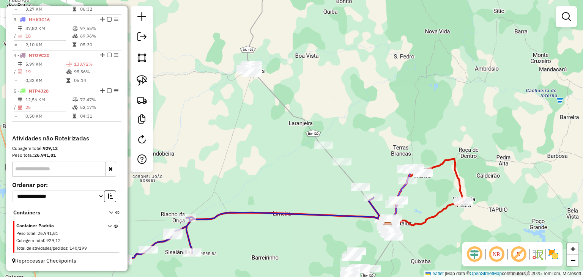
click at [260, 148] on div "Janela de atendimento Grade de atendimento Capacidade Transportadoras Veículos …" at bounding box center [291, 138] width 583 height 277
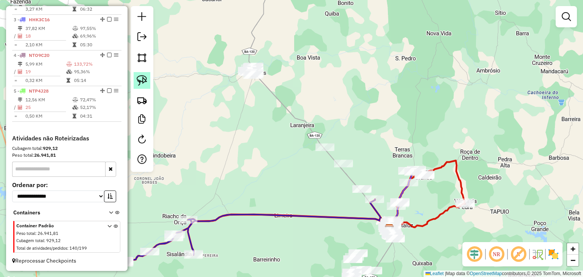
click at [146, 82] on img at bounding box center [142, 80] width 11 height 11
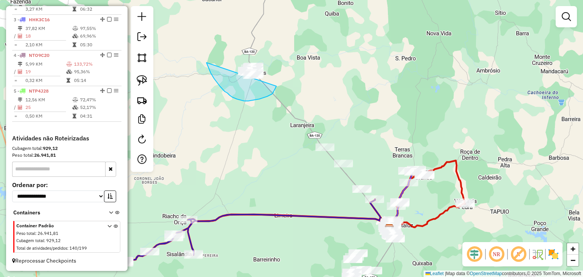
drag, startPoint x: 217, startPoint y: 83, endPoint x: 281, endPoint y: 55, distance: 69.7
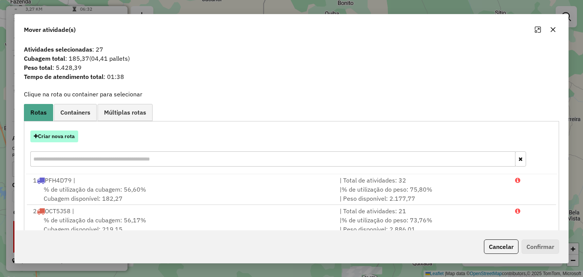
click at [64, 136] on button "Criar nova rota" at bounding box center [54, 137] width 48 height 12
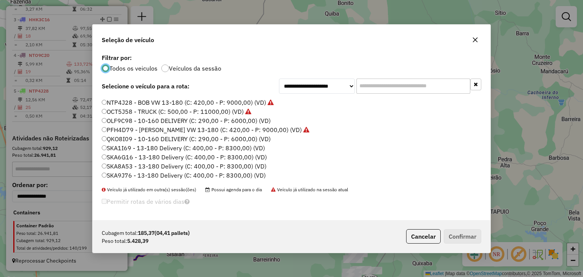
scroll to position [76, 0]
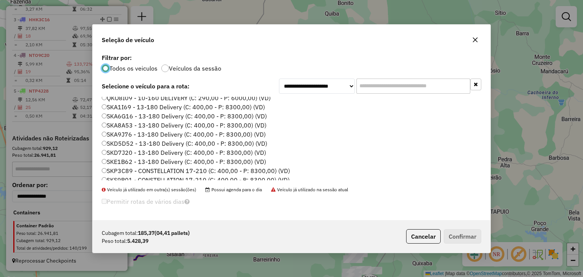
click at [149, 125] on label "SKA8A53 - 13-180 Delivery (C: 400,00 - P: 8300,00) (VD)" at bounding box center [184, 125] width 165 height 9
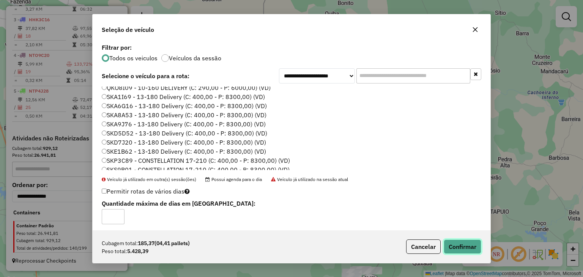
drag, startPoint x: 458, startPoint y: 246, endPoint x: 447, endPoint y: 237, distance: 14.8
click at [459, 246] on button "Confirmar" at bounding box center [463, 247] width 38 height 14
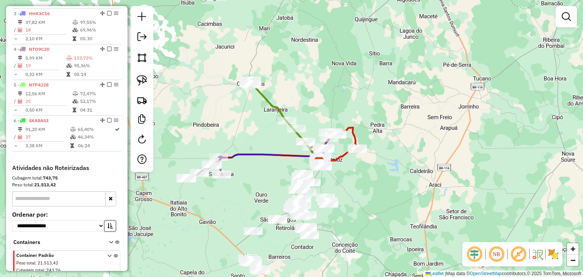
drag, startPoint x: 238, startPoint y: 141, endPoint x: 244, endPoint y: 88, distance: 53.6
click at [244, 88] on div "Janela de atendimento Grade de atendimento Capacidade Transportadoras Veículos …" at bounding box center [291, 138] width 583 height 277
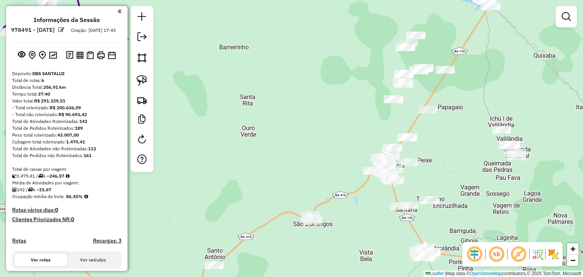
scroll to position [347, 0]
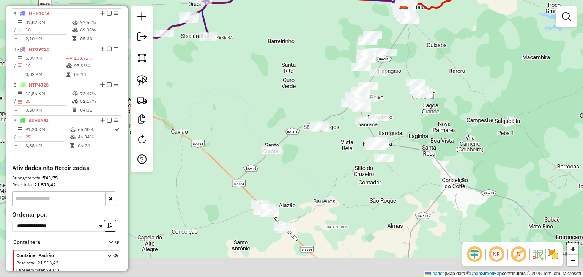
drag, startPoint x: 313, startPoint y: 195, endPoint x: 331, endPoint y: 128, distance: 69.3
click at [331, 129] on div "Janela de atendimento Grade de atendimento Capacidade Transportadoras Veículos …" at bounding box center [291, 138] width 583 height 277
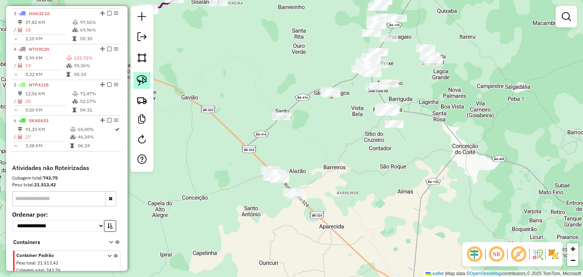
click at [149, 82] on link at bounding box center [142, 80] width 17 height 17
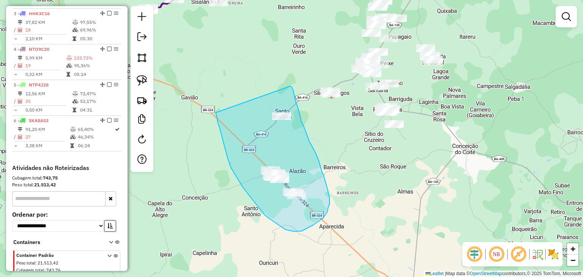
drag, startPoint x: 216, startPoint y: 115, endPoint x: 291, endPoint y: 86, distance: 79.7
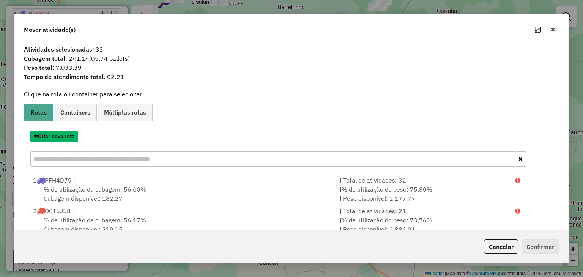
click at [64, 139] on button "Criar nova rota" at bounding box center [54, 137] width 48 height 12
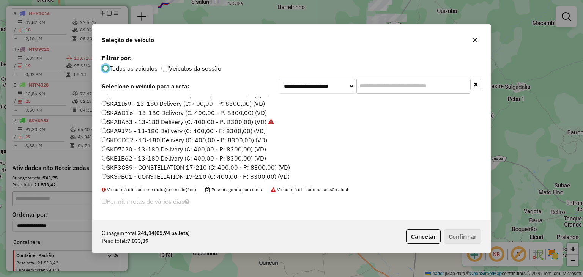
scroll to position [81, 0]
click at [153, 163] on label "SKP3C89 - CONSTELLATION 17-210 (C: 400,00 - P: 8300,00) (VD)" at bounding box center [196, 166] width 188 height 9
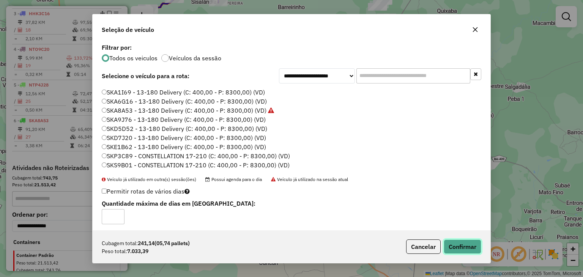
click at [458, 249] on button "Confirmar" at bounding box center [463, 247] width 38 height 14
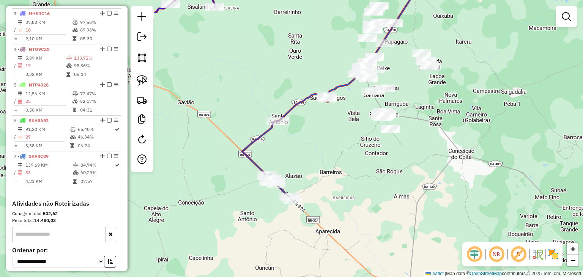
drag, startPoint x: 352, startPoint y: 122, endPoint x: 308, endPoint y: 159, distance: 57.1
click at [311, 159] on div "Janela de atendimento Grade de atendimento Capacidade Transportadoras Veículos …" at bounding box center [291, 138] width 583 height 277
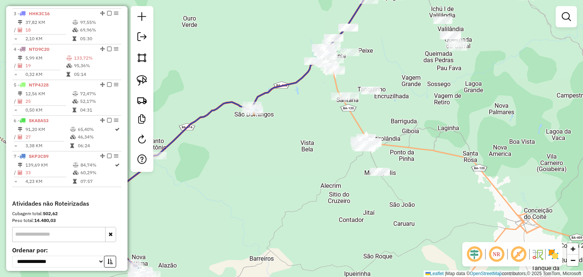
drag, startPoint x: 300, startPoint y: 153, endPoint x: 278, endPoint y: 157, distance: 22.3
click at [280, 157] on div "Janela de atendimento Grade de atendimento Capacidade Transportadoras Veículos …" at bounding box center [291, 138] width 583 height 277
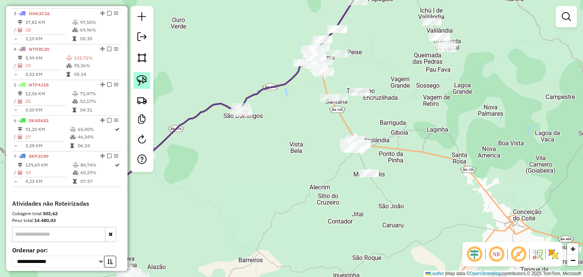
click at [142, 79] on img at bounding box center [142, 80] width 11 height 11
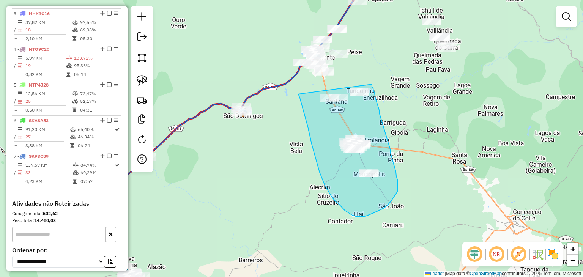
drag, startPoint x: 313, startPoint y: 148, endPoint x: 371, endPoint y: 82, distance: 88.0
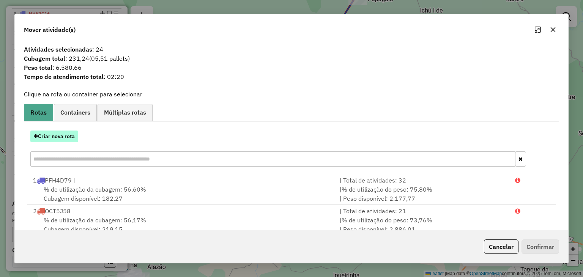
click at [77, 140] on button "Criar nova rota" at bounding box center [54, 137] width 48 height 12
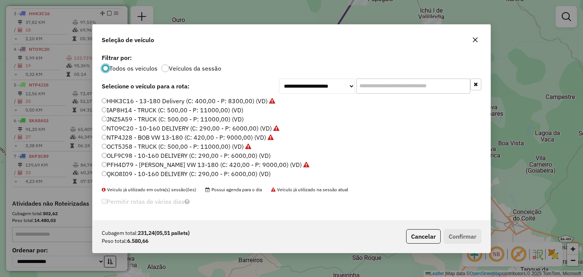
scroll to position [76, 0]
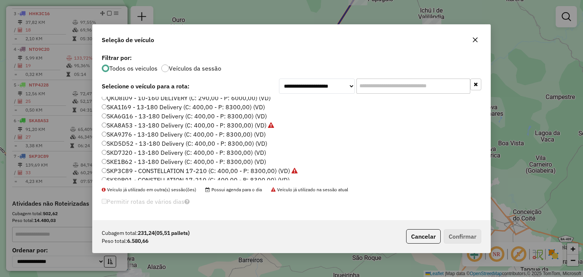
click at [150, 152] on label "SKD7J20 - 13-180 Delivery (C: 400,00 - P: 8300,00) (VD)" at bounding box center [184, 152] width 164 height 9
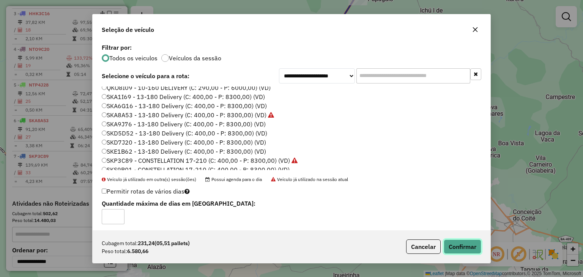
click at [459, 246] on button "Confirmar" at bounding box center [463, 247] width 38 height 14
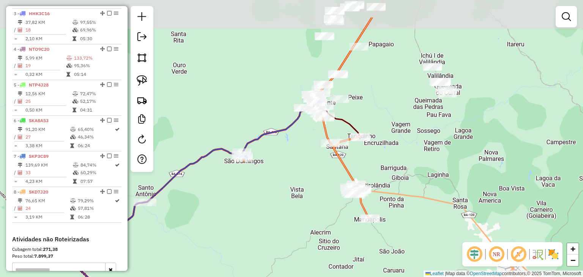
drag, startPoint x: 300, startPoint y: 142, endPoint x: 301, endPoint y: 187, distance: 45.2
click at [301, 187] on div "Janela de atendimento Grade de atendimento Capacidade Transportadoras Veículos …" at bounding box center [291, 138] width 583 height 277
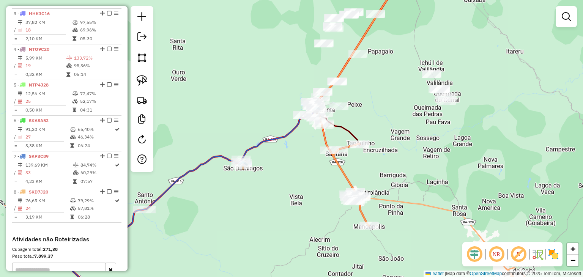
drag, startPoint x: 300, startPoint y: 160, endPoint x: 277, endPoint y: 225, distance: 68.5
click at [277, 225] on div "Janela de atendimento Grade de atendimento Capacidade Transportadoras Veículos …" at bounding box center [291, 138] width 583 height 277
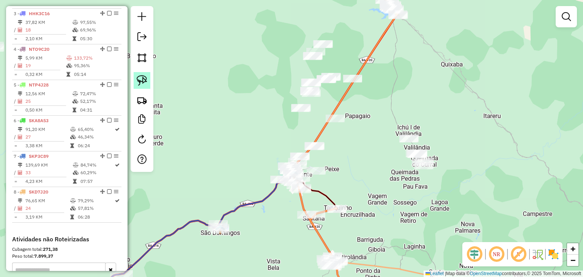
click at [147, 79] on link at bounding box center [142, 80] width 17 height 17
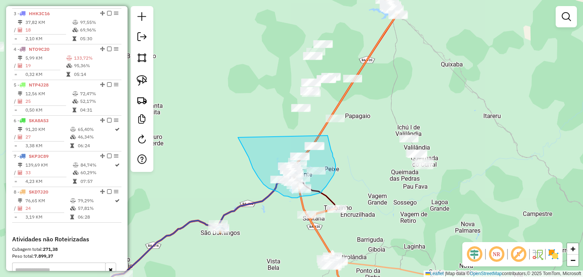
drag, startPoint x: 252, startPoint y: 166, endPoint x: 328, endPoint y: 136, distance: 81.6
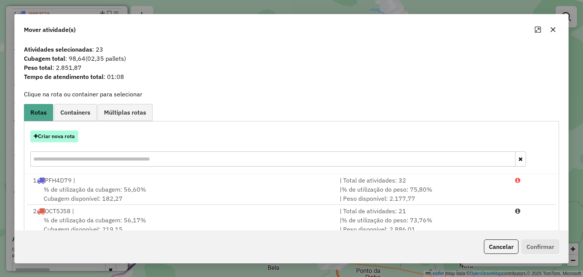
click at [62, 136] on button "Criar nova rota" at bounding box center [54, 137] width 48 height 12
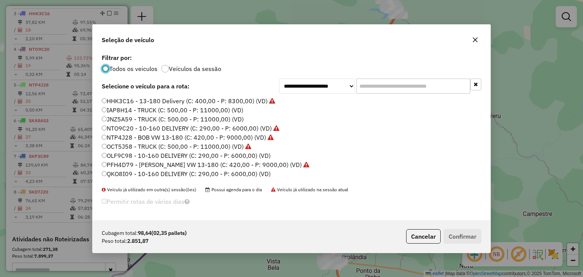
scroll to position [4, 2]
click at [136, 153] on label "OLF9C98 - 10-160 DELIVERY (C: 290,00 - P: 6000,00) (VD)" at bounding box center [186, 155] width 169 height 9
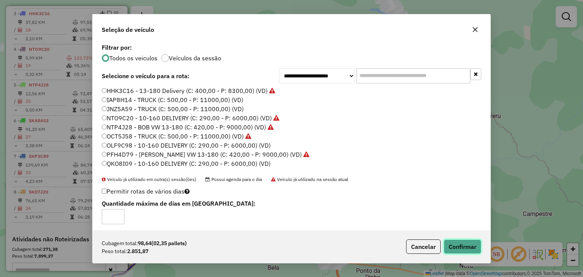
click at [453, 243] on button "Confirmar" at bounding box center [463, 247] width 38 height 14
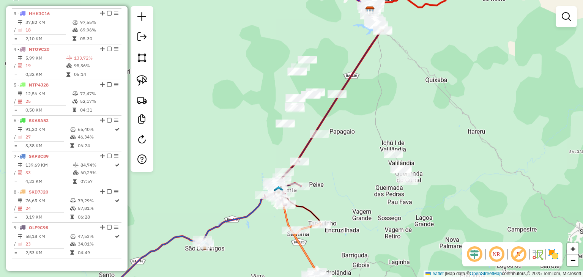
drag, startPoint x: 371, startPoint y: 170, endPoint x: 343, endPoint y: 188, distance: 33.1
click at [343, 188] on div "Janela de atendimento Grade de atendimento Capacidade Transportadoras Veículos …" at bounding box center [291, 138] width 583 height 277
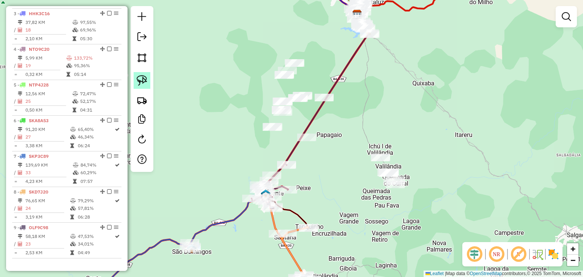
click at [147, 80] on link at bounding box center [142, 80] width 17 height 17
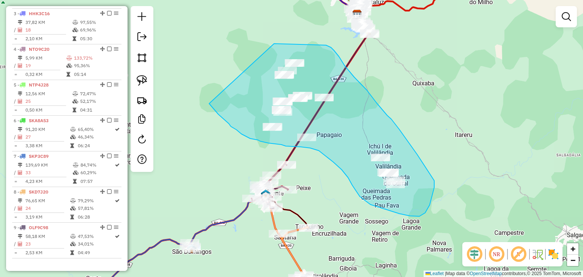
drag, startPoint x: 229, startPoint y: 124, endPoint x: 274, endPoint y: 44, distance: 91.8
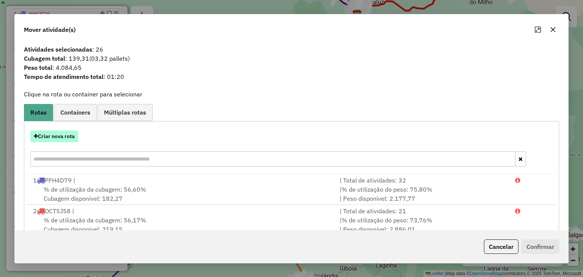
click at [63, 136] on button "Criar nova rota" at bounding box center [54, 137] width 48 height 12
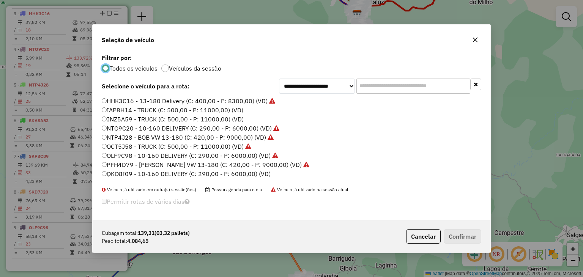
click at [196, 109] on label "IAP8H14 - TRUCK (C: 500,00 - P: 11000,00) (VD)" at bounding box center [173, 110] width 142 height 9
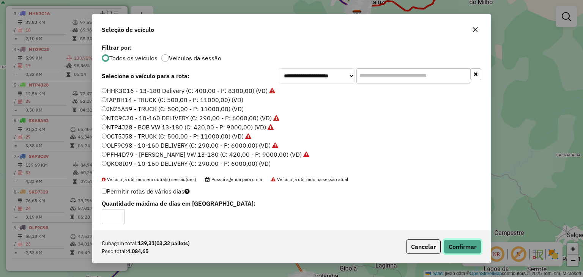
click at [459, 244] on button "Confirmar" at bounding box center [463, 247] width 38 height 14
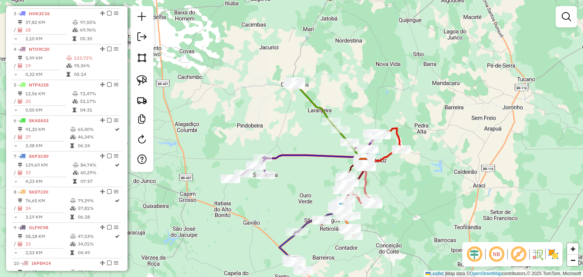
click at [407, 189] on div "Janela de atendimento Grade de atendimento Capacidade Transportadoras Veículos …" at bounding box center [291, 138] width 583 height 277
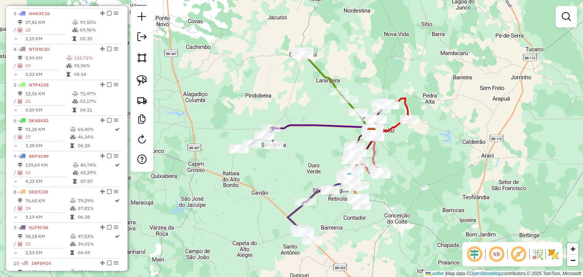
drag, startPoint x: 406, startPoint y: 196, endPoint x: 415, endPoint y: 166, distance: 31.1
click at [415, 166] on div "Janela de atendimento Grade de atendimento Capacidade Transportadoras Veículos …" at bounding box center [291, 138] width 583 height 277
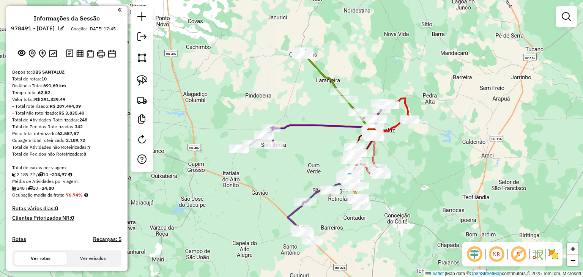
scroll to position [0, 0]
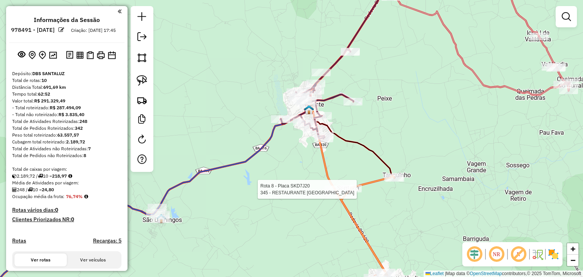
select select "*********"
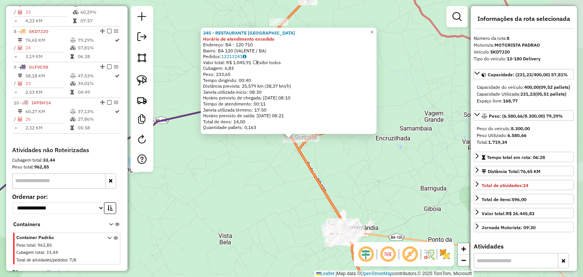
scroll to position [525, 0]
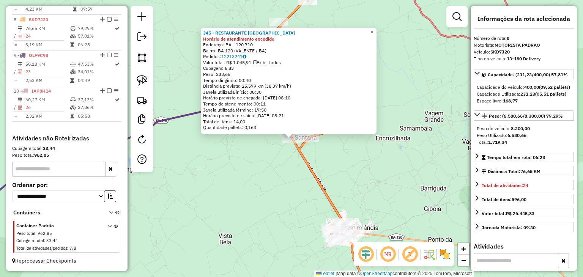
click at [307, 187] on div "345 - RESTAURANTE [GEOGRAPHIC_DATA] de atendimento excedido Endereço: BA - 120 …" at bounding box center [291, 138] width 583 height 277
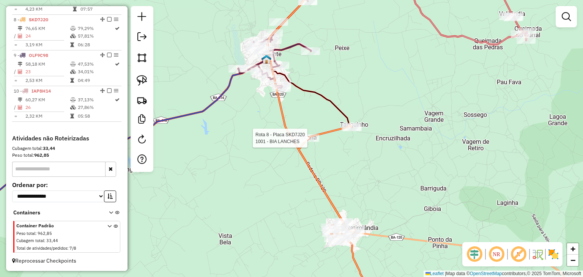
select select "*********"
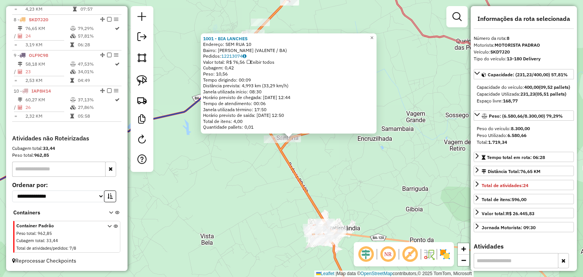
click at [250, 159] on div "1001 - BIA LANCHES Endereço: SEM RUA 10 Bairro: [GEOGRAPHIC_DATA] (VALENTE / BA…" at bounding box center [291, 138] width 583 height 277
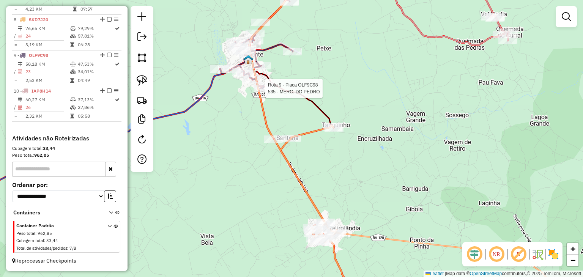
select select "*********"
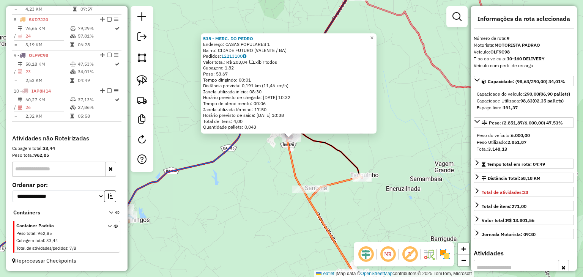
click at [246, 159] on div "535 - MERC. DO [PERSON_NAME]: CASAS POPULARES 1 Bairro: [GEOGRAPHIC_DATA] (VALE…" at bounding box center [291, 138] width 583 height 277
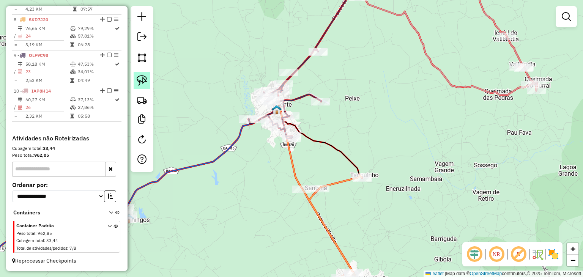
click at [149, 79] on link at bounding box center [142, 80] width 17 height 17
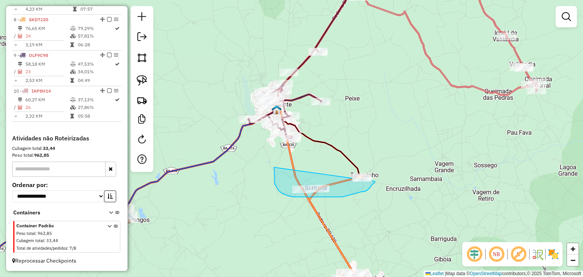
drag, startPoint x: 274, startPoint y: 167, endPoint x: 378, endPoint y: 169, distance: 104.1
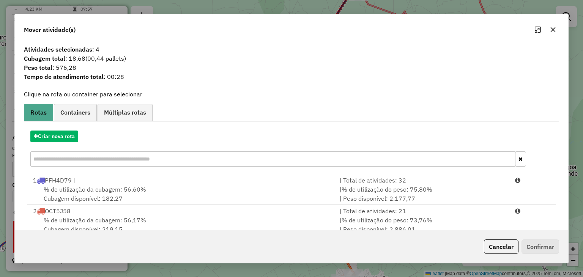
drag, startPoint x: 551, startPoint y: 31, endPoint x: 526, endPoint y: 46, distance: 30.2
click at [552, 30] on icon "button" at bounding box center [553, 29] width 5 height 5
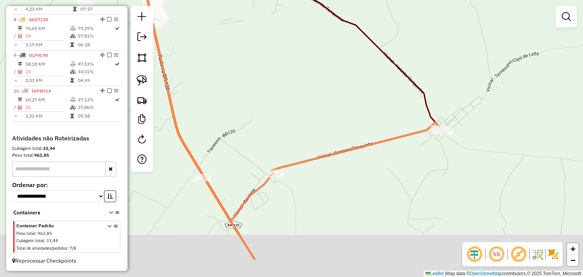
drag, startPoint x: 383, startPoint y: 209, endPoint x: 404, endPoint y: 162, distance: 51.2
click at [404, 163] on div "Janela de atendimento Grade de atendimento Capacidade Transportadoras Veículos …" at bounding box center [291, 138] width 583 height 277
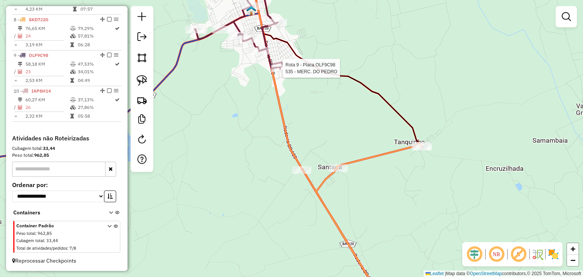
select select "*********"
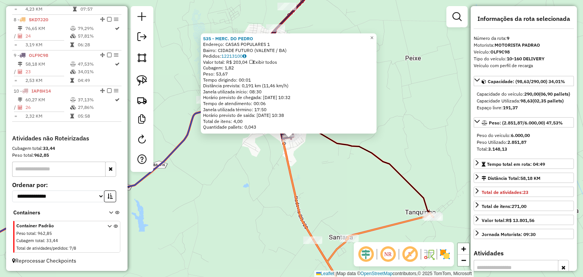
click at [204, 170] on div "535 - MERC. DO [PERSON_NAME]: CASAS POPULARES 1 Bairro: [GEOGRAPHIC_DATA] (VALE…" at bounding box center [291, 138] width 583 height 277
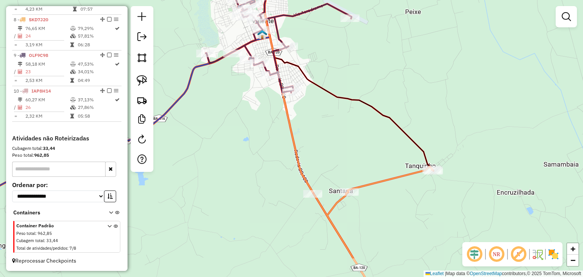
drag, startPoint x: 338, startPoint y: 163, endPoint x: 338, endPoint y: 142, distance: 20.1
click at [338, 144] on div "Janela de atendimento Grade de atendimento Capacidade Transportadoras Veículos …" at bounding box center [291, 138] width 583 height 277
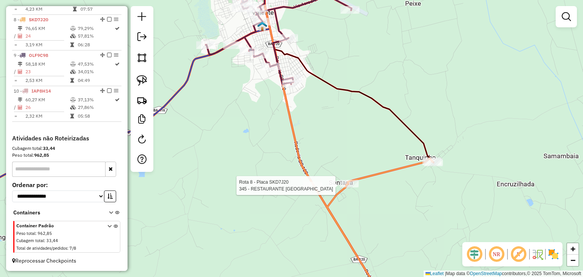
select select "*********"
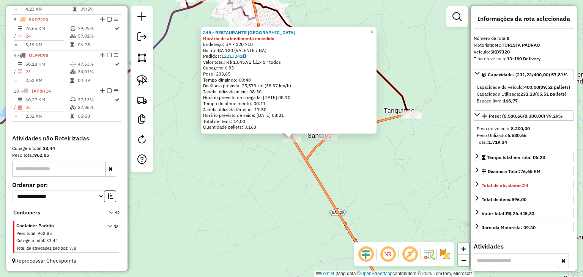
click at [287, 183] on div "345 - RESTAURANTE [GEOGRAPHIC_DATA] de atendimento excedido Endereço: BA - 120 …" at bounding box center [291, 138] width 583 height 277
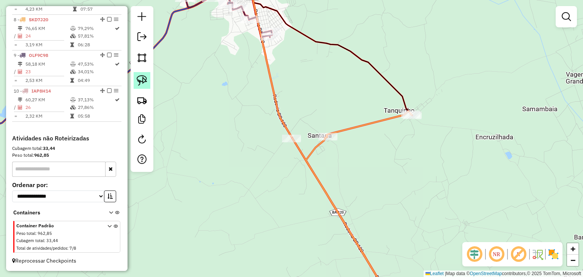
click at [144, 81] on img at bounding box center [142, 80] width 11 height 11
drag, startPoint x: 257, startPoint y: 130, endPoint x: 305, endPoint y: 130, distance: 48.6
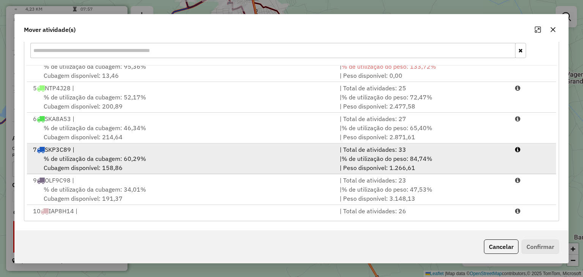
scroll to position [124, 0]
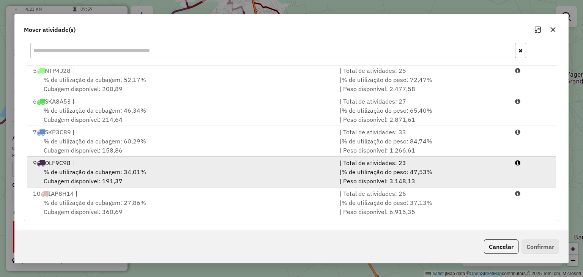
click at [215, 166] on div "9 OLF9C98 |" at bounding box center [181, 162] width 307 height 9
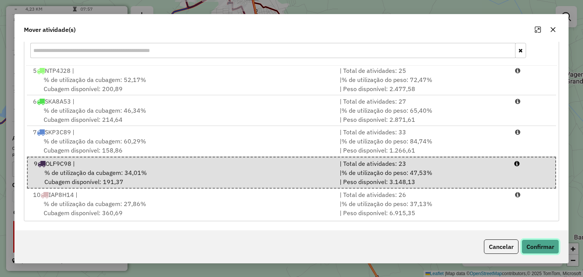
click at [537, 248] on button "Confirmar" at bounding box center [541, 247] width 38 height 14
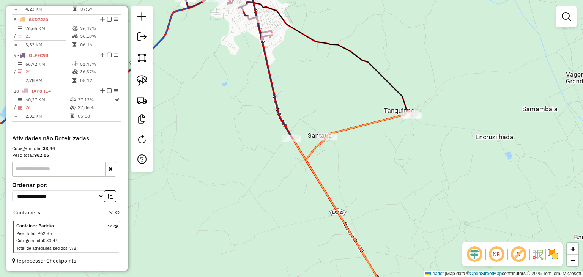
scroll to position [0, 0]
select select "*********"
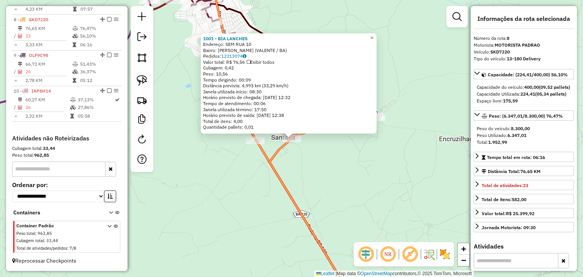
click at [366, 191] on div "1001 - BIA LANCHES Endereço: SEM RUA 10 Bairro: [GEOGRAPHIC_DATA] (VALENTE / BA…" at bounding box center [291, 138] width 583 height 277
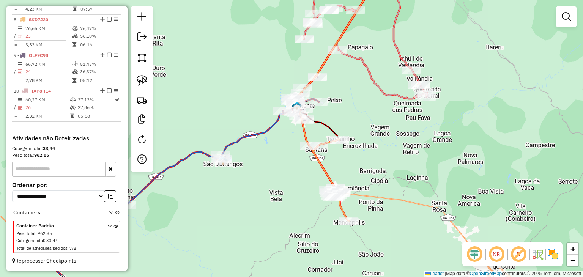
drag, startPoint x: 277, startPoint y: 218, endPoint x: 275, endPoint y: 177, distance: 41.4
click at [275, 178] on div "Janela de atendimento Grade de atendimento Capacidade Transportadoras Veículos …" at bounding box center [291, 138] width 583 height 277
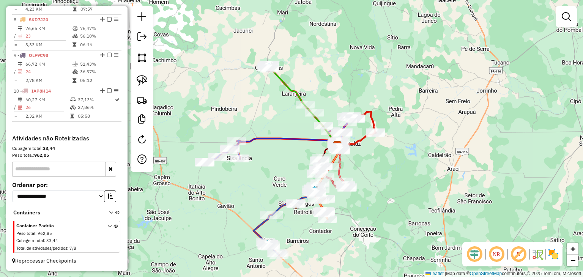
drag, startPoint x: 235, startPoint y: 151, endPoint x: 284, endPoint y: 175, distance: 54.9
click at [284, 175] on div "Janela de atendimento Grade de atendimento Capacidade Transportadoras Veículos …" at bounding box center [291, 138] width 583 height 277
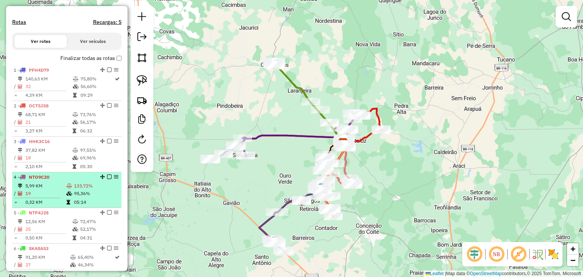
scroll to position [221, 0]
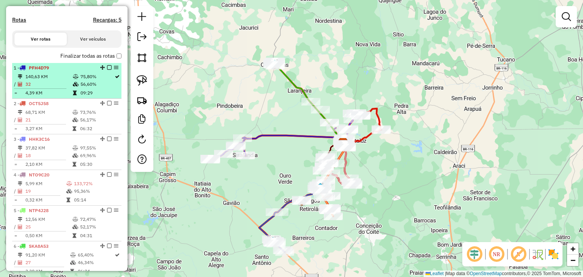
click at [49, 81] on td "140,63 KM" at bounding box center [48, 77] width 47 height 8
select select "*********"
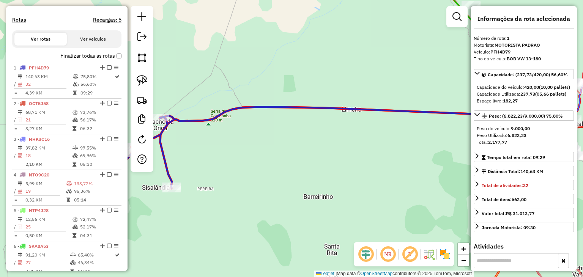
drag, startPoint x: 308, startPoint y: 174, endPoint x: 398, endPoint y: 168, distance: 89.8
click at [398, 168] on div "Janela de atendimento Grade de atendimento Capacidade Transportadoras Veículos …" at bounding box center [291, 138] width 583 height 277
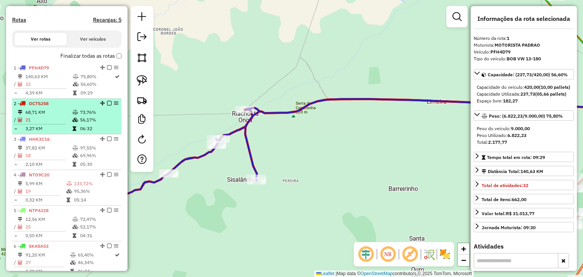
click at [58, 107] on div "2 - OCT5J58" at bounding box center [54, 103] width 81 height 7
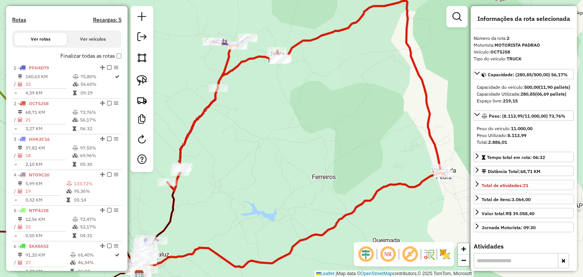
click at [227, 130] on div "Janela de atendimento Grade de atendimento Capacidade Transportadoras Veículos …" at bounding box center [291, 138] width 583 height 277
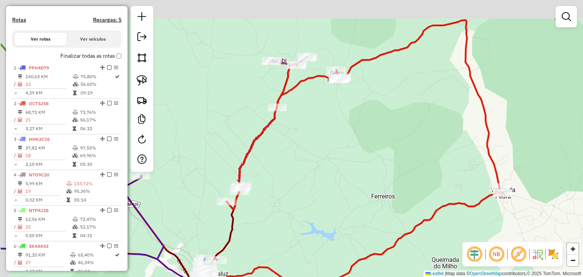
drag, startPoint x: 287, startPoint y: 146, endPoint x: 398, endPoint y: 150, distance: 111.3
click at [396, 151] on div "Janela de atendimento Grade de atendimento Capacidade Transportadoras Veículos …" at bounding box center [291, 138] width 583 height 277
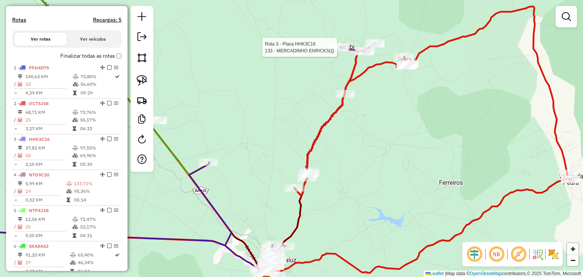
select select "*********"
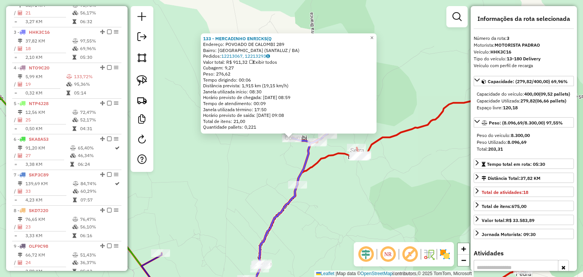
scroll to position [355, 0]
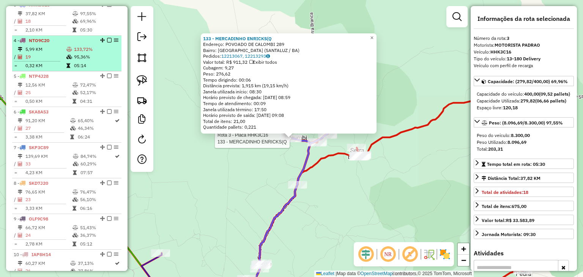
click at [46, 68] on td "0,32 KM" at bounding box center [45, 66] width 41 height 8
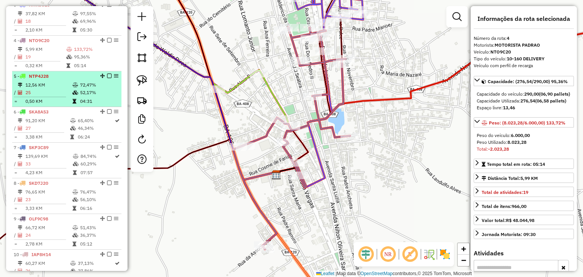
click at [50, 96] on td "25" at bounding box center [48, 93] width 47 height 8
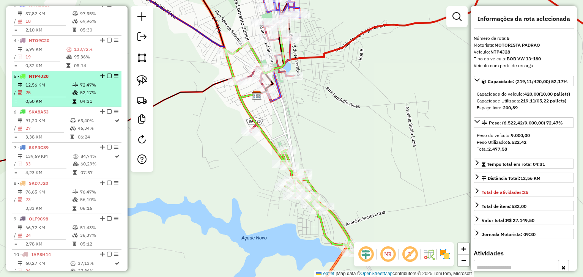
click at [53, 98] on td at bounding box center [43, 96] width 58 height 1
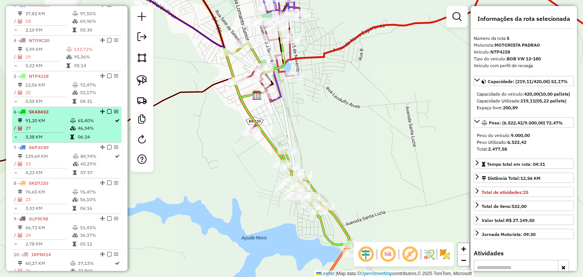
click at [59, 132] on td "27" at bounding box center [47, 129] width 45 height 8
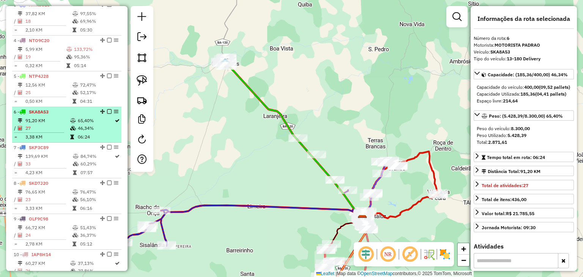
click at [52, 132] on td "27" at bounding box center [47, 129] width 45 height 8
click at [48, 132] on td "27" at bounding box center [47, 129] width 45 height 8
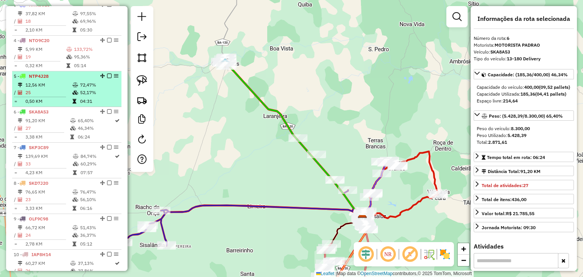
click at [50, 96] on td "25" at bounding box center [48, 93] width 47 height 8
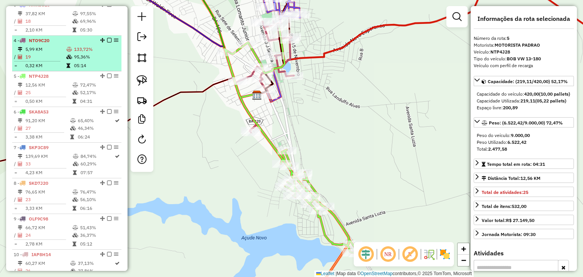
click at [43, 69] on td "0,32 KM" at bounding box center [45, 66] width 41 height 8
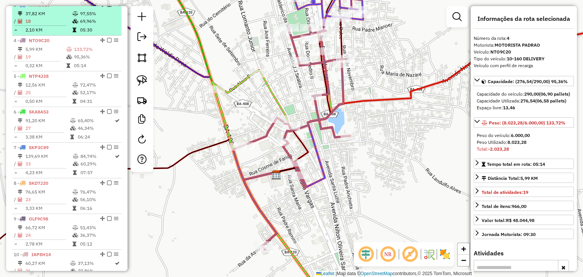
click at [49, 26] on hr at bounding box center [40, 25] width 52 height 0
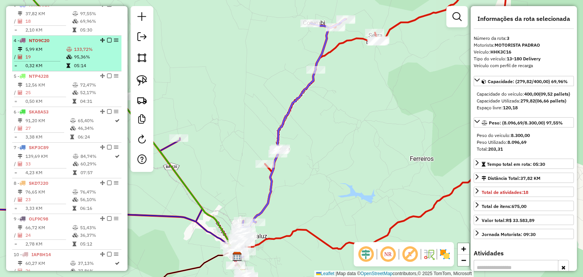
click at [49, 53] on td "5,99 KM" at bounding box center [45, 50] width 41 height 8
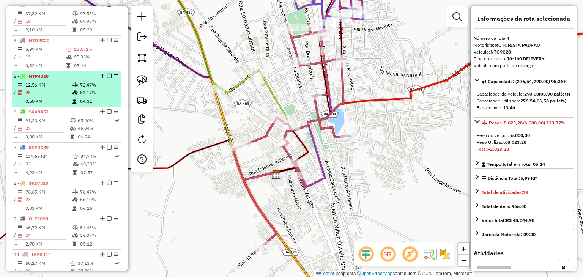
click at [51, 80] on div "5 - NTP4J28" at bounding box center [54, 76] width 81 height 7
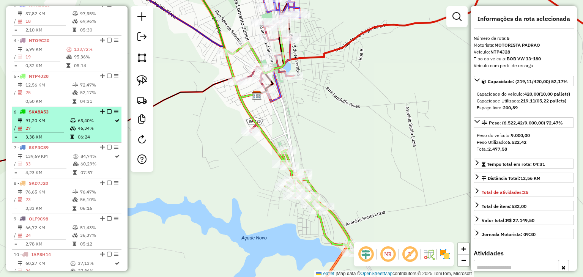
click at [52, 122] on li "6 - SKA8A53 91,20 KM 65,40% / 27 46,34% = 3,38 KM 06:24" at bounding box center [66, 125] width 109 height 36
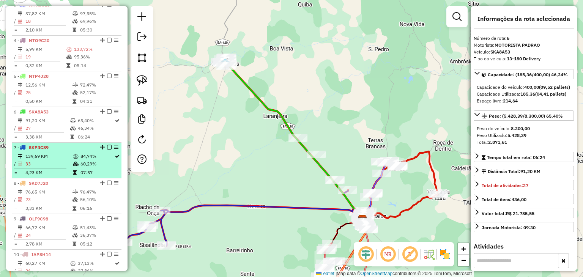
click at [55, 166] on td "33" at bounding box center [48, 164] width 47 height 8
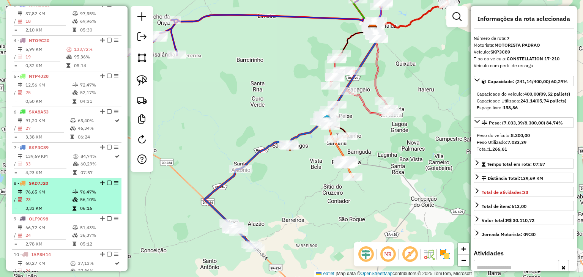
click at [53, 187] on div "8 - SKD7J20" at bounding box center [54, 183] width 81 height 7
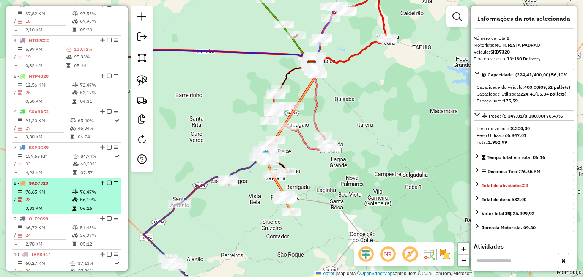
click at [50, 202] on td "23" at bounding box center [48, 200] width 47 height 8
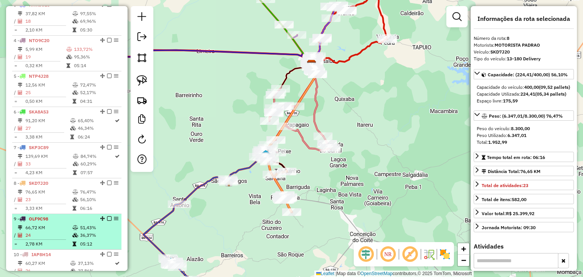
click at [55, 229] on li "9 - OLF9C98 66,72 KM 51,43% / 24 36,37% = 2,78 KM 05:12" at bounding box center [66, 232] width 109 height 36
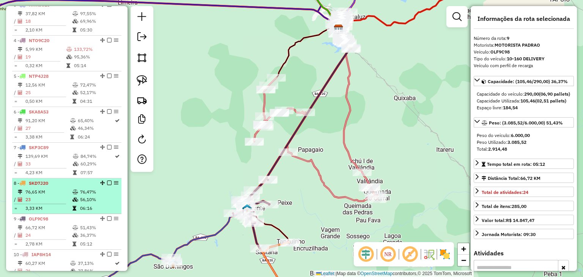
click at [53, 210] on td "3,33 KM" at bounding box center [48, 209] width 47 height 8
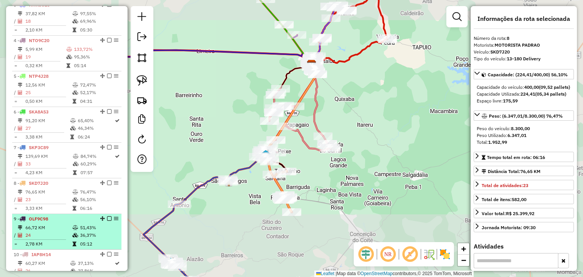
click at [58, 232] on td "66,72 KM" at bounding box center [48, 228] width 47 height 8
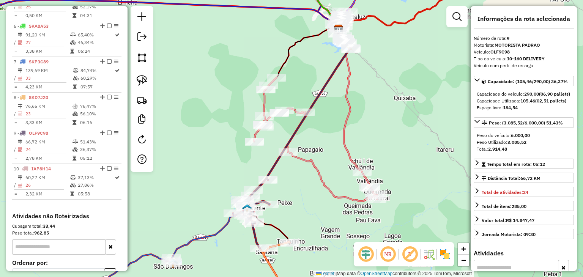
scroll to position [469, 0]
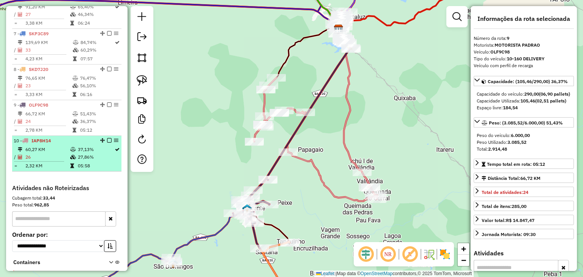
click at [53, 153] on td "60,27 KM" at bounding box center [47, 150] width 45 height 8
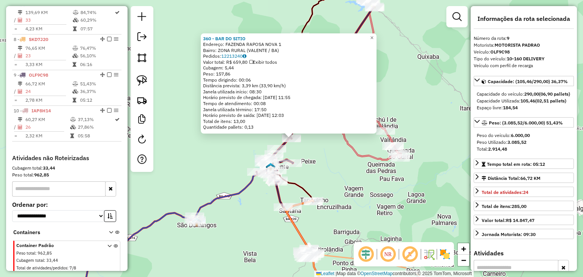
scroll to position [525, 0]
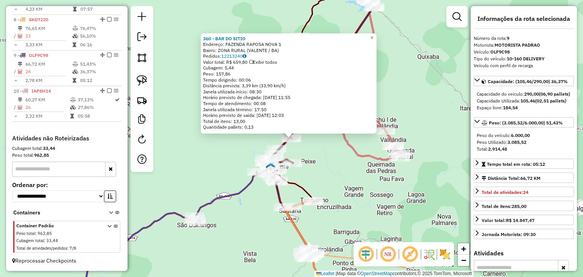
click at [307, 157] on div "360 - BAR DO SITIO Endereço: [GEOGRAPHIC_DATA] NOVA 1 Bairro: ZONA RURAL (VALEN…" at bounding box center [291, 138] width 583 height 277
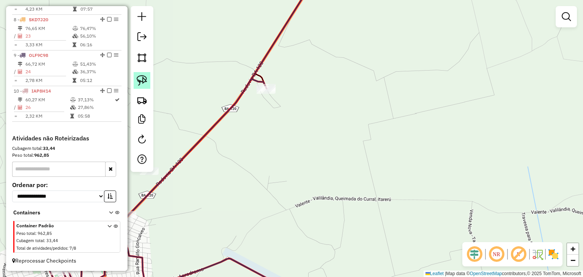
click at [144, 80] on img at bounding box center [142, 80] width 11 height 11
drag, startPoint x: 234, startPoint y: 65, endPoint x: 297, endPoint y: 91, distance: 68.8
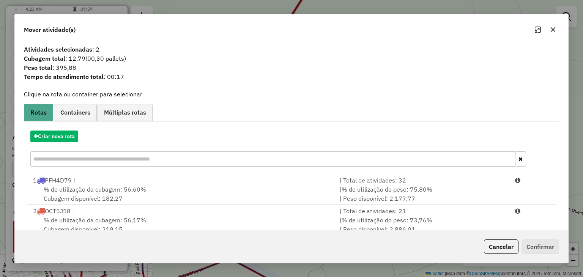
click at [554, 31] on icon "button" at bounding box center [553, 29] width 5 height 5
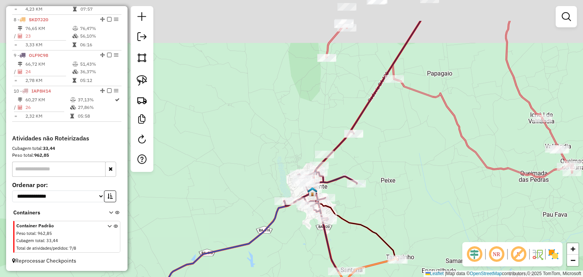
drag, startPoint x: 420, startPoint y: 77, endPoint x: 392, endPoint y: 125, distance: 56.1
click at [392, 125] on div "Janela de atendimento Grade de atendimento Capacidade Transportadoras Veículos …" at bounding box center [291, 138] width 583 height 277
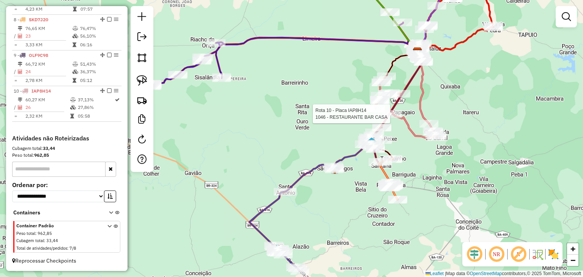
select select "*********"
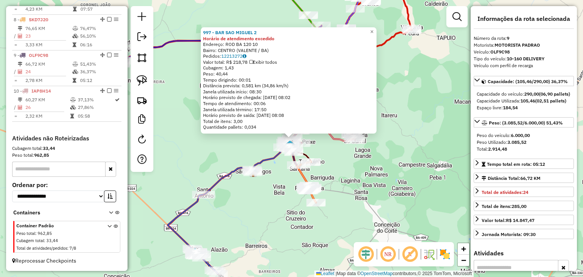
click at [273, 184] on div "997 - BAR SAO MIGUEL 2 Horário de atendimento excedido Endereço: ROD BA 120 10 …" at bounding box center [291, 138] width 583 height 277
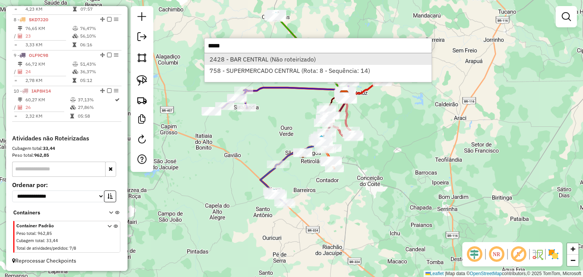
type input "*****"
click at [262, 60] on li "2428 - BAR CENTRAL (Não roteirizado)" at bounding box center [318, 59] width 227 height 11
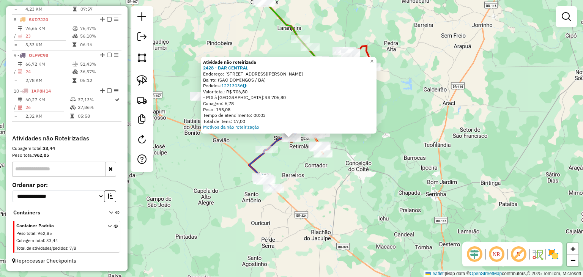
click at [285, 150] on div "Atividade não roteirizada 2428 - BAR CENTRAL Endereço: [STREET_ADDRESS][PERSON_…" at bounding box center [291, 138] width 583 height 277
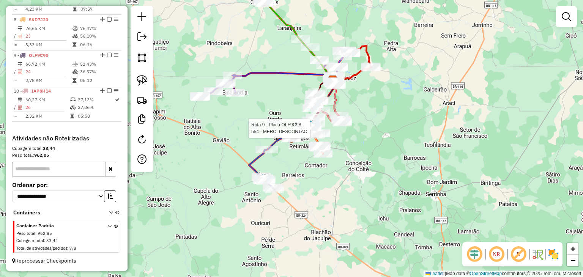
select select "*********"
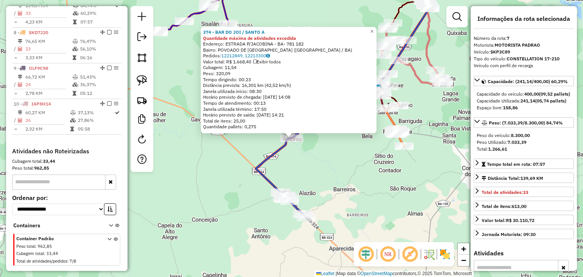
scroll to position [498, 0]
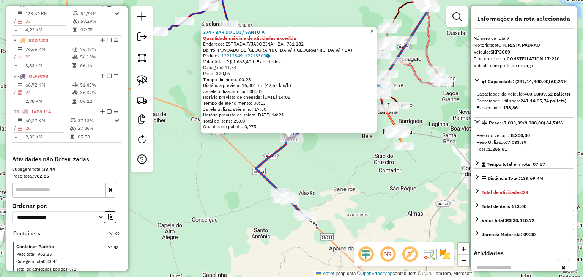
click at [319, 154] on div "374 - [GEOGRAPHIC_DATA] / SANTO A Quantidade máxima de atividades excedida Ende…" at bounding box center [291, 138] width 583 height 277
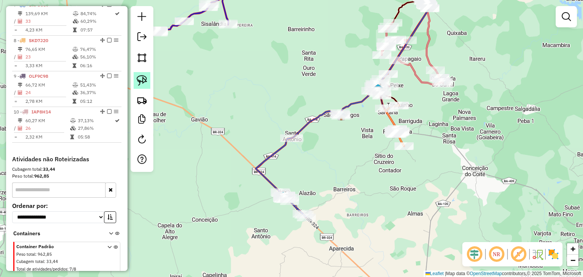
drag, startPoint x: 141, startPoint y: 80, endPoint x: 147, endPoint y: 82, distance: 6.6
click at [141, 80] on img at bounding box center [142, 80] width 11 height 11
click at [345, 112] on div "Janela de atendimento Grade de atendimento Capacidade Transportadoras Veículos …" at bounding box center [291, 138] width 583 height 277
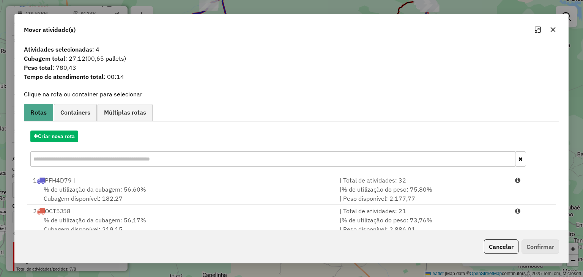
click at [551, 32] on icon "button" at bounding box center [553, 29] width 5 height 5
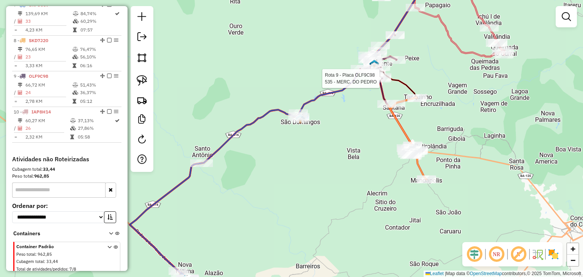
select select "*********"
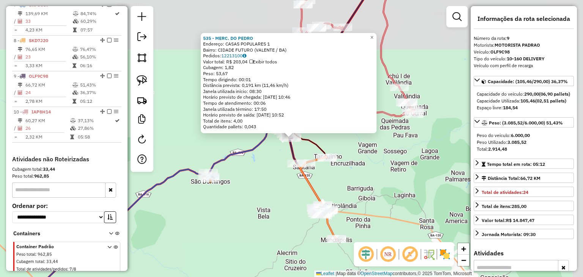
scroll to position [525, 0]
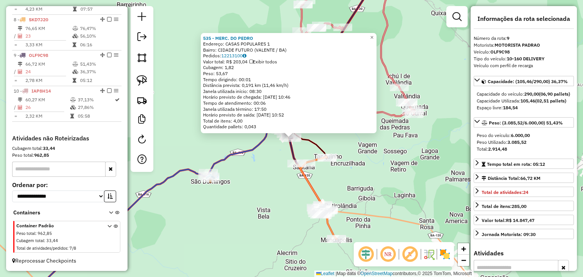
click at [274, 161] on div "535 - MERC. DO [PERSON_NAME]: CASAS POPULARES 1 Bairro: [GEOGRAPHIC_DATA] (VALE…" at bounding box center [291, 138] width 583 height 277
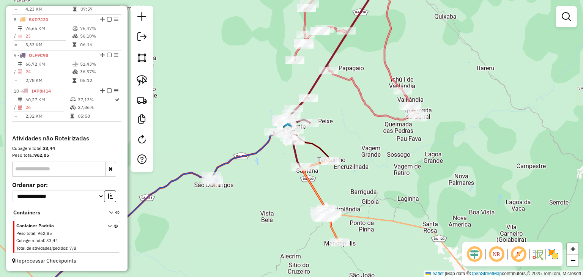
click at [275, 166] on div "Janela de atendimento Grade de atendimento Capacidade Transportadoras Veículos …" at bounding box center [291, 138] width 583 height 277
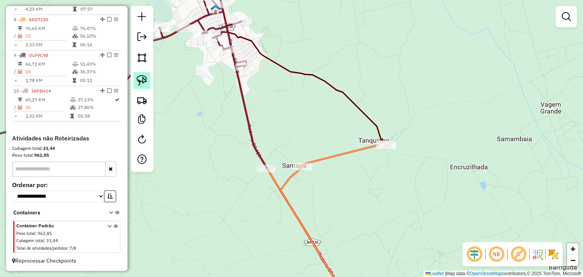
click at [149, 81] on link at bounding box center [142, 80] width 17 height 17
drag, startPoint x: 236, startPoint y: 148, endPoint x: 285, endPoint y: 161, distance: 50.9
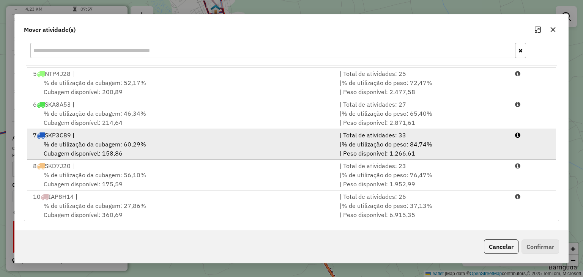
scroll to position [124, 0]
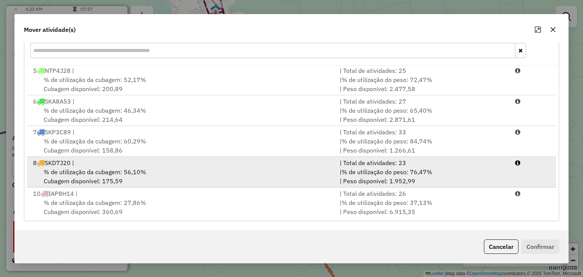
click at [243, 163] on div "8 SKD7J20 |" at bounding box center [181, 162] width 307 height 9
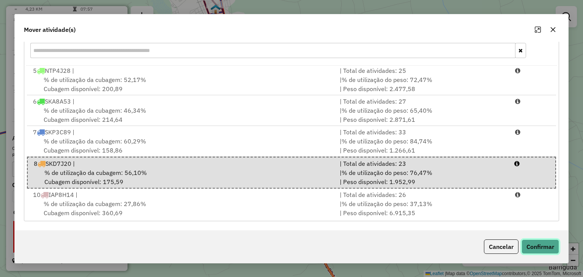
drag, startPoint x: 543, startPoint y: 253, endPoint x: 538, endPoint y: 250, distance: 6.5
click at [543, 253] on button "Confirmar" at bounding box center [541, 247] width 38 height 14
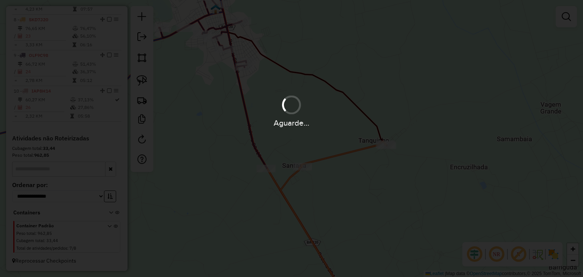
scroll to position [0, 0]
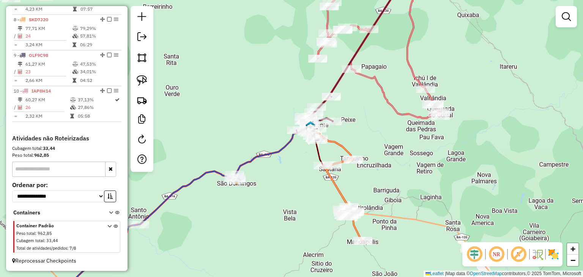
drag, startPoint x: 348, startPoint y: 141, endPoint x: 340, endPoint y: 144, distance: 8.0
click at [343, 145] on div "Janela de atendimento Grade de atendimento Capacidade Transportadoras Veículos …" at bounding box center [291, 138] width 583 height 277
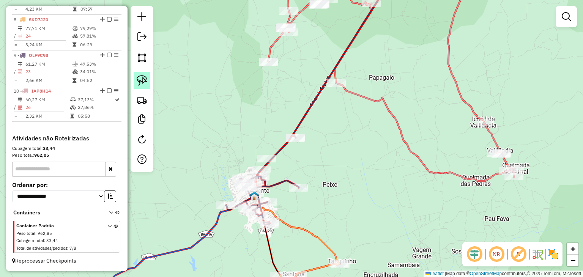
click at [148, 78] on link at bounding box center [142, 80] width 17 height 17
drag, startPoint x: 272, startPoint y: 125, endPoint x: 330, endPoint y: 143, distance: 60.7
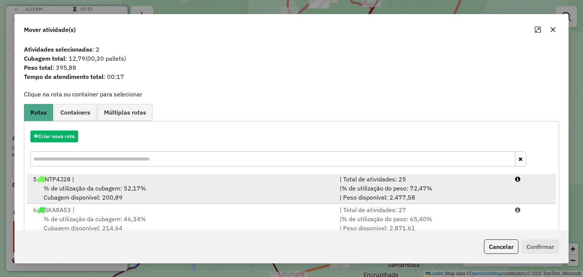
scroll to position [109, 0]
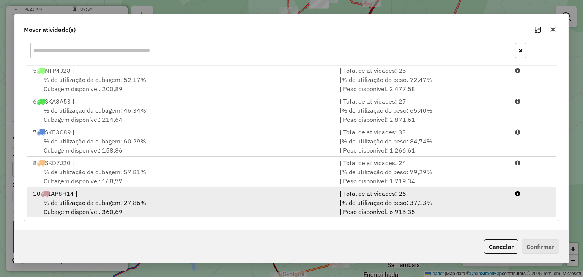
click at [294, 198] on div "% de utilização da cubagem: 27,86% Cubagem disponível: 360,69" at bounding box center [181, 207] width 307 height 18
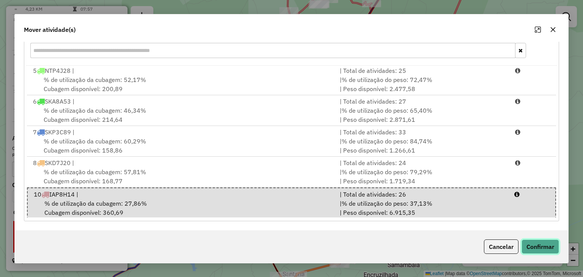
click at [534, 244] on button "Confirmar" at bounding box center [541, 247] width 38 height 14
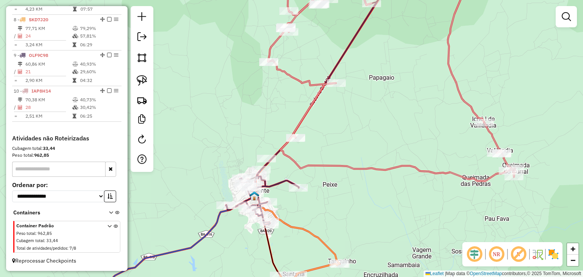
scroll to position [0, 0]
select select "*********"
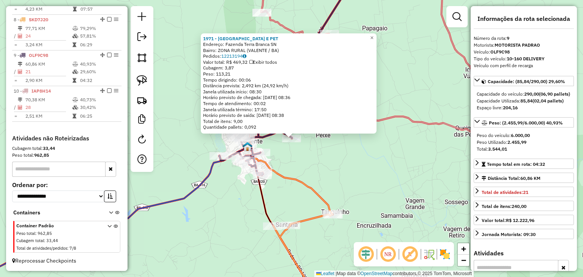
click at [210, 190] on div "1971 - [GEOGRAPHIC_DATA] E PET Endereço: [GEOGRAPHIC_DATA] SN Bairro: ZONA RURA…" at bounding box center [291, 138] width 583 height 277
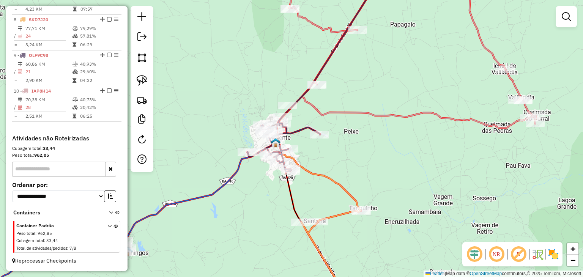
drag, startPoint x: 207, startPoint y: 208, endPoint x: 327, endPoint y: 161, distance: 128.2
click at [327, 161] on div "Janela de atendimento Grade de atendimento Capacidade Transportadoras Veículos …" at bounding box center [291, 138] width 583 height 277
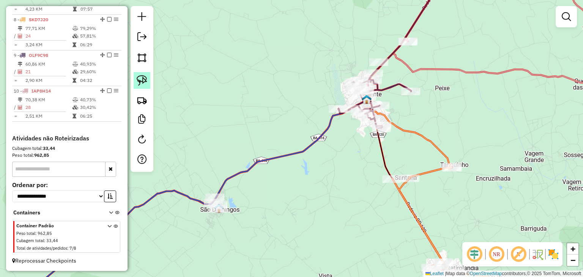
click at [147, 79] on link at bounding box center [142, 80] width 17 height 17
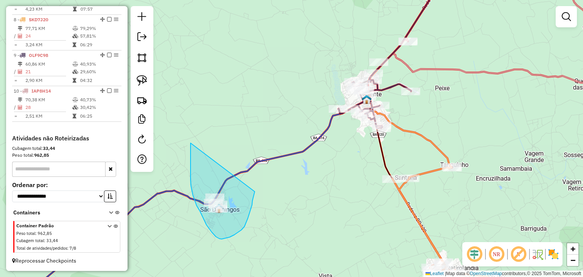
drag, startPoint x: 196, startPoint y: 203, endPoint x: 255, endPoint y: 192, distance: 60.3
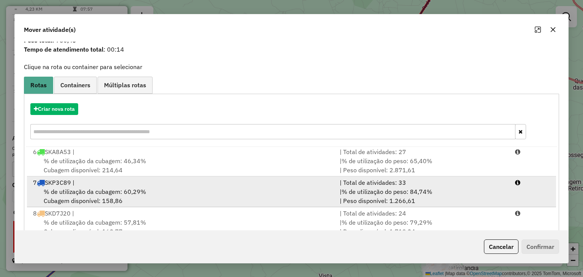
scroll to position [109, 0]
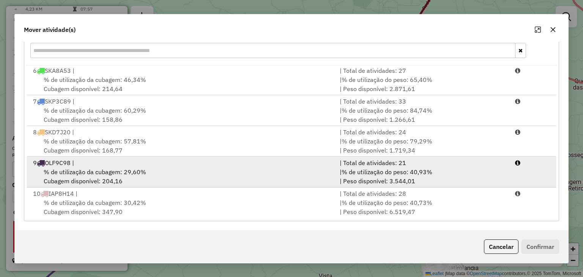
click at [261, 182] on div "% de utilização da cubagem: 29,60% Cubagem disponível: 204,16" at bounding box center [181, 176] width 307 height 18
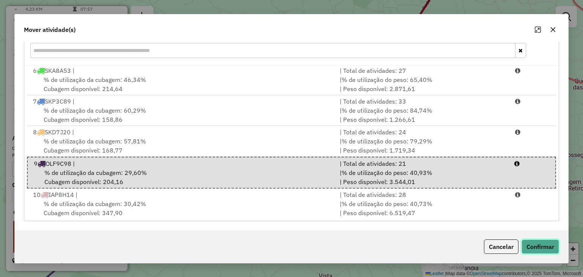
click at [546, 246] on button "Confirmar" at bounding box center [541, 247] width 38 height 14
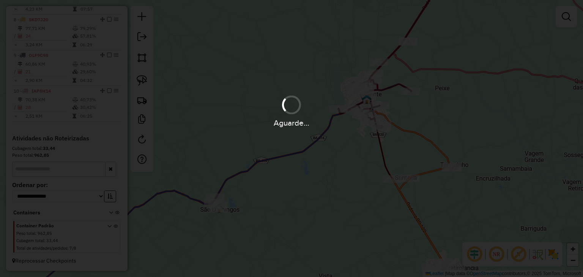
scroll to position [0, 0]
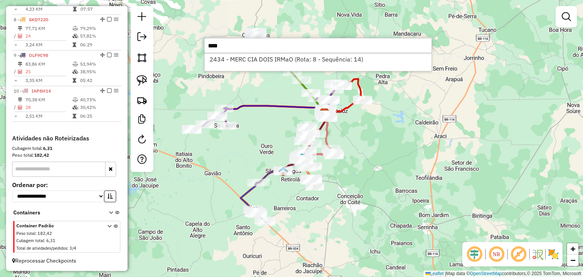
type input "****"
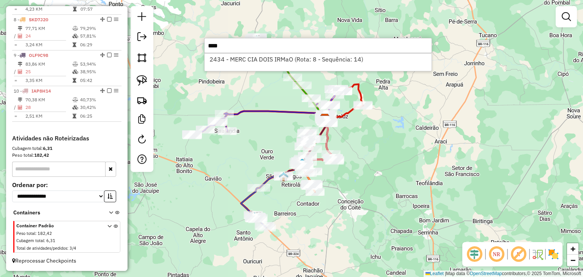
drag, startPoint x: 284, startPoint y: 133, endPoint x: 280, endPoint y: 150, distance: 17.3
click at [280, 150] on div "Janela de atendimento Grade de atendimento Capacidade Transportadoras Veículos …" at bounding box center [291, 138] width 583 height 277
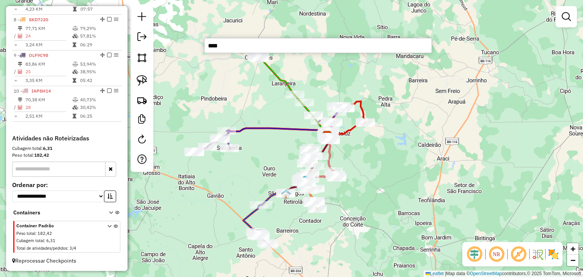
drag, startPoint x: 271, startPoint y: 149, endPoint x: 278, endPoint y: 150, distance: 6.8
click at [278, 150] on div "Janela de atendimento Grade de atendimento Capacidade Transportadoras Veículos …" at bounding box center [291, 138] width 583 height 277
click at [235, 84] on div "Janela de atendimento Grade de atendimento Capacidade Transportadoras Veículos …" at bounding box center [291, 138] width 583 height 277
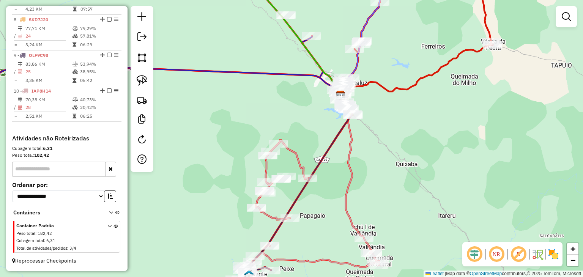
drag, startPoint x: 309, startPoint y: 134, endPoint x: 347, endPoint y: 140, distance: 38.5
click at [344, 141] on div "Janela de atendimento Grade de atendimento Capacidade Transportadoras Veículos …" at bounding box center [291, 138] width 583 height 277
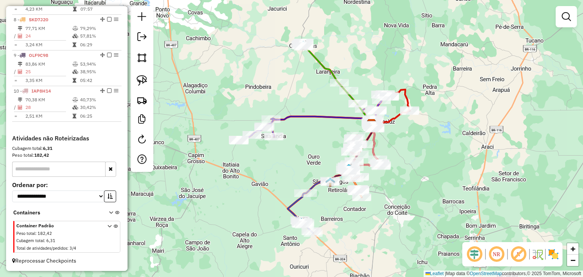
drag, startPoint x: 318, startPoint y: 139, endPoint x: 322, endPoint y: 139, distance: 4.2
click at [322, 139] on div "Janela de atendimento Grade de atendimento Capacidade Transportadoras Veículos …" at bounding box center [291, 138] width 583 height 277
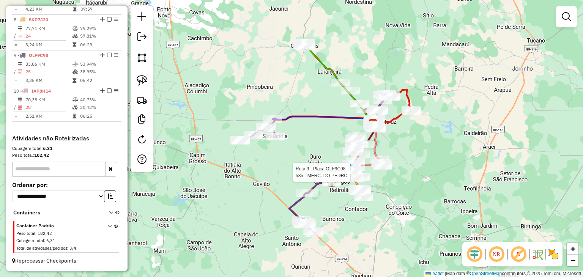
select select "*********"
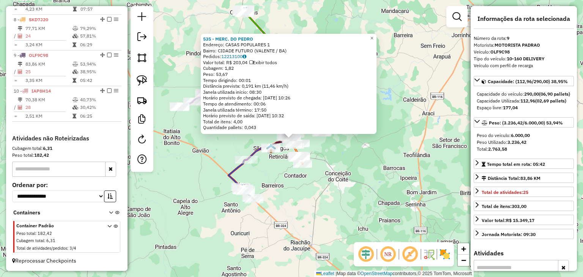
click at [353, 160] on div "535 - MERC. DO [PERSON_NAME]: CASAS POPULARES 1 Bairro: [GEOGRAPHIC_DATA] (VALE…" at bounding box center [291, 138] width 583 height 277
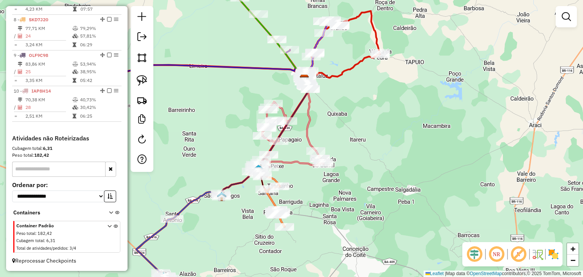
drag, startPoint x: 364, startPoint y: 142, endPoint x: 371, endPoint y: 144, distance: 7.5
click at [371, 144] on div "Janela de atendimento Grade de atendimento Capacidade Transportadoras Veículos …" at bounding box center [291, 138] width 583 height 277
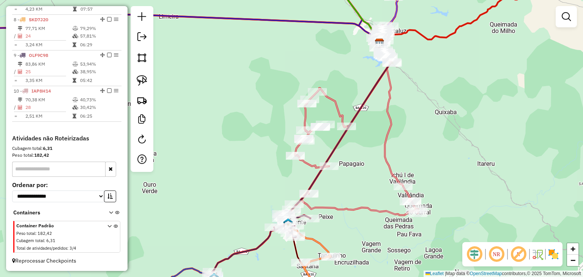
drag, startPoint x: 340, startPoint y: 159, endPoint x: 376, endPoint y: 140, distance: 39.9
click at [374, 142] on div "Janela de atendimento Grade de atendimento Capacidade Transportadoras Veículos …" at bounding box center [291, 138] width 583 height 277
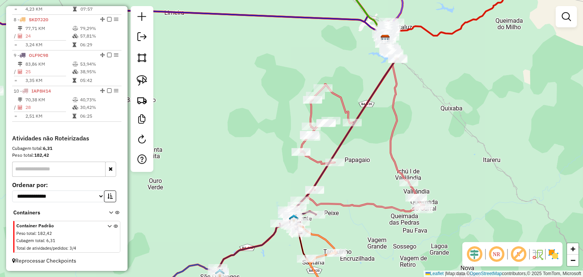
drag, startPoint x: 364, startPoint y: 156, endPoint x: 388, endPoint y: 136, distance: 31.1
click at [388, 137] on div "Janela de atendimento Grade de atendimento Capacidade Transportadoras Veículos …" at bounding box center [291, 138] width 583 height 277
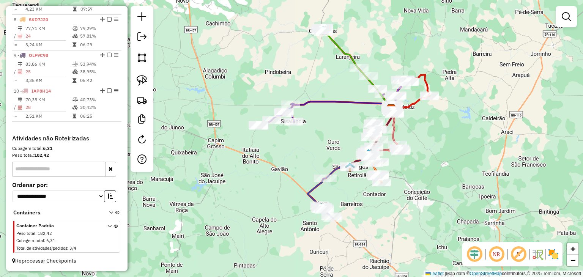
drag, startPoint x: 340, startPoint y: 133, endPoint x: 340, endPoint y: 146, distance: 12.9
click at [340, 146] on div "Janela de atendimento Grade de atendimento Capacidade Transportadoras Veículos …" at bounding box center [291, 138] width 583 height 277
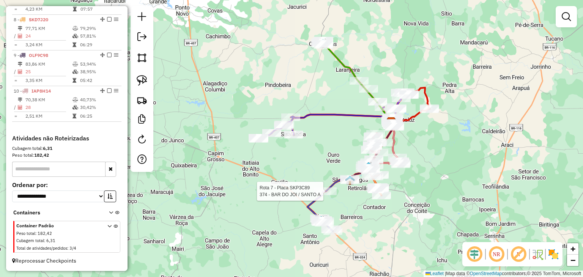
select select "*********"
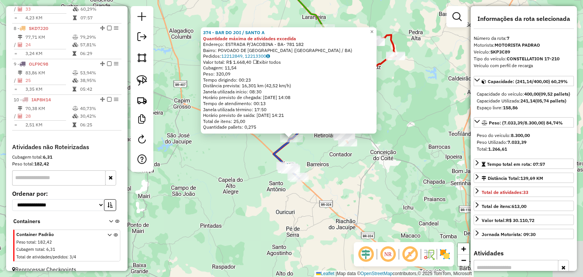
scroll to position [498, 0]
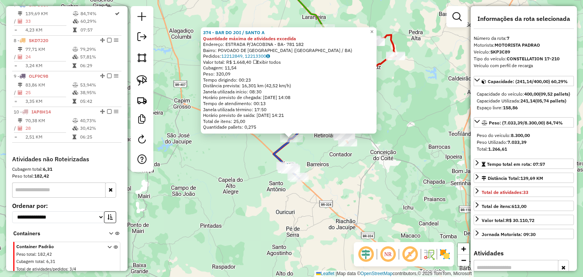
click at [251, 210] on div "374 - [GEOGRAPHIC_DATA] / SANTO A Quantidade máxima de atividades excedida Ende…" at bounding box center [291, 138] width 583 height 277
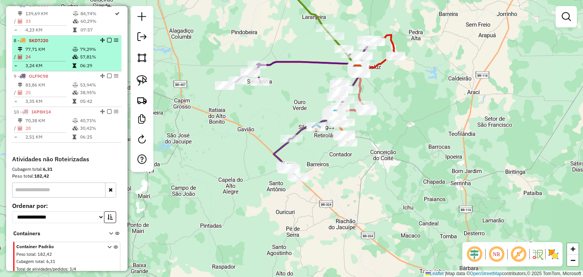
click at [51, 44] on div "8 - SKD7J20" at bounding box center [54, 40] width 81 height 7
select select "*********"
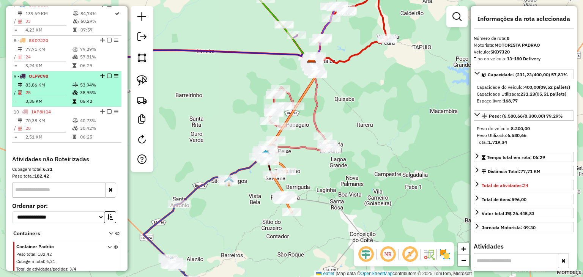
click at [48, 104] on td "3,35 KM" at bounding box center [48, 102] width 47 height 8
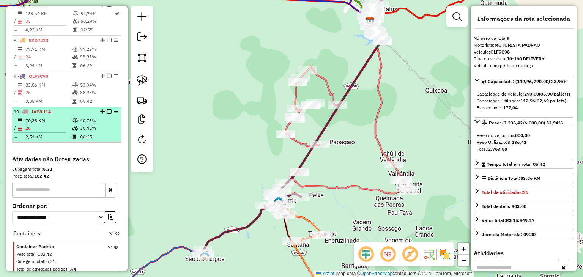
click at [52, 121] on li "10 - IAP8H14 70,38 KM 40,73% / 28 30,42% = 2,51 KM 06:25" at bounding box center [66, 125] width 109 height 36
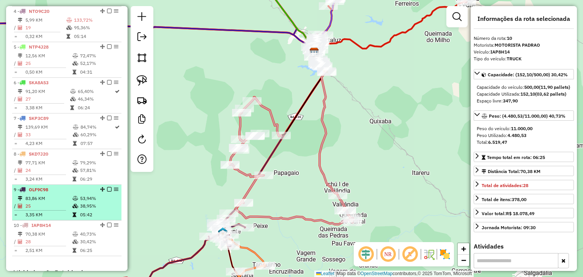
scroll to position [384, 0]
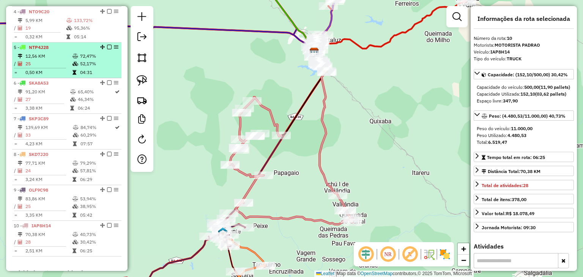
click at [49, 68] on td "25" at bounding box center [48, 64] width 47 height 8
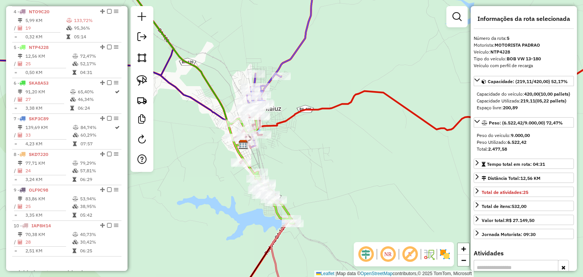
drag, startPoint x: 218, startPoint y: 201, endPoint x: 274, endPoint y: 197, distance: 55.9
click at [273, 198] on div "Janela de atendimento Grade de atendimento Capacidade Transportadoras Veículos …" at bounding box center [291, 138] width 583 height 277
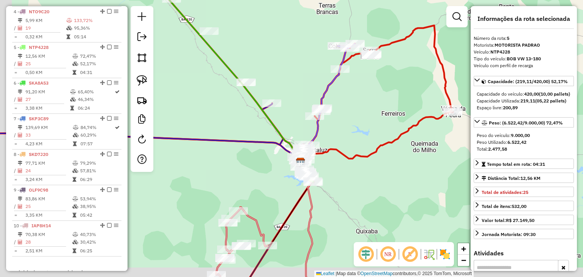
click at [275, 174] on div "Janela de atendimento Grade de atendimento Capacidade Transportadoras Veículos …" at bounding box center [291, 138] width 583 height 277
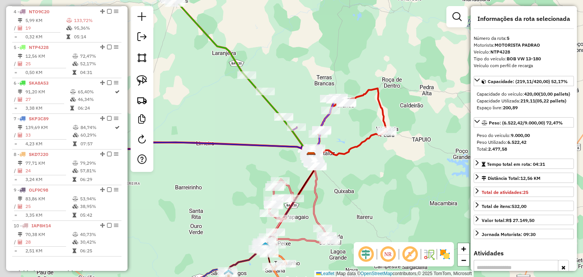
drag, startPoint x: 238, startPoint y: 185, endPoint x: 262, endPoint y: 174, distance: 26.2
click at [262, 174] on div "Janela de atendimento Grade de atendimento Capacidade Transportadoras Veículos …" at bounding box center [291, 138] width 583 height 277
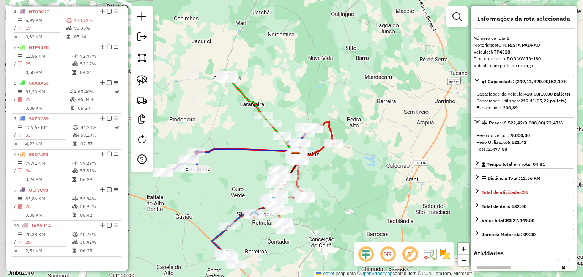
drag, startPoint x: 232, startPoint y: 184, endPoint x: 250, endPoint y: 160, distance: 29.8
click at [250, 160] on div "Janela de atendimento Grade de atendimento Capacidade Transportadoras Veículos …" at bounding box center [291, 138] width 583 height 277
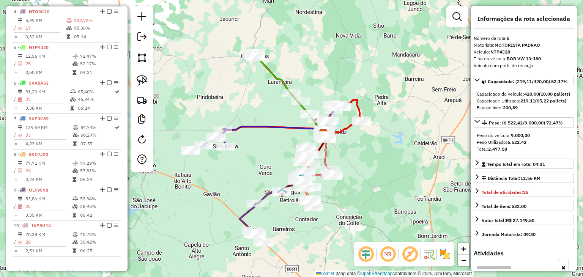
click at [264, 158] on div "Janela de atendimento Grade de atendimento Capacidade Transportadoras Veículos …" at bounding box center [291, 138] width 583 height 277
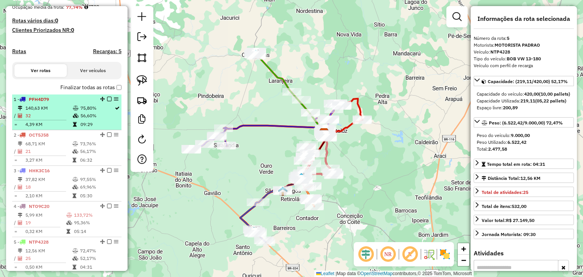
scroll to position [194, 0]
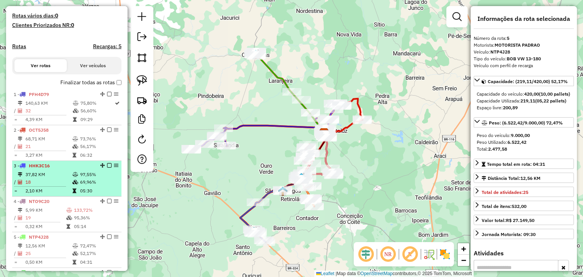
click at [52, 177] on li "3 - HHK3C16 37,82 KM 97,55% / 18 69,96% = 2,10 KM 05:30" at bounding box center [66, 179] width 109 height 36
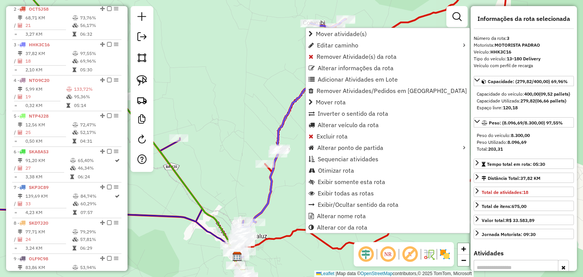
scroll to position [355, 0]
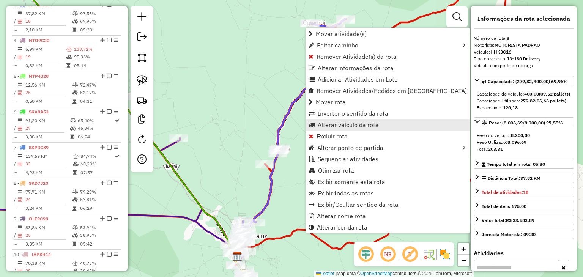
click at [343, 120] on link "Alterar veículo da rota" at bounding box center [388, 124] width 164 height 11
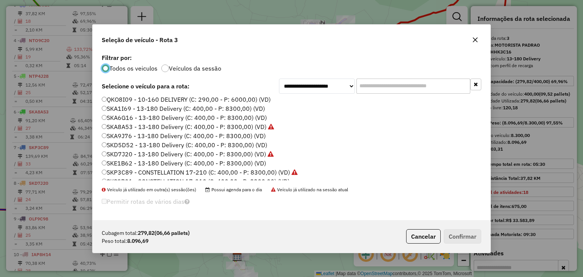
scroll to position [76, 0]
click at [178, 143] on label "SKD5D52 - 13-180 Delivery (C: 400,00 - P: 8300,00) (VD)" at bounding box center [185, 143] width 166 height 9
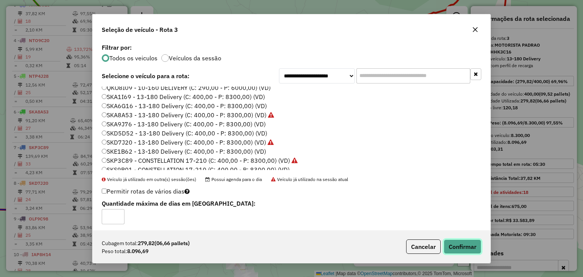
click at [460, 244] on button "Confirmar" at bounding box center [463, 247] width 38 height 14
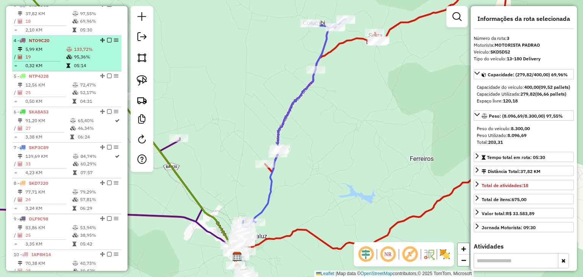
click at [68, 68] on icon at bounding box center [68, 65] width 4 height 5
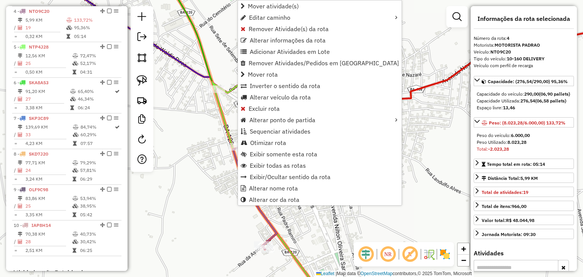
scroll to position [392, 0]
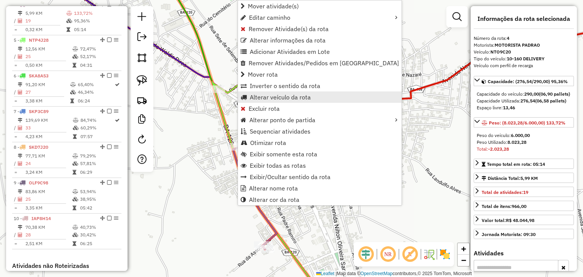
click at [265, 98] on span "Alterar veículo da rota" at bounding box center [280, 97] width 61 height 6
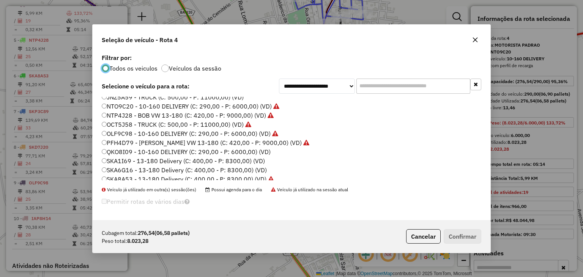
scroll to position [76, 0]
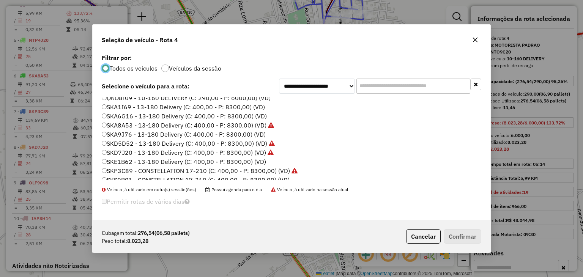
click at [144, 132] on label "SKA9J76 - 13-180 Delivery (C: 400,00 - P: 8300,00) (VD)" at bounding box center [184, 134] width 164 height 9
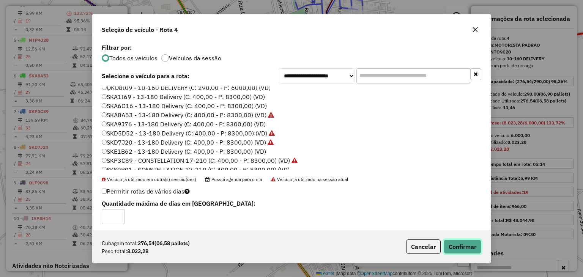
click at [464, 243] on button "Confirmar" at bounding box center [463, 247] width 38 height 14
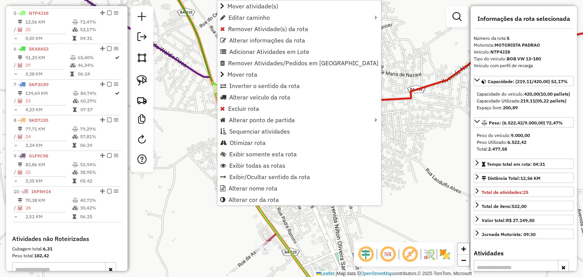
scroll to position [427, 0]
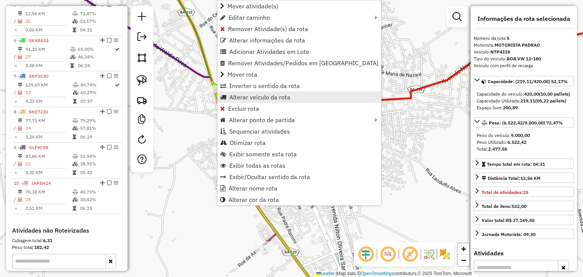
click at [237, 94] on span "Alterar veículo da rota" at bounding box center [259, 97] width 61 height 6
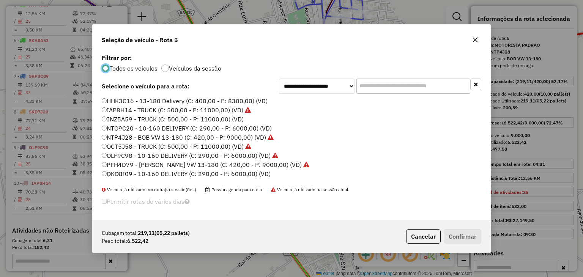
scroll to position [4, 2]
click at [139, 154] on label "OLF9C98 - 10-160 DELIVERY (C: 290,00 - P: 6000,00) (VD)" at bounding box center [190, 155] width 177 height 9
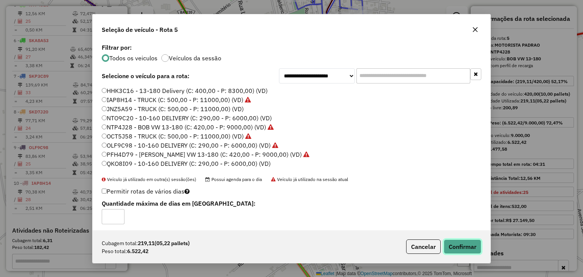
click at [453, 240] on button "Confirmar" at bounding box center [463, 247] width 38 height 14
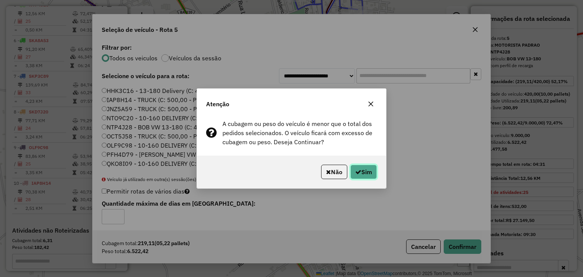
click at [360, 173] on button "Sim" at bounding box center [364, 172] width 27 height 14
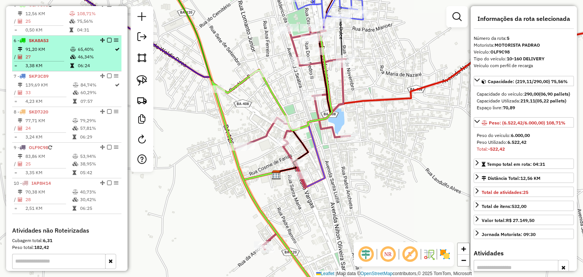
click at [50, 62] on td at bounding box center [42, 61] width 56 height 1
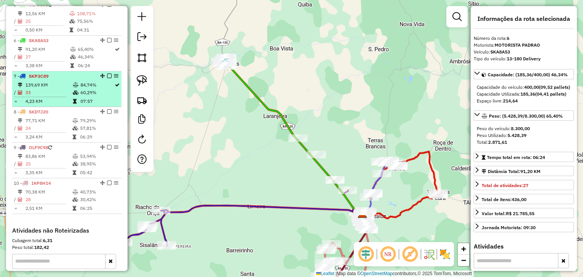
click at [52, 89] on td "139,69 KM" at bounding box center [48, 85] width 47 height 8
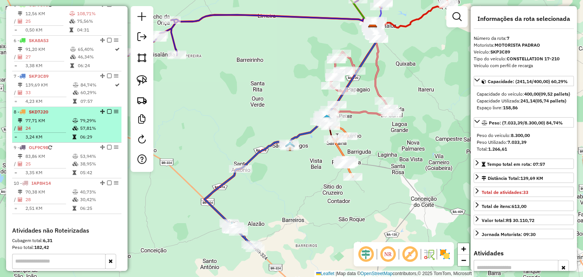
click at [52, 115] on div "8 - SKD7J20" at bounding box center [54, 112] width 81 height 7
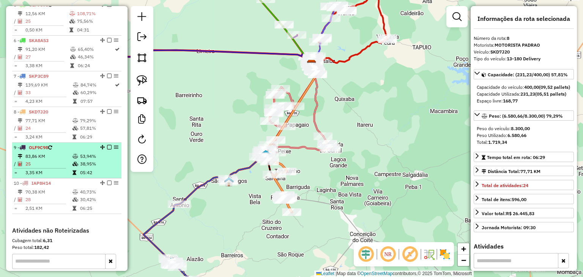
click at [47, 166] on td "25" at bounding box center [48, 164] width 47 height 8
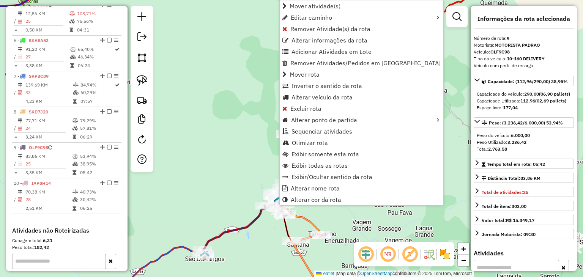
scroll to position [525, 0]
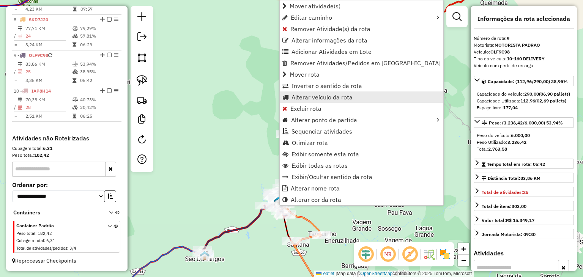
click at [313, 97] on span "Alterar veículo da rota" at bounding box center [322, 97] width 61 height 6
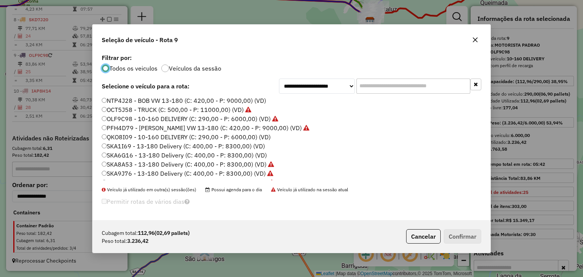
scroll to position [38, 0]
click at [182, 154] on label "SKA6G16 - 13-180 Delivery (C: 400,00 - P: 8300,00) (VD)" at bounding box center [184, 154] width 165 height 9
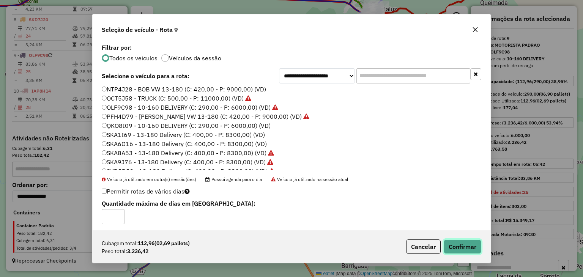
click at [468, 245] on button "Confirmar" at bounding box center [463, 247] width 38 height 14
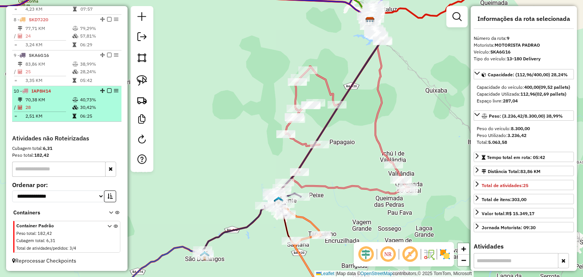
click at [63, 108] on td "28" at bounding box center [48, 108] width 47 height 8
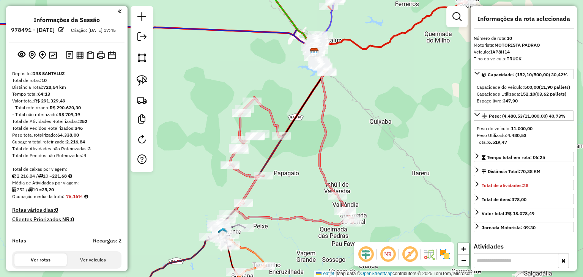
select select "*********"
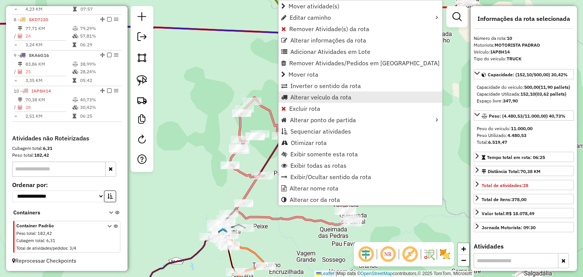
click at [303, 98] on span "Alterar veículo da rota" at bounding box center [321, 97] width 61 height 6
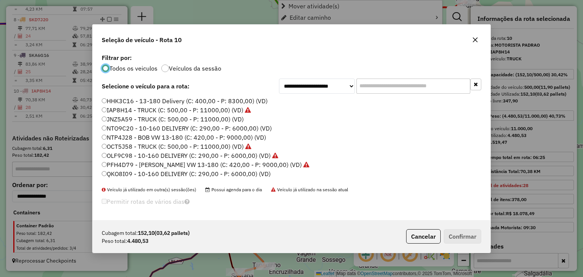
scroll to position [4, 2]
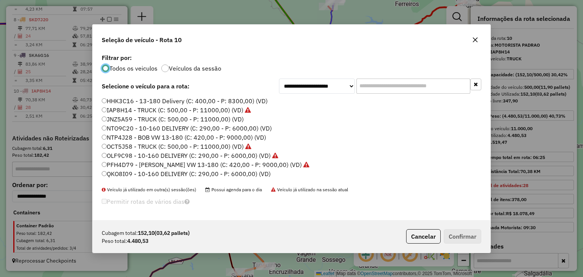
click at [146, 127] on label "NTO9C20 - 10-160 DELIVERY (C: 290,00 - P: 6000,00) (VD)" at bounding box center [187, 128] width 170 height 9
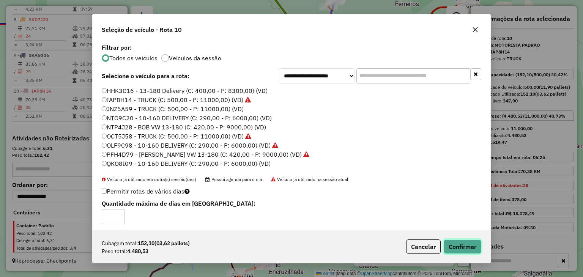
click at [466, 243] on button "Confirmar" at bounding box center [463, 247] width 38 height 14
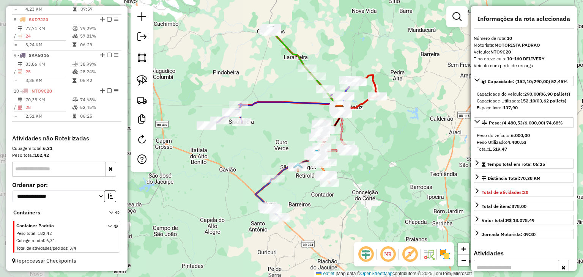
drag, startPoint x: 205, startPoint y: 126, endPoint x: 286, endPoint y: 127, distance: 80.9
click at [286, 127] on div "Janela de atendimento Grade de atendimento Capacidade Transportadoras Veículos …" at bounding box center [291, 138] width 583 height 277
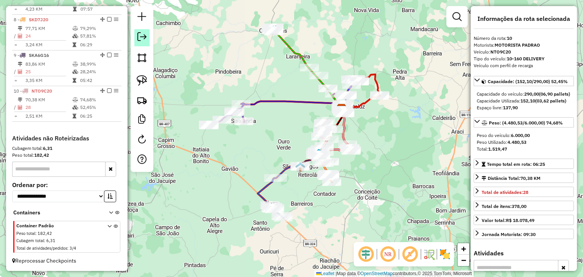
click at [145, 35] on em at bounding box center [141, 36] width 9 height 9
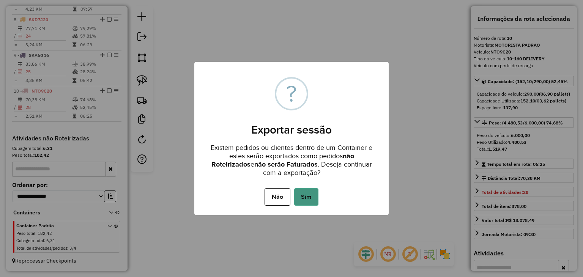
click at [309, 193] on button "Sim" at bounding box center [306, 196] width 24 height 17
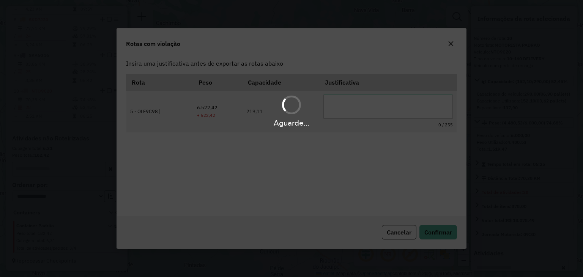
scroll to position [0, 0]
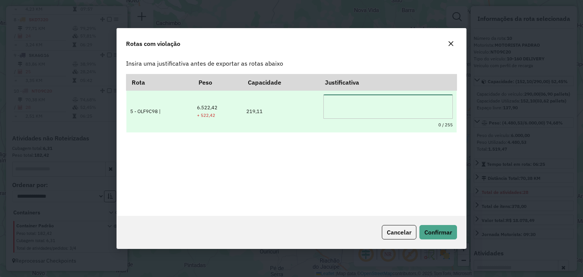
click at [336, 109] on textarea at bounding box center [389, 107] width 130 height 24
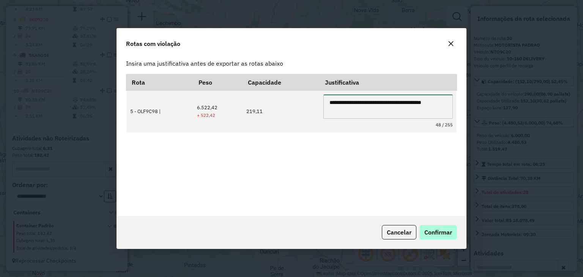
type textarea "**********"
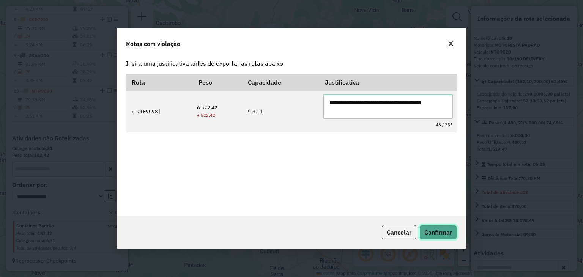
click at [434, 229] on span "Confirmar" at bounding box center [439, 233] width 28 height 8
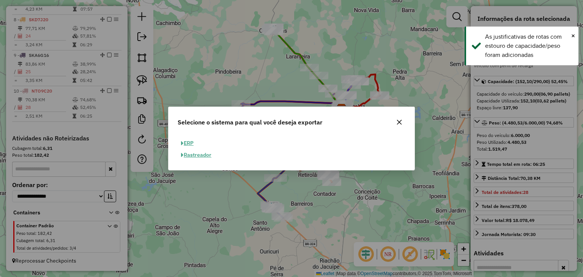
click at [191, 141] on button "ERP" at bounding box center [187, 143] width 19 height 12
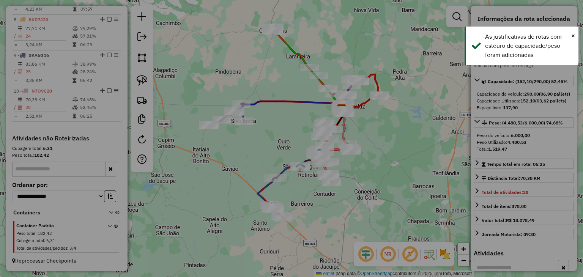
select select "**"
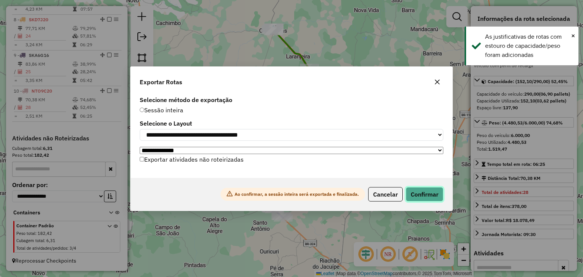
click at [422, 190] on button "Confirmar" at bounding box center [425, 194] width 38 height 14
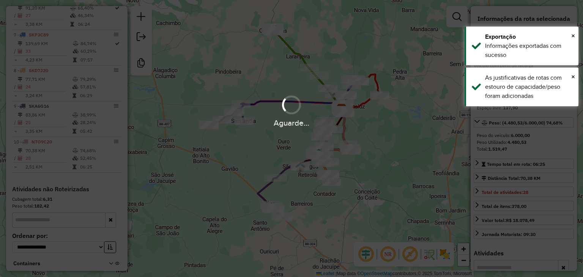
scroll to position [513, 0]
